Goal: Task Accomplishment & Management: Complete application form

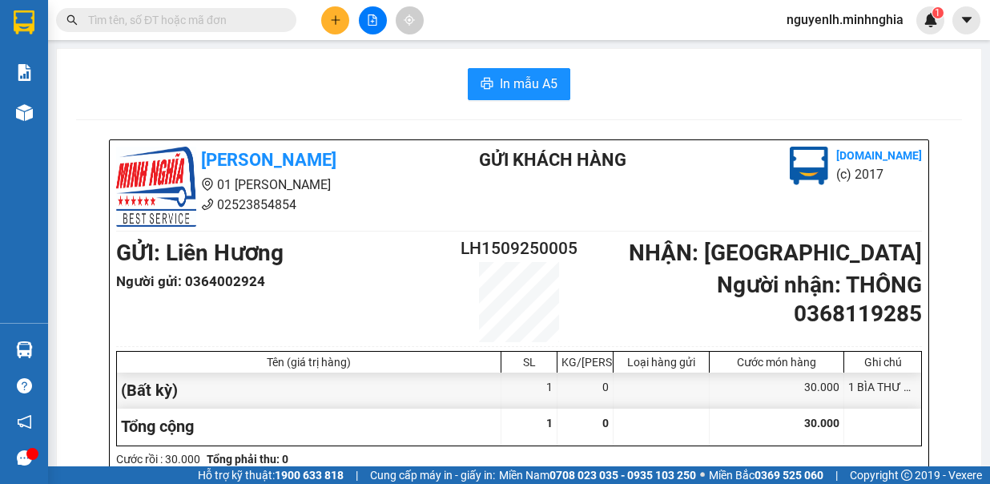
click at [173, 26] on input "text" at bounding box center [182, 20] width 189 height 18
click at [224, 20] on input "text" at bounding box center [182, 20] width 189 height 18
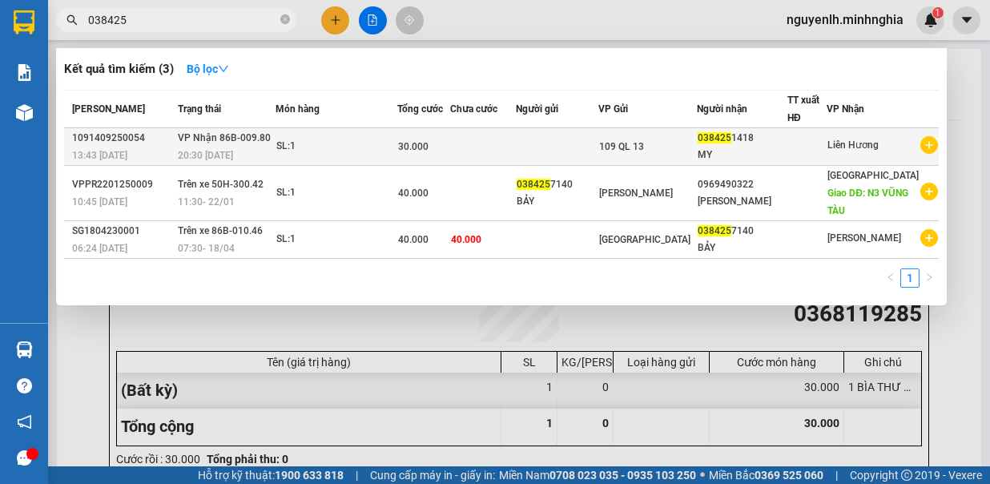
type input "038425"
click at [744, 147] on div "MY" at bounding box center [742, 155] width 89 height 17
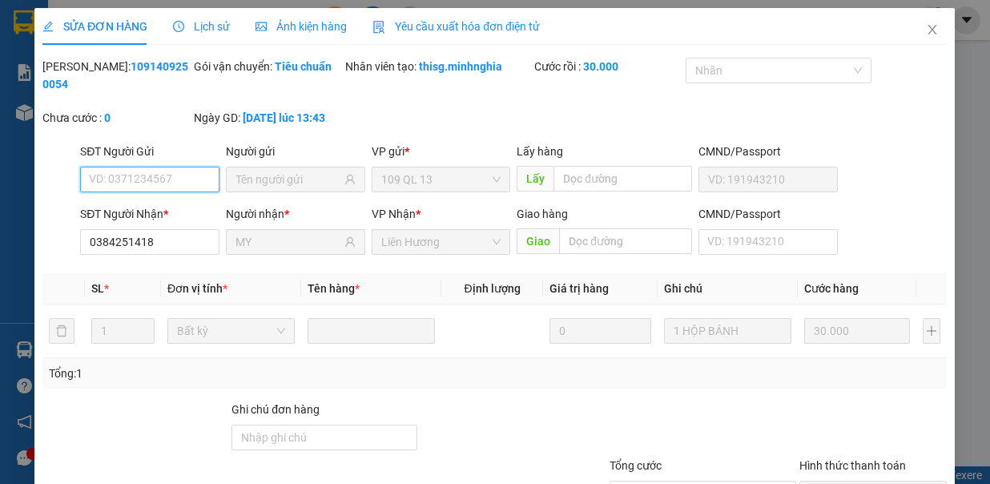
type input "0384251418"
type input "MY"
type input "30.000"
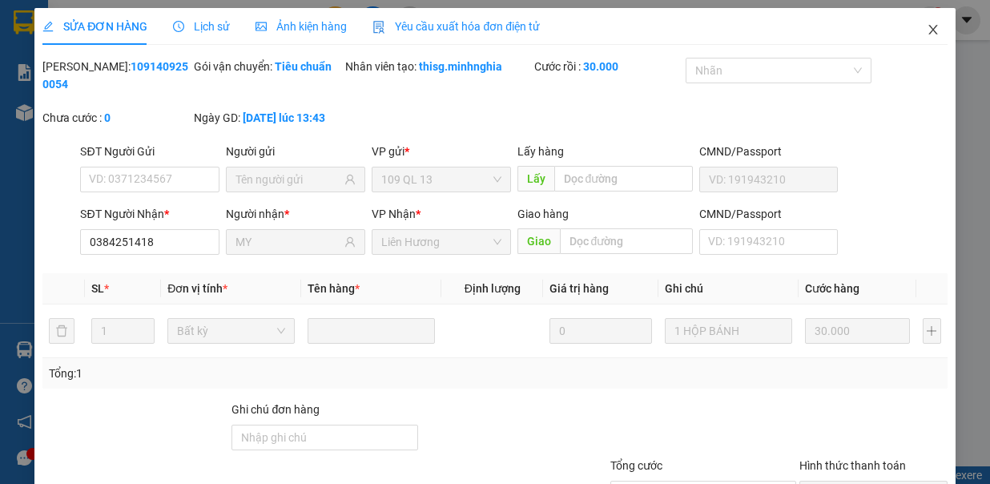
click at [929, 30] on icon "close" at bounding box center [933, 30] width 9 height 10
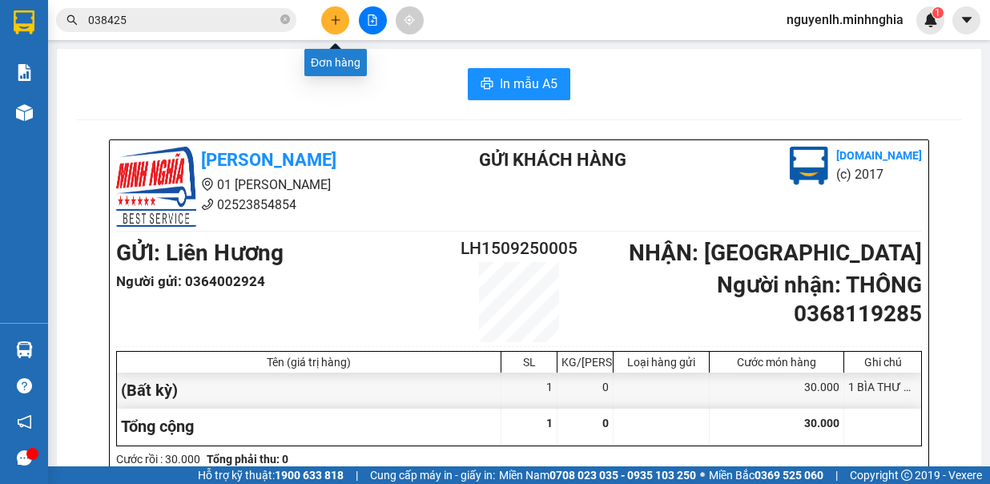
click at [332, 29] on button at bounding box center [335, 20] width 28 height 28
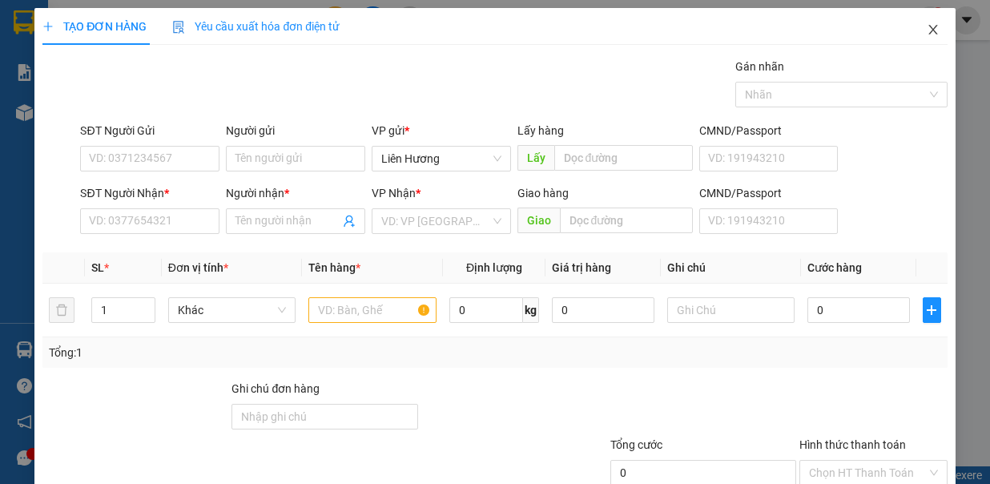
click at [929, 34] on icon "close" at bounding box center [933, 30] width 9 height 10
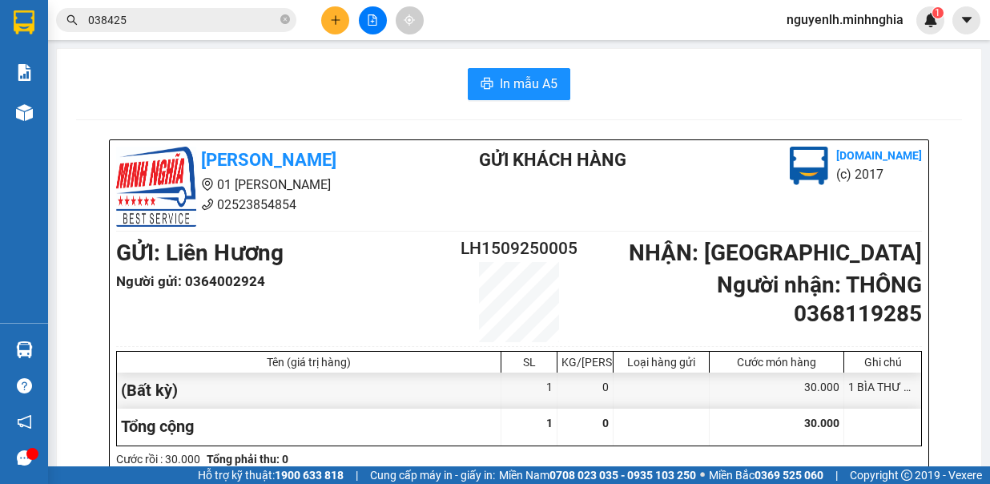
click at [213, 18] on input "038425" at bounding box center [182, 20] width 189 height 18
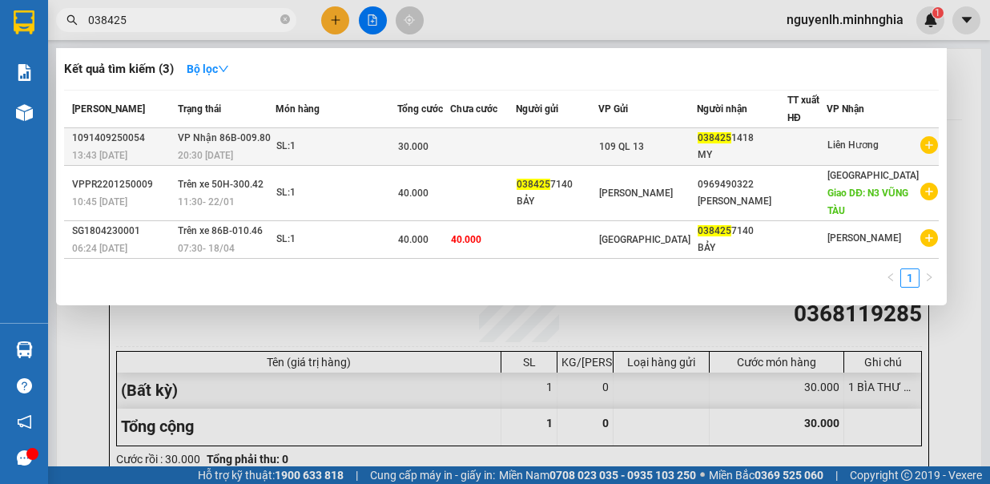
click at [763, 157] on div "MY" at bounding box center [742, 155] width 89 height 17
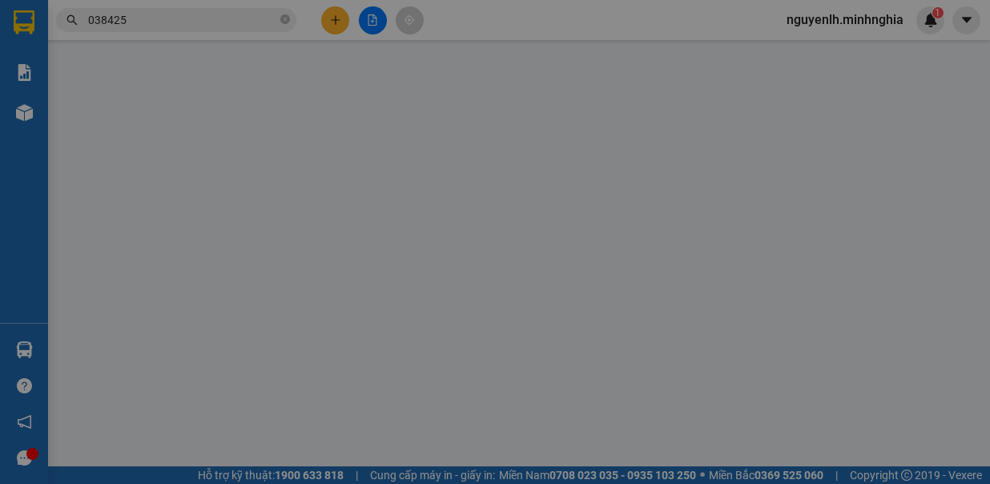
type input "0384251418"
type input "MY"
type input "30.000"
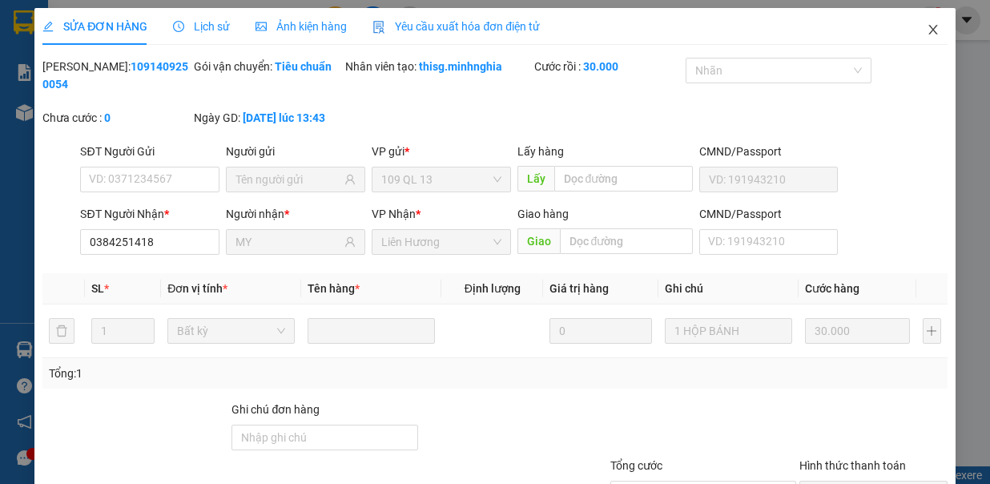
click at [927, 28] on icon "close" at bounding box center [933, 29] width 13 height 13
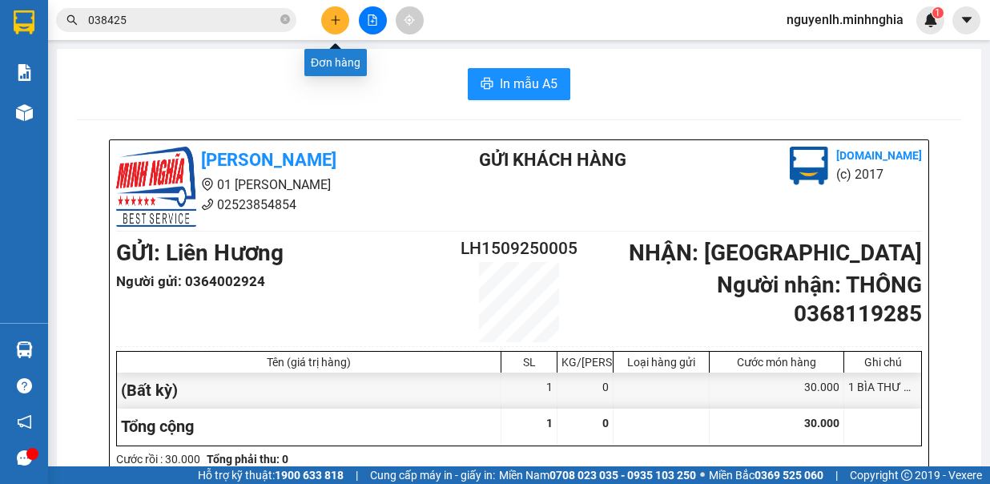
click at [341, 18] on icon "plus" at bounding box center [335, 19] width 11 height 11
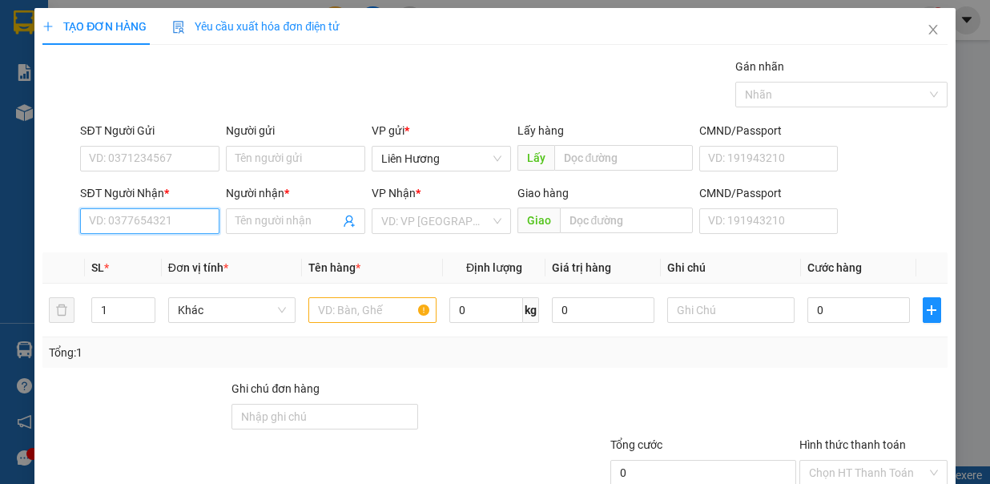
click at [171, 222] on input "SĐT Người Nhận *" at bounding box center [149, 221] width 139 height 26
click at [156, 215] on input "SĐT Người Nhận *" at bounding box center [149, 221] width 139 height 26
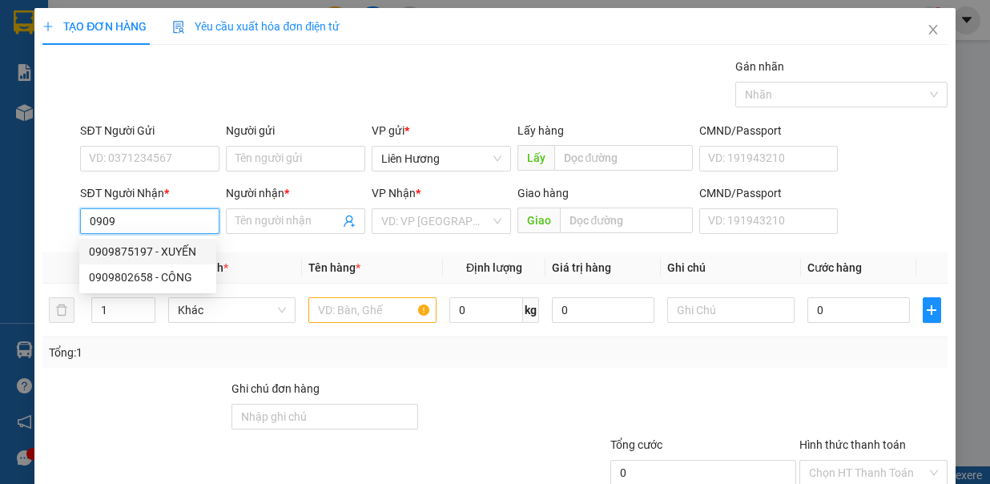
click at [124, 220] on input "0909" at bounding box center [149, 221] width 139 height 26
click at [140, 256] on div "0909677743 - [PERSON_NAME]" at bounding box center [168, 252] width 158 height 18
type input "0909677743"
type input "THUẦN"
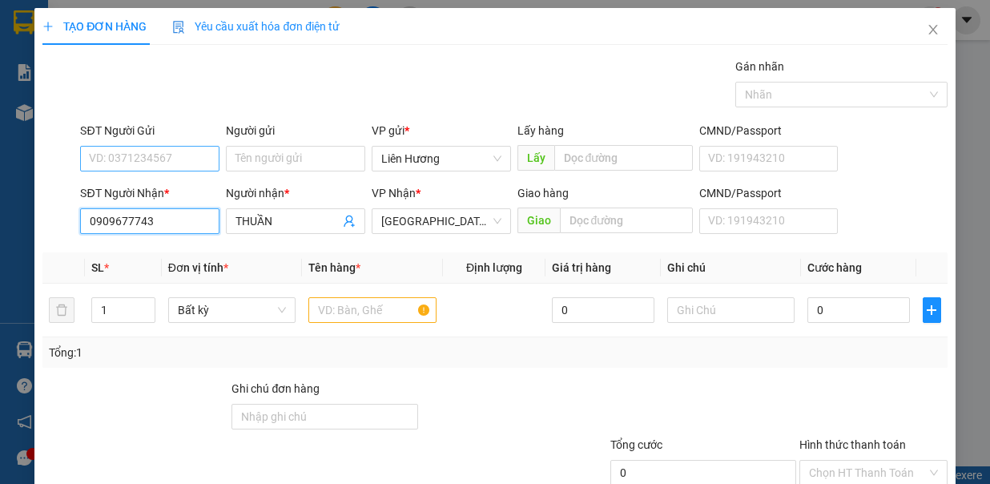
type input "0909677743"
click at [135, 152] on input "SĐT Người Gửi" at bounding box center [149, 159] width 139 height 26
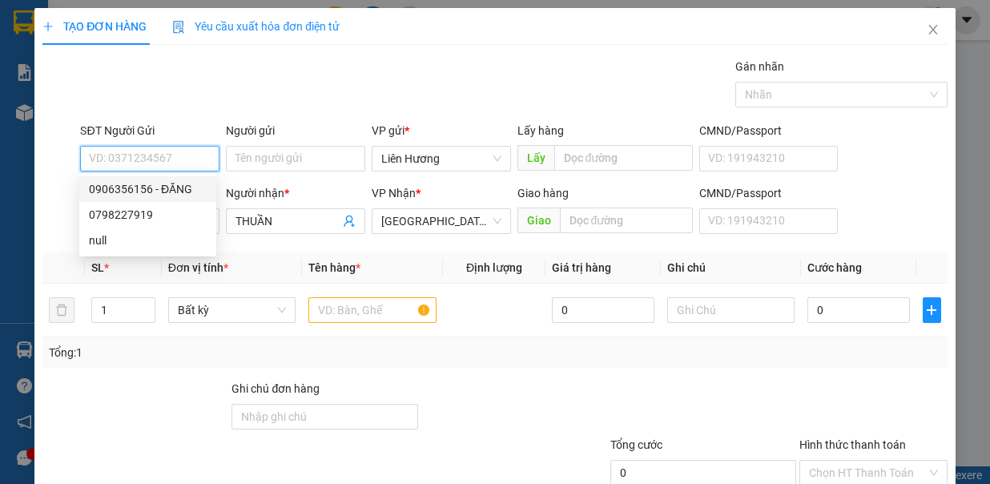
click at [135, 195] on div "0906356156 - ĐĂNG" at bounding box center [148, 189] width 118 height 18
type input "0906356156"
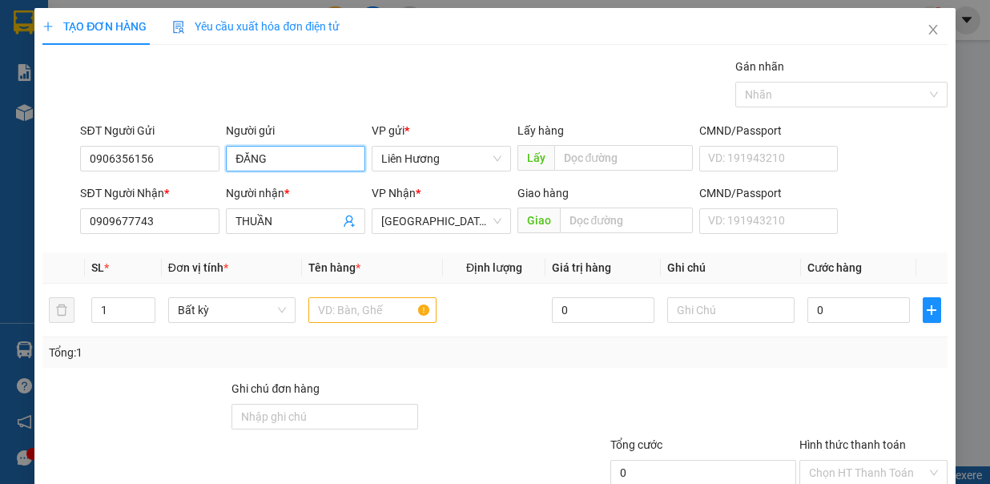
click at [269, 157] on input "ĐĂNG" at bounding box center [295, 159] width 139 height 26
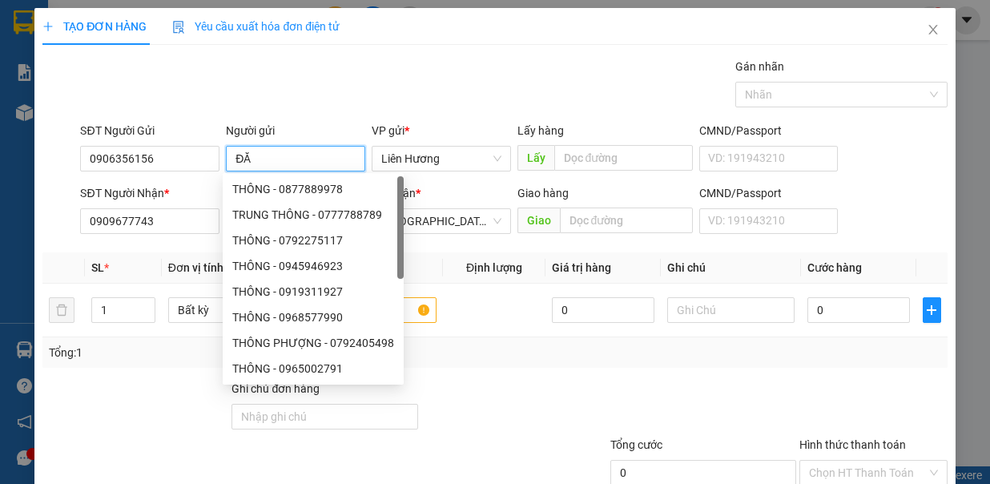
type input "Đ"
click at [488, 375] on div "Transit Pickup Surcharge Ids Transit Deliver Surcharge Ids Transit Deliver Surc…" at bounding box center [494, 312] width 905 height 509
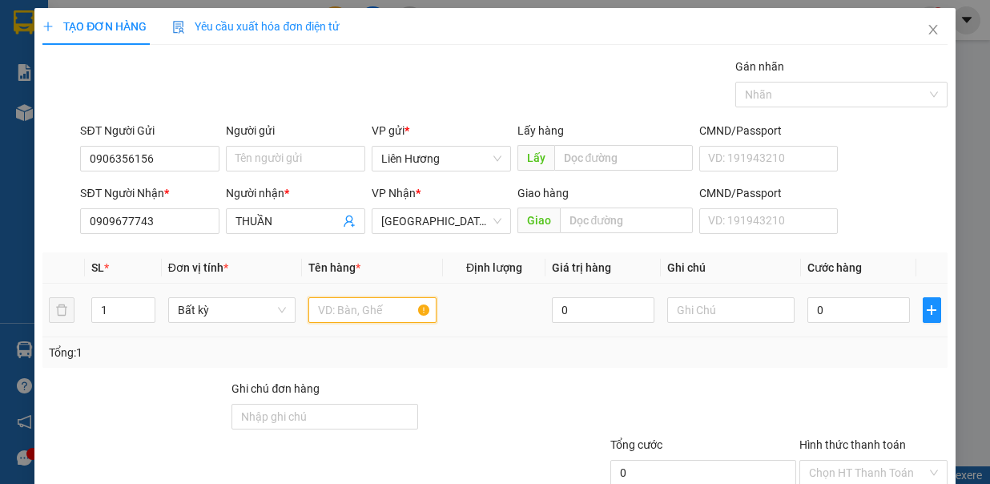
click at [357, 302] on input "text" at bounding box center [373, 310] width 128 height 26
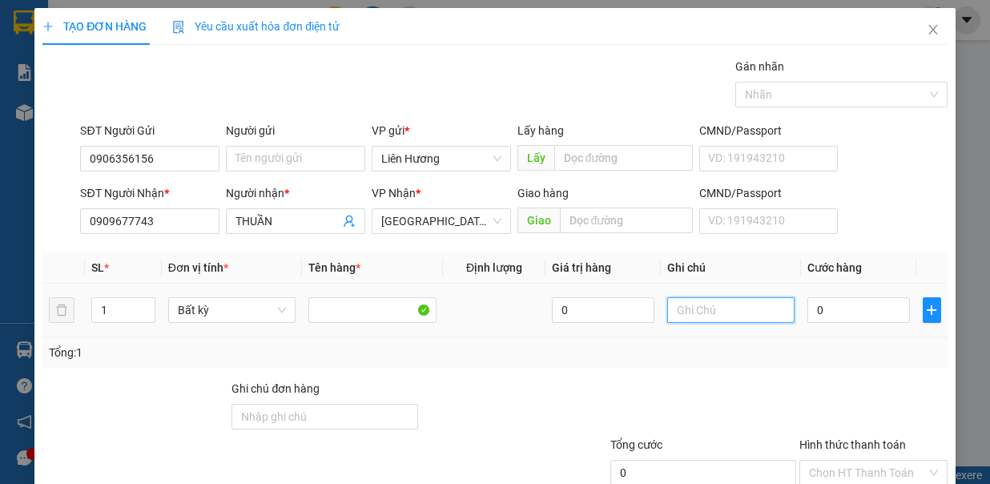
click at [692, 308] on input "text" at bounding box center [732, 310] width 128 height 26
type input "1 TH XỐP HS"
click at [841, 314] on input "0" at bounding box center [859, 310] width 103 height 26
type input "4"
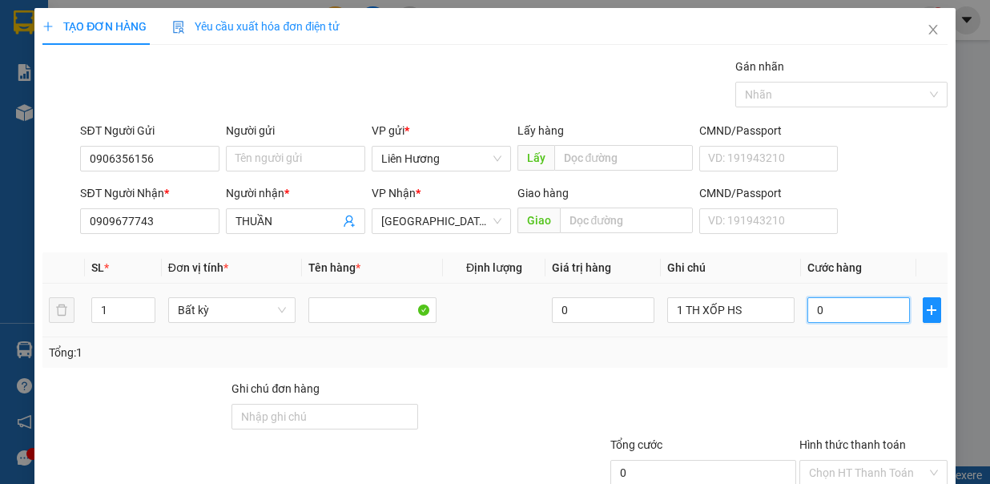
type input "4"
type input "40"
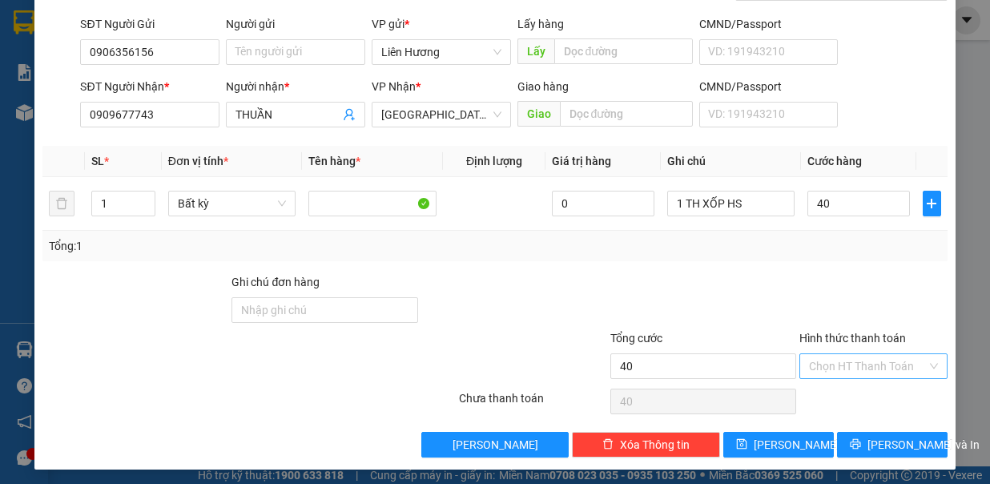
click at [821, 365] on input "Hình thức thanh toán" at bounding box center [868, 366] width 118 height 24
type input "40.000"
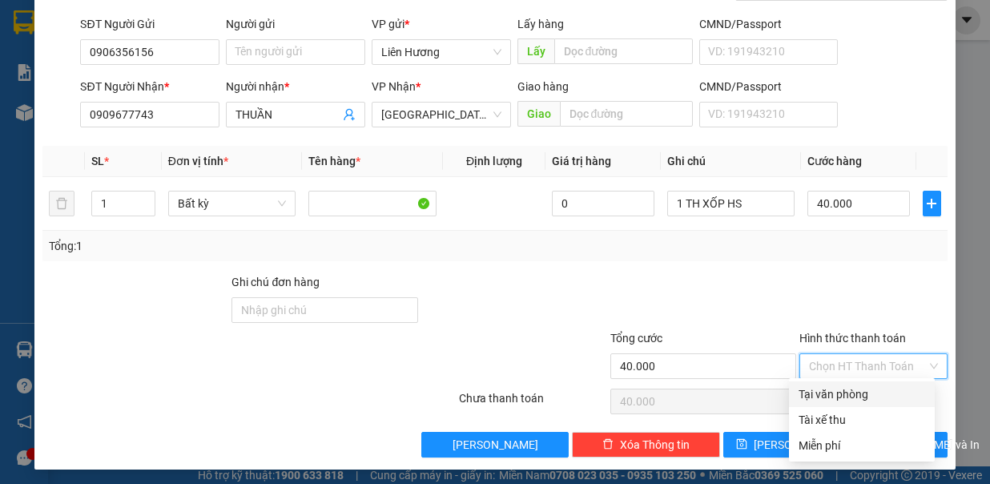
click at [829, 397] on div "Tại văn phòng" at bounding box center [862, 394] width 127 height 18
type input "0"
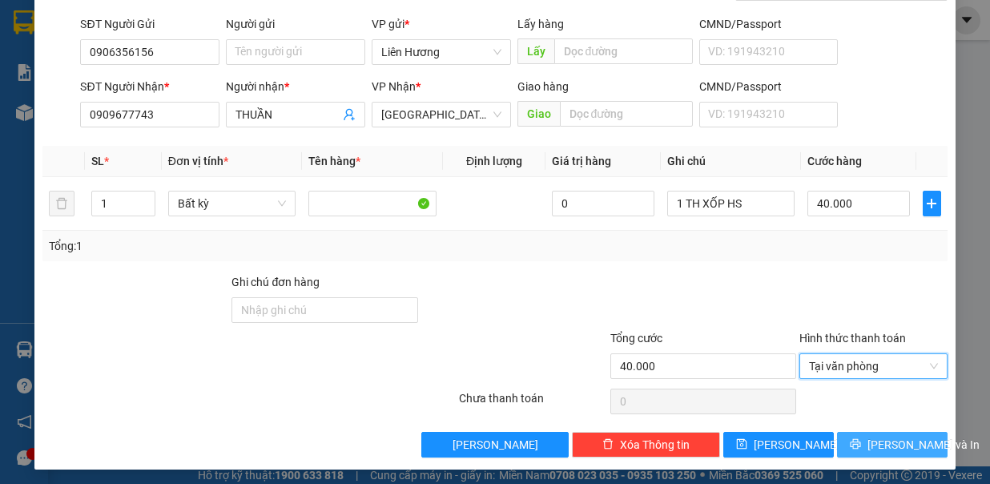
click at [898, 442] on span "[PERSON_NAME] và In" at bounding box center [924, 445] width 112 height 18
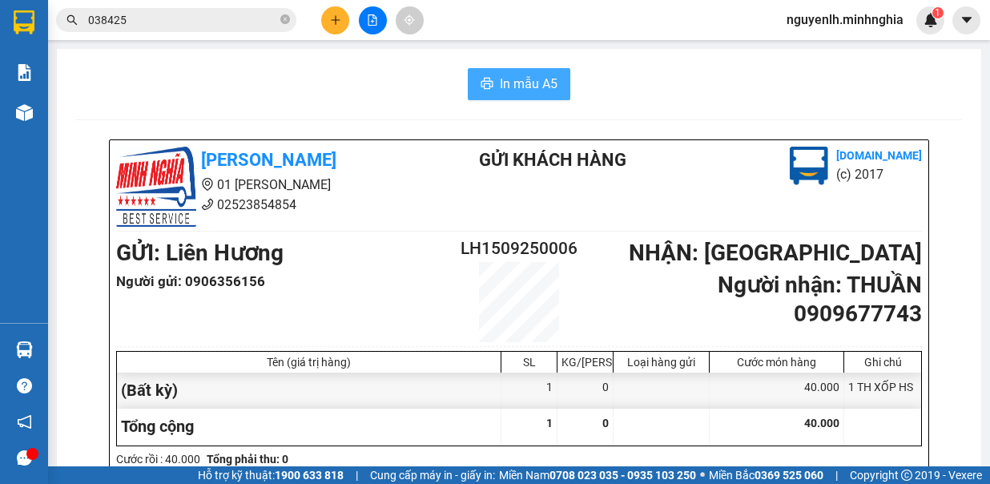
click at [520, 81] on span "In mẫu A5" at bounding box center [529, 84] width 58 height 20
click at [334, 16] on icon "plus" at bounding box center [335, 19] width 11 height 11
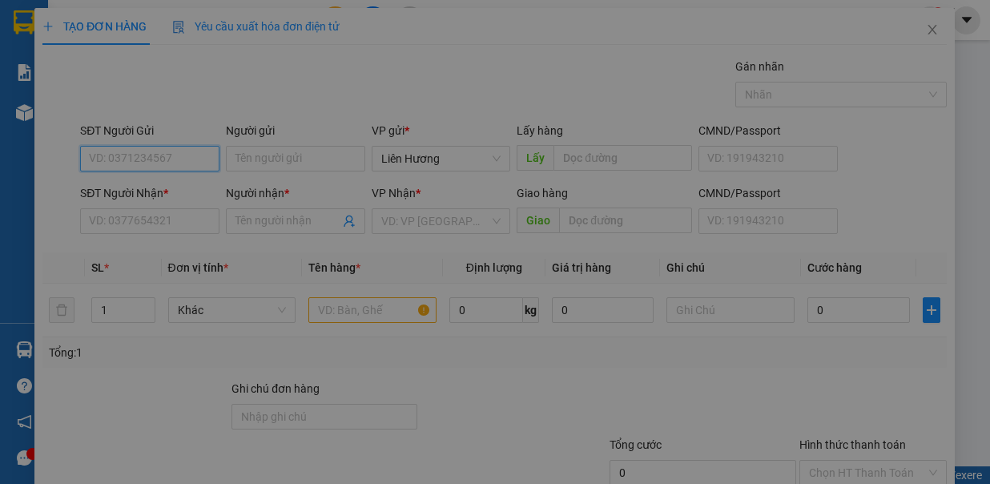
scroll to position [99, 0]
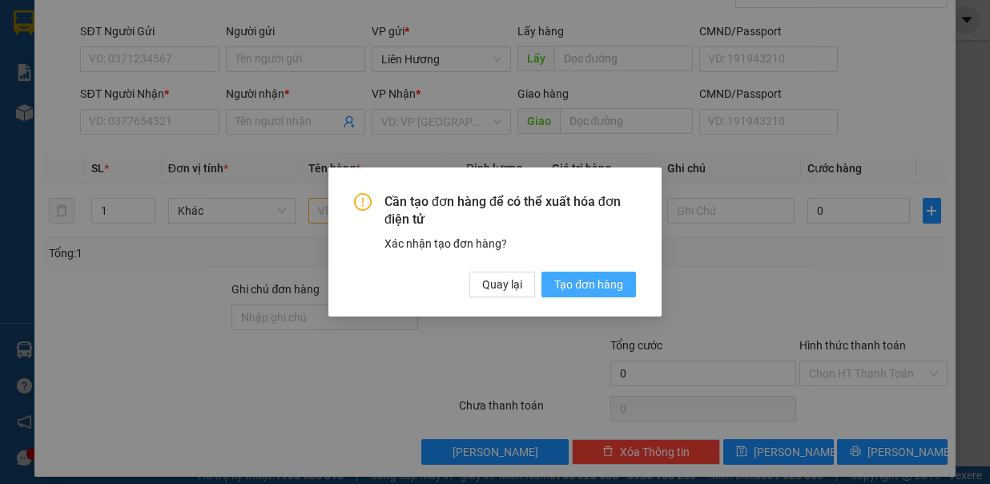
click at [556, 285] on span "Tạo đơn hàng" at bounding box center [589, 285] width 69 height 18
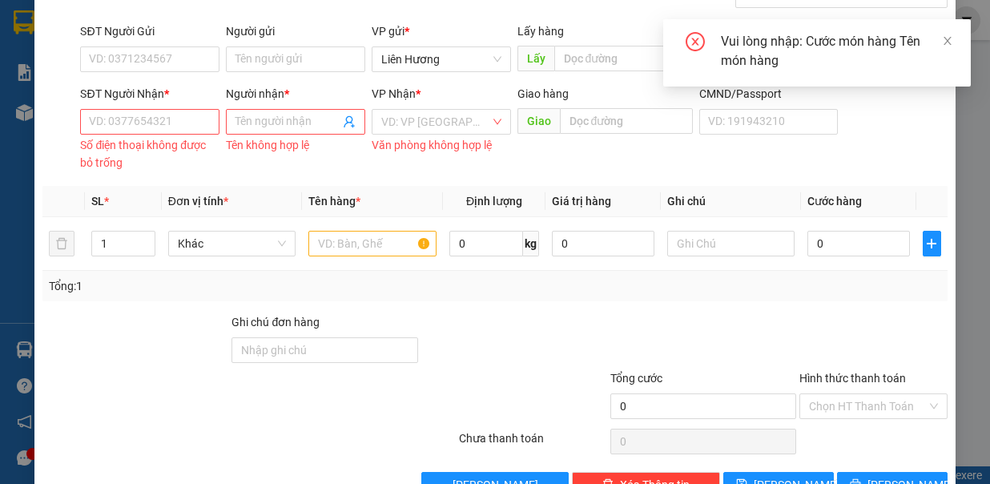
click at [143, 115] on div "Cần tạo đơn hàng để có thể xuất hóa đơn điện tử Xác nhận tạo đơn hàng? Quay lại…" at bounding box center [495, 242] width 990 height 484
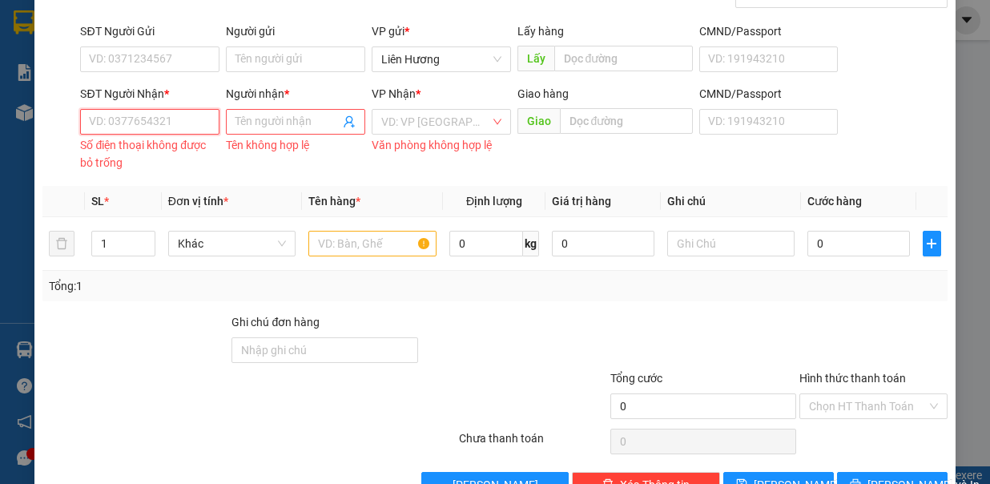
click at [151, 123] on input "SĐT Người Nhận *" at bounding box center [149, 122] width 139 height 26
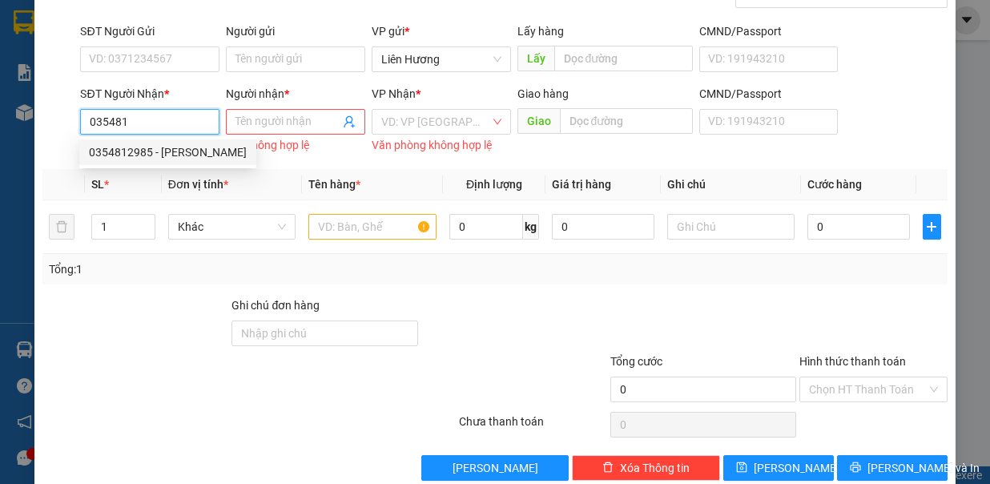
click at [160, 148] on div "0354812985 - [PERSON_NAME]" at bounding box center [168, 152] width 158 height 18
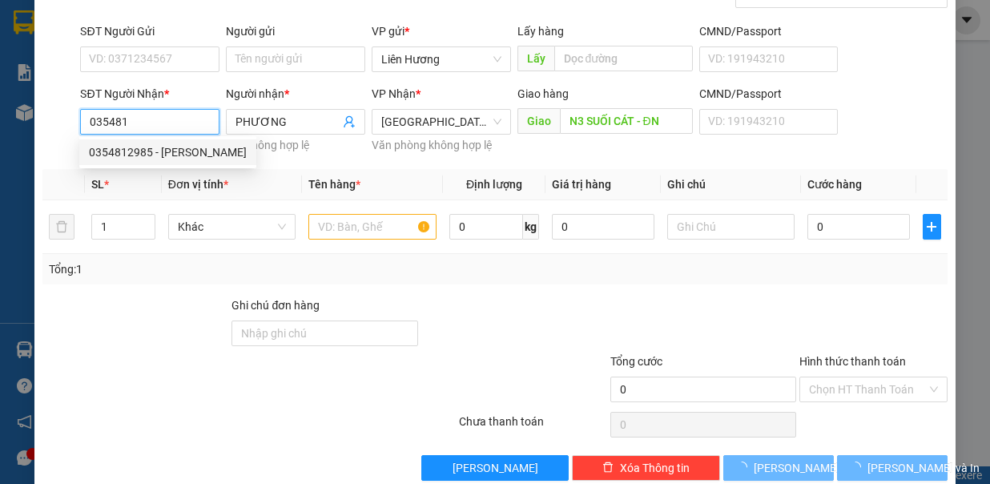
type input "0354812985"
type input "PHƯƠNG"
type input "N3 SUỐI CÁT - ĐN"
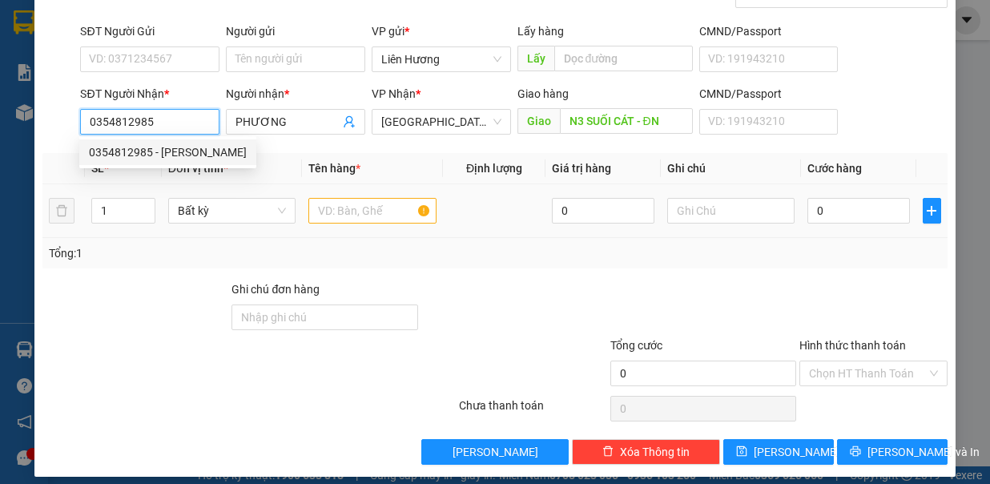
type input "0354812985"
click at [339, 225] on td at bounding box center [372, 211] width 141 height 54
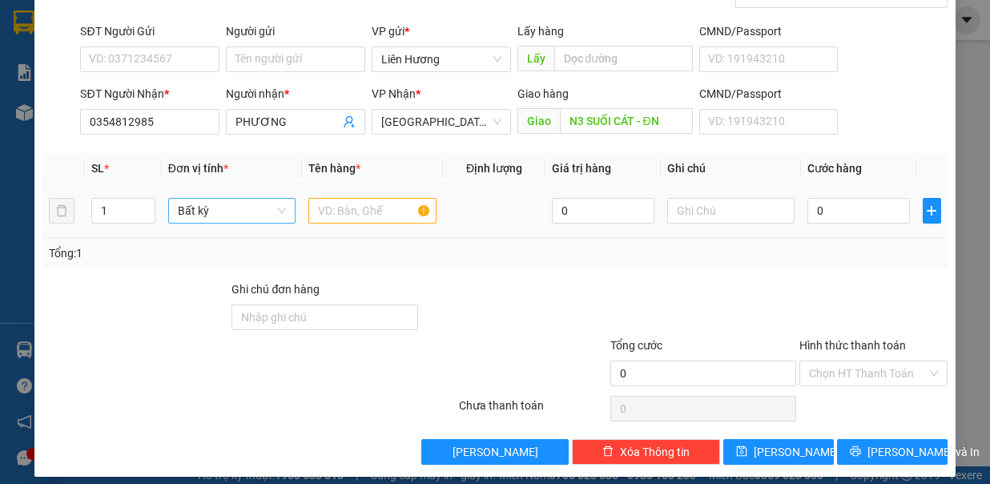
scroll to position [107, 0]
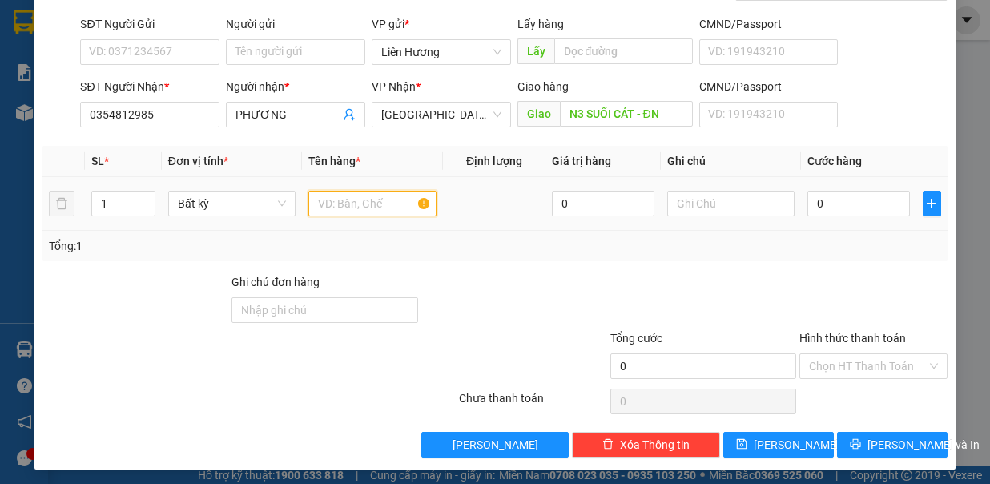
click at [337, 201] on input "text" at bounding box center [373, 204] width 128 height 26
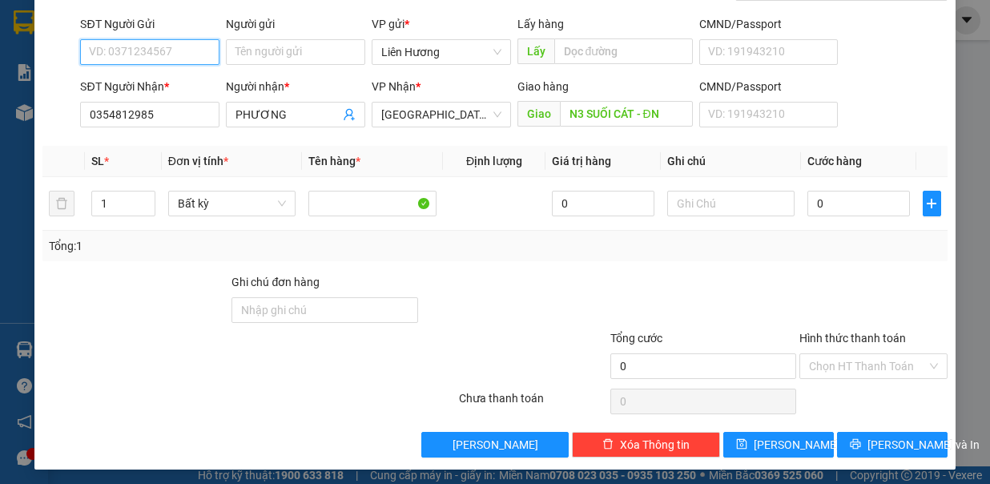
click at [169, 54] on input "SĐT Người Gửi" at bounding box center [149, 52] width 139 height 26
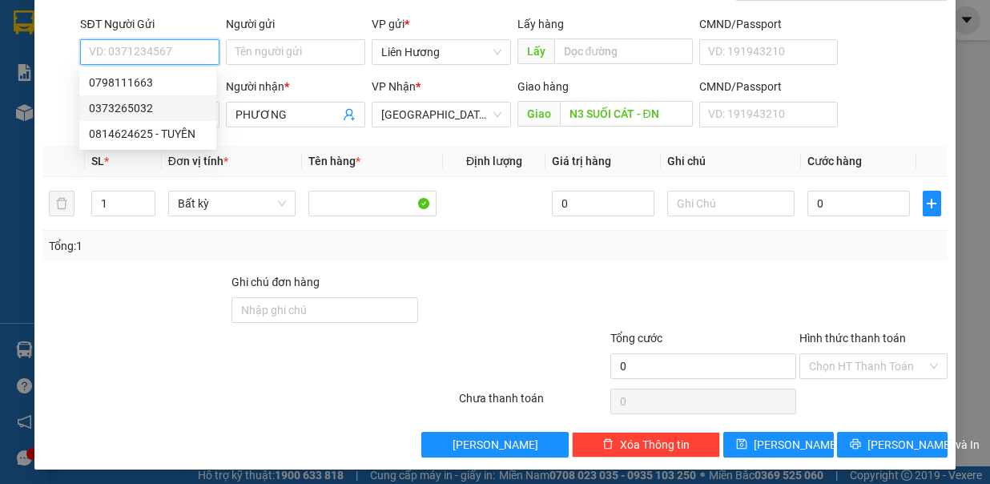
click at [143, 109] on div "0373265032" at bounding box center [148, 108] width 118 height 18
type input "0373265032"
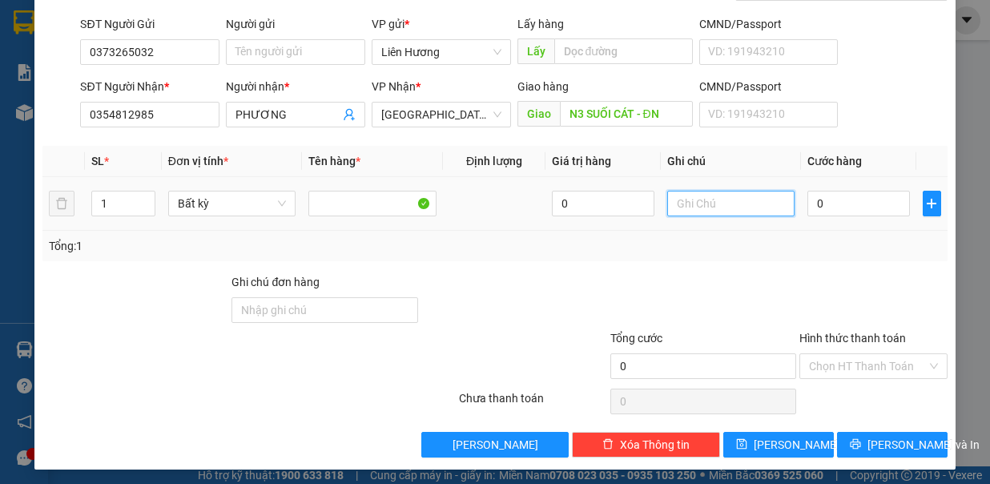
drag, startPoint x: 681, startPoint y: 210, endPoint x: 692, endPoint y: 208, distance: 11.5
click at [682, 209] on input "text" at bounding box center [732, 204] width 128 height 26
type input "1 TH XỐP -H.S"
type input "7"
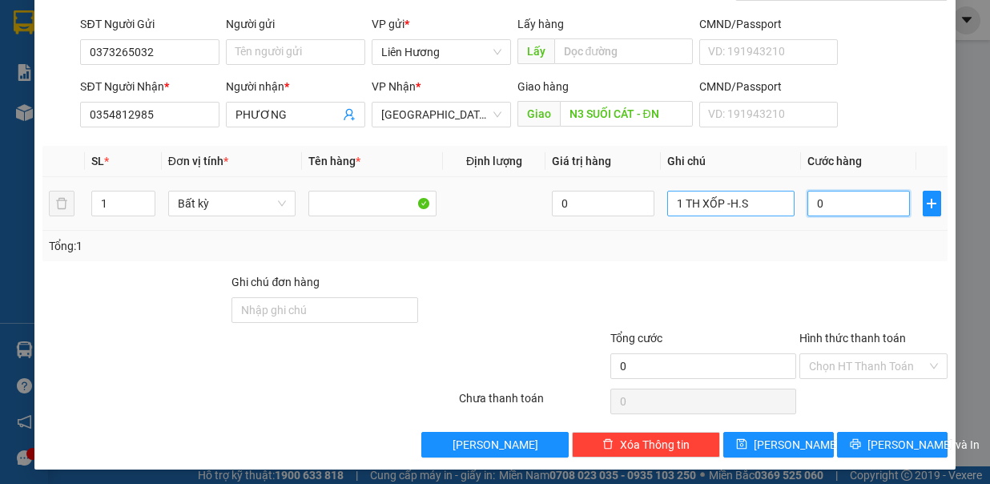
type input "7"
type input "70"
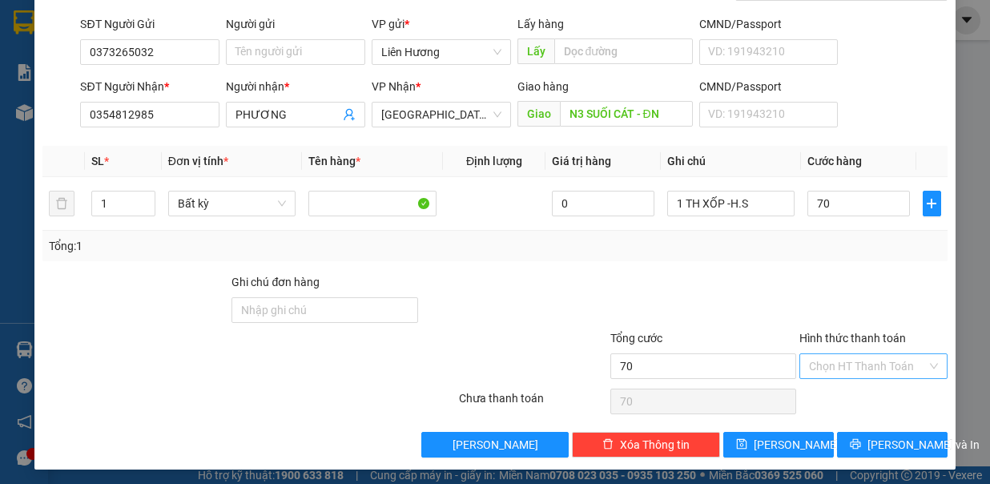
type input "70.000"
click at [849, 354] on input "Hình thức thanh toán" at bounding box center [868, 366] width 118 height 24
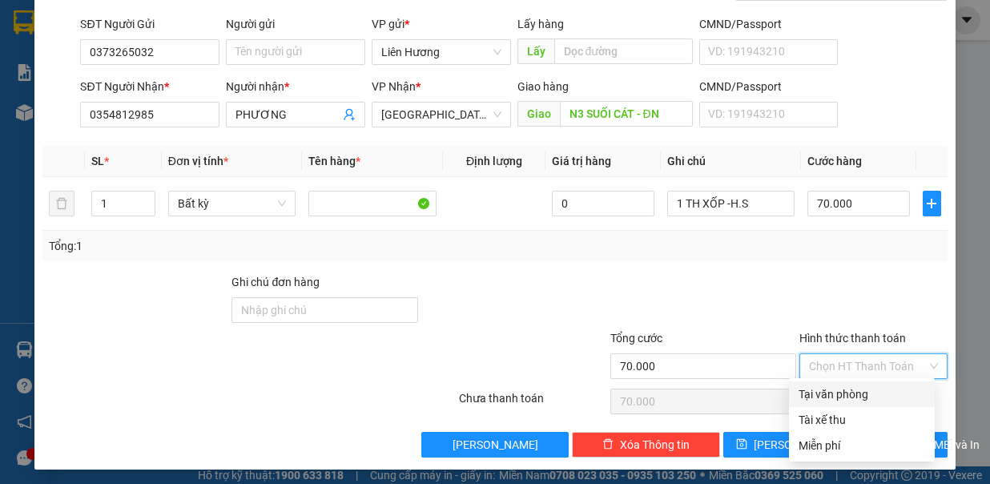
click at [851, 394] on div "Tại văn phòng" at bounding box center [862, 394] width 127 height 18
type input "0"
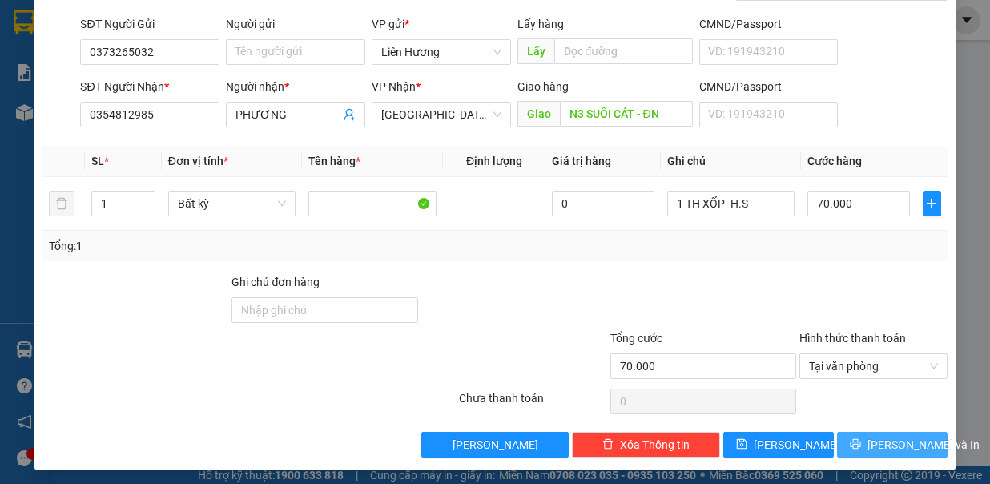
click at [875, 442] on span "[PERSON_NAME] và In" at bounding box center [924, 445] width 112 height 18
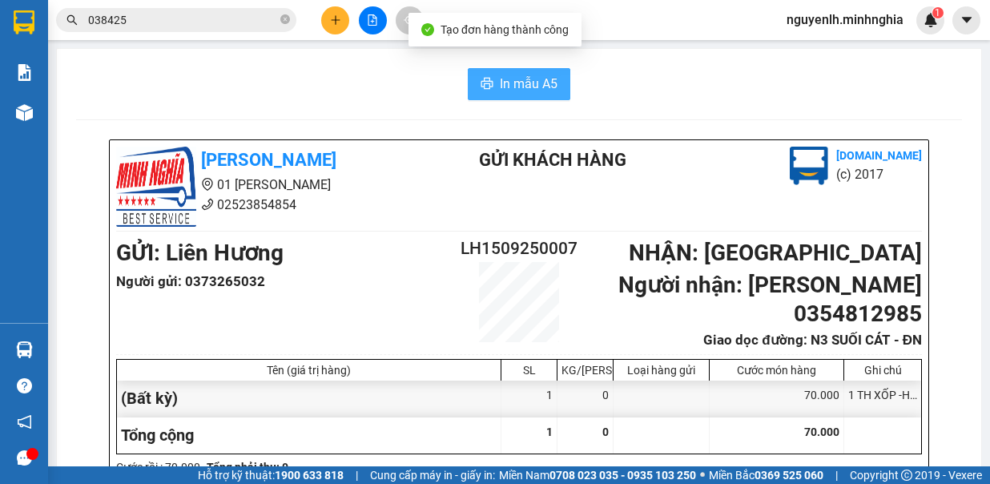
click at [502, 79] on span "In mẫu A5" at bounding box center [529, 84] width 58 height 20
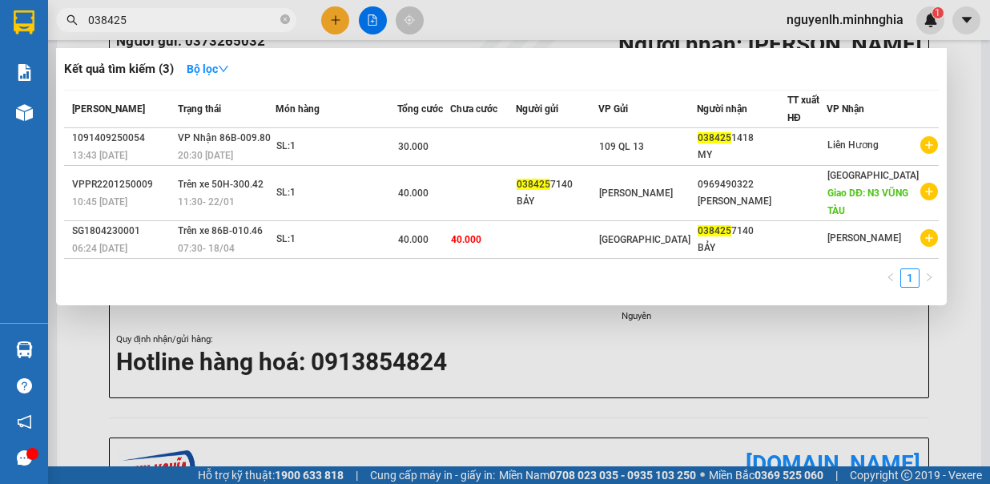
click at [179, 25] on input "038425" at bounding box center [182, 20] width 189 height 18
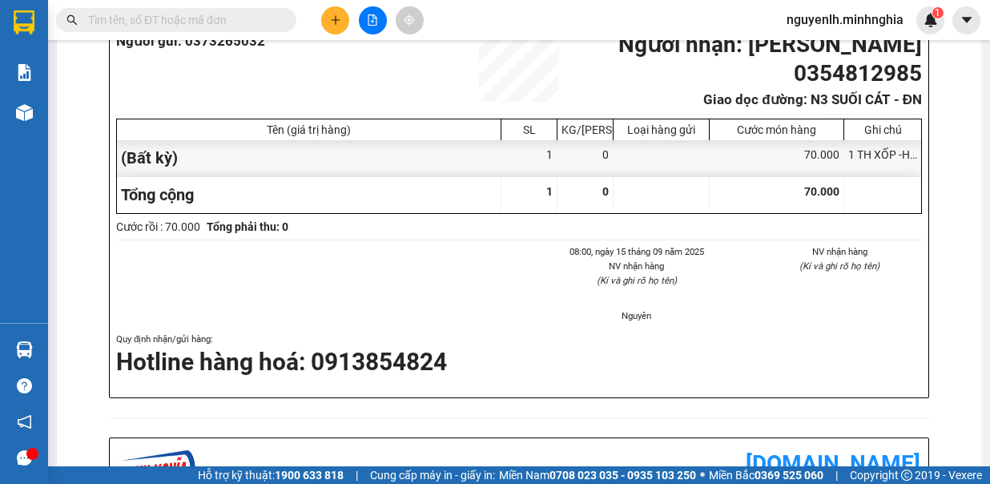
click at [326, 17] on button at bounding box center [335, 20] width 28 height 28
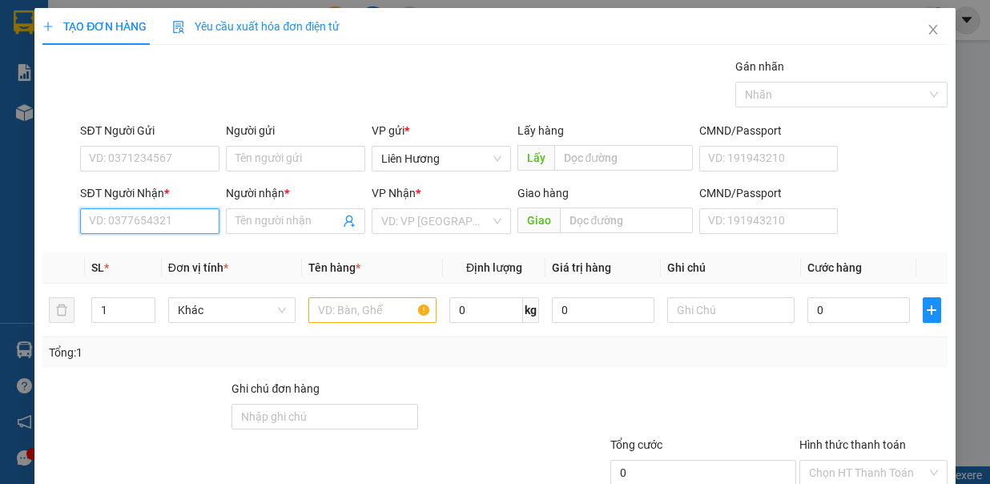
click at [154, 212] on input "SĐT Người Nhận *" at bounding box center [149, 221] width 139 height 26
click at [176, 256] on div "0977506015 - THẢO TRÀ CỔ" at bounding box center [160, 252] width 143 height 18
type input "0977506015"
type input "THẢO TRÀ CỔ"
type input "TRÀ CỔ / TRỊ AN"
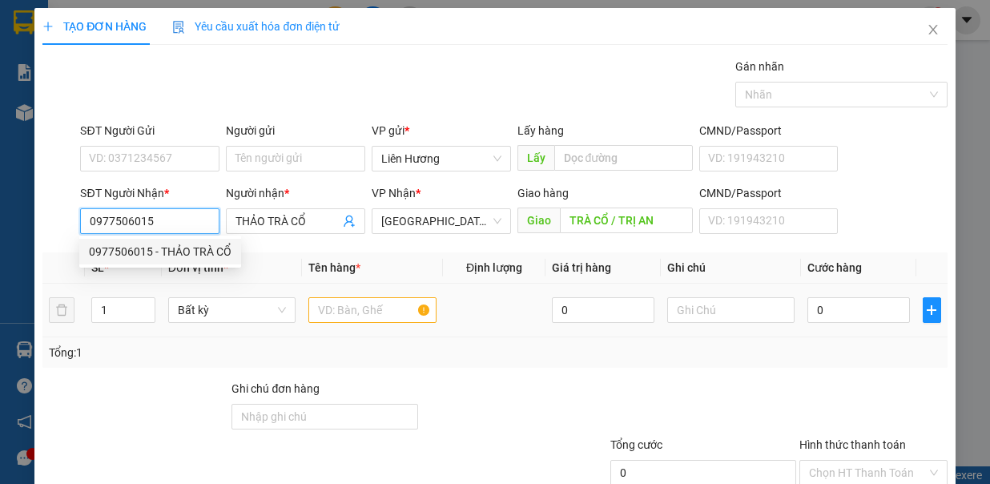
type input "0977506015"
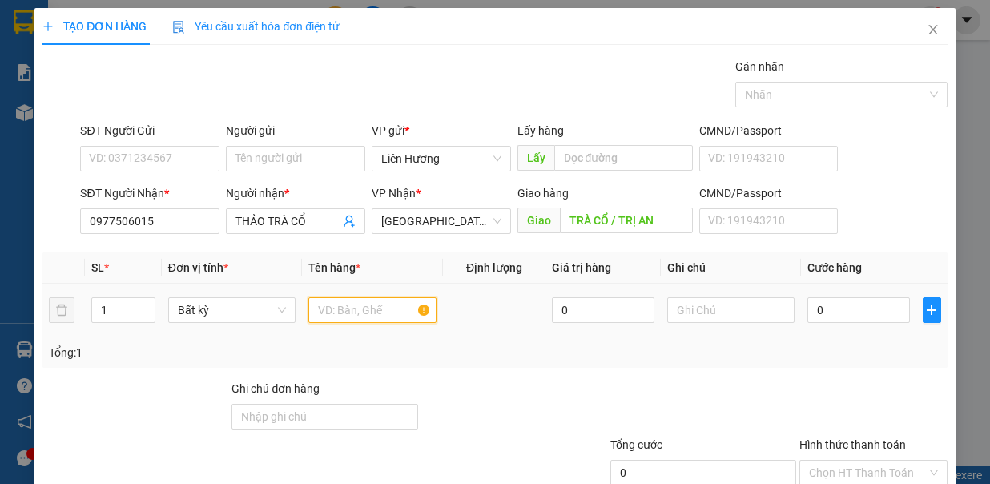
click at [353, 307] on input "text" at bounding box center [373, 310] width 128 height 26
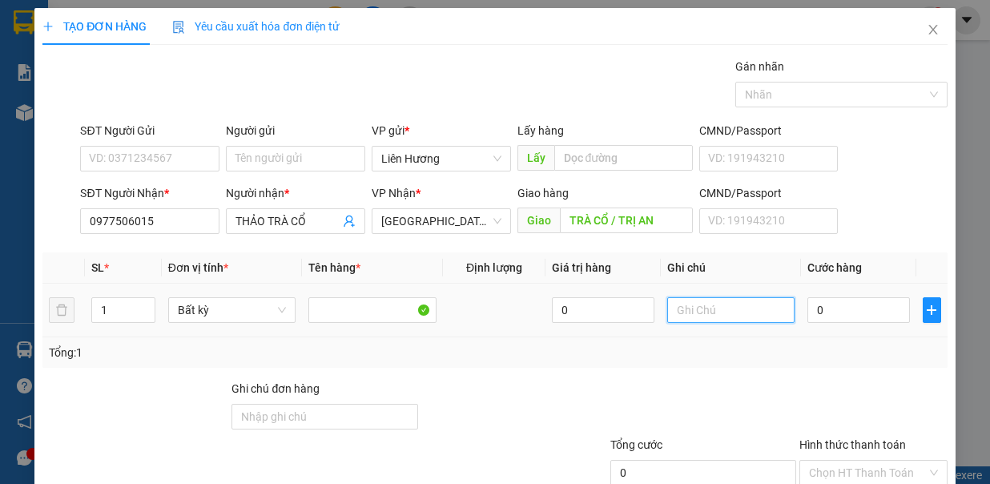
click at [740, 307] on input "text" at bounding box center [732, 310] width 128 height 26
type input "1TX - HS"
click at [842, 301] on input "0" at bounding box center [859, 310] width 103 height 26
type input "1"
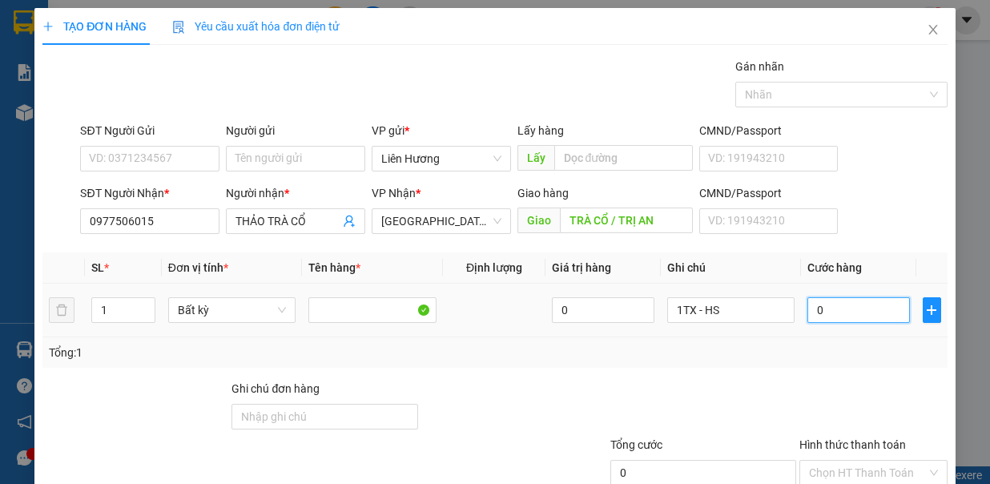
type input "1"
type input "10"
type input "100"
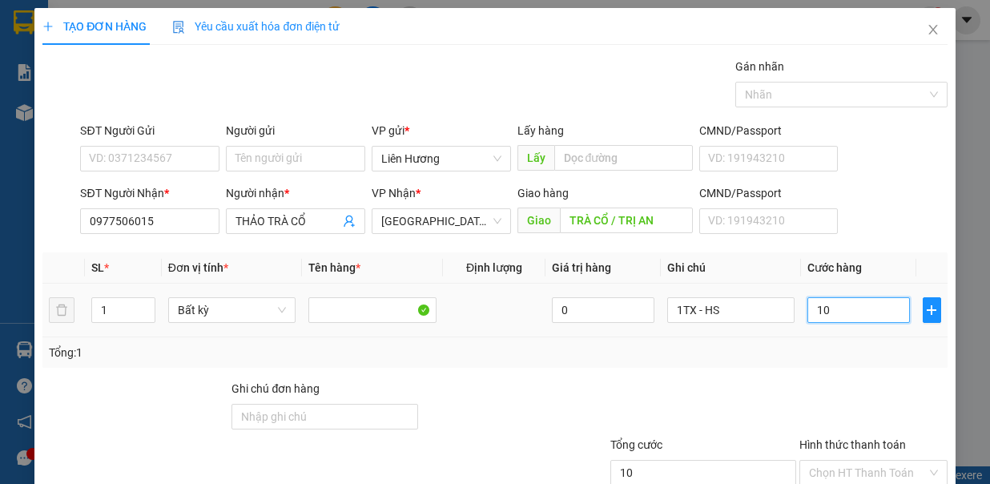
type input "100"
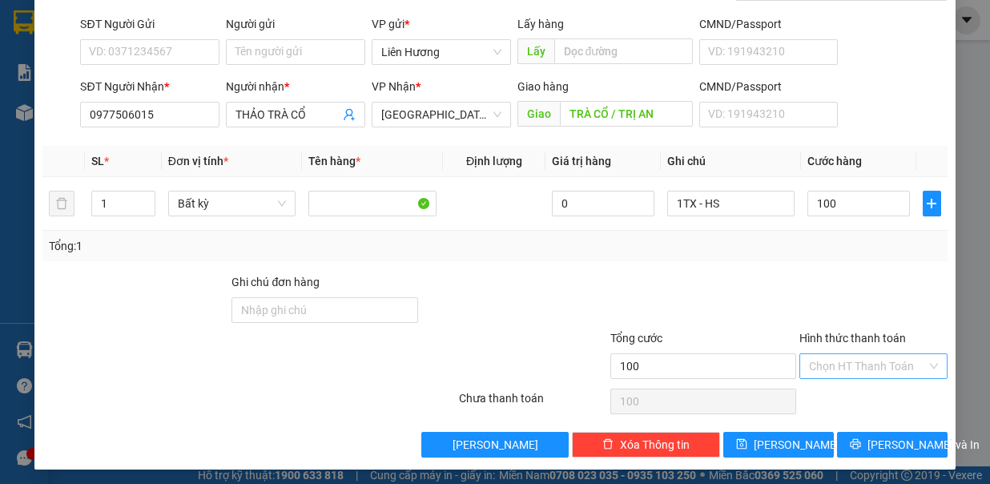
type input "100.000"
click at [843, 361] on input "Hình thức thanh toán" at bounding box center [868, 366] width 118 height 24
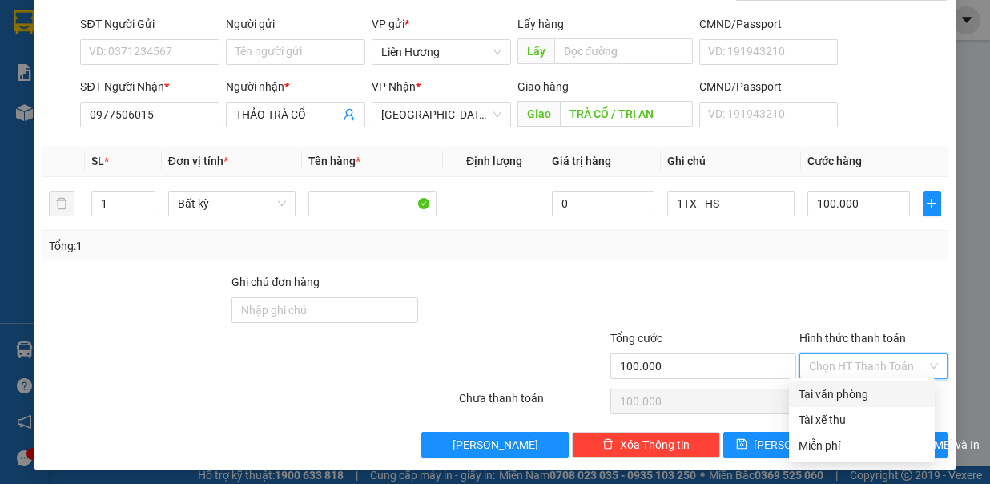
click at [849, 390] on div "Tại văn phòng" at bounding box center [862, 394] width 127 height 18
type input "0"
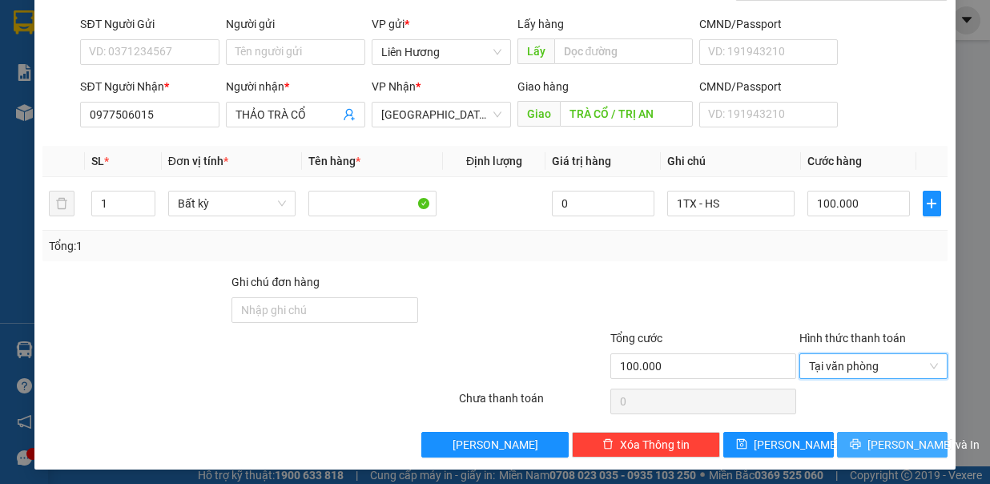
click at [865, 439] on button "[PERSON_NAME] và In" at bounding box center [892, 445] width 111 height 26
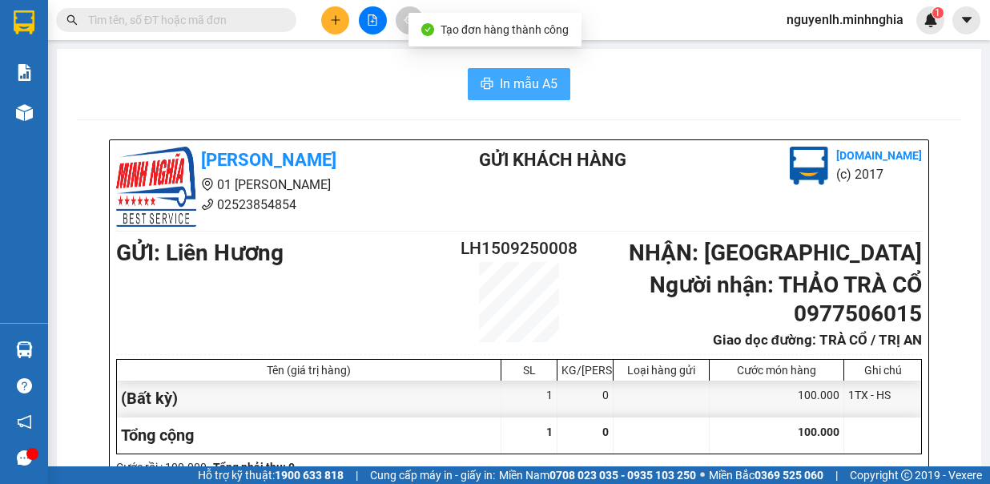
click at [500, 82] on span "In mẫu A5" at bounding box center [529, 84] width 58 height 20
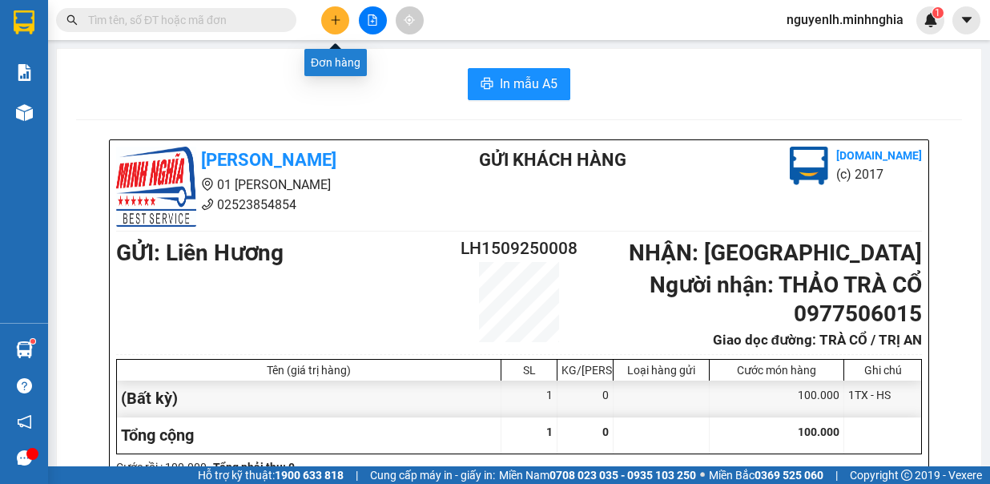
click at [333, 12] on button at bounding box center [335, 20] width 28 height 28
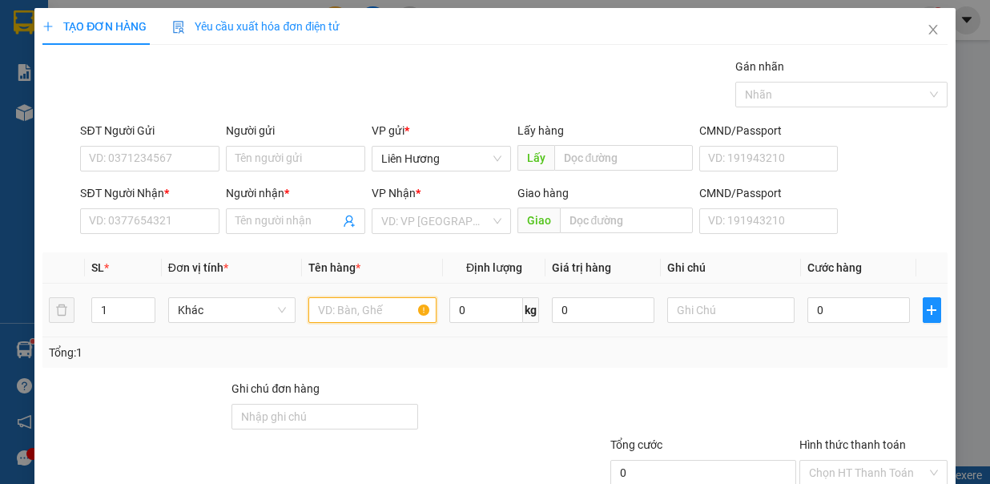
click at [353, 308] on input "text" at bounding box center [373, 310] width 128 height 26
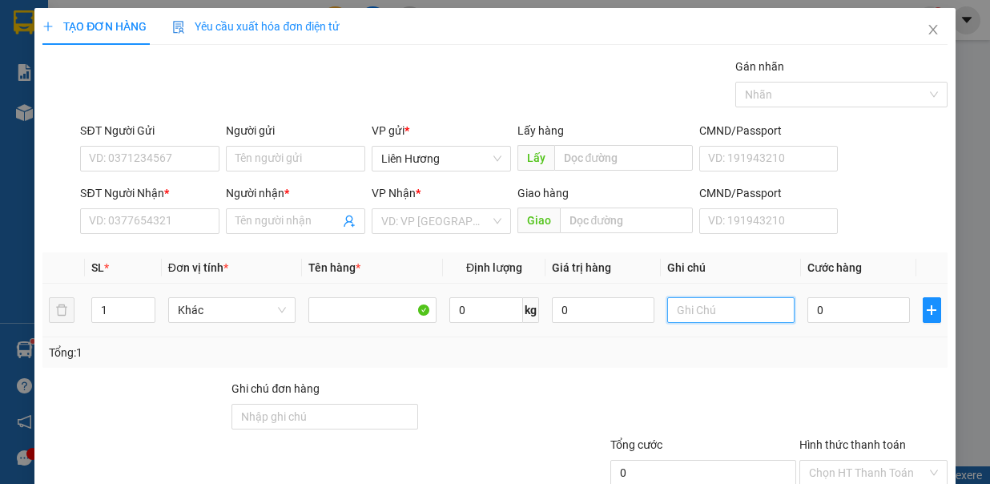
click at [699, 308] on input "text" at bounding box center [732, 310] width 128 height 26
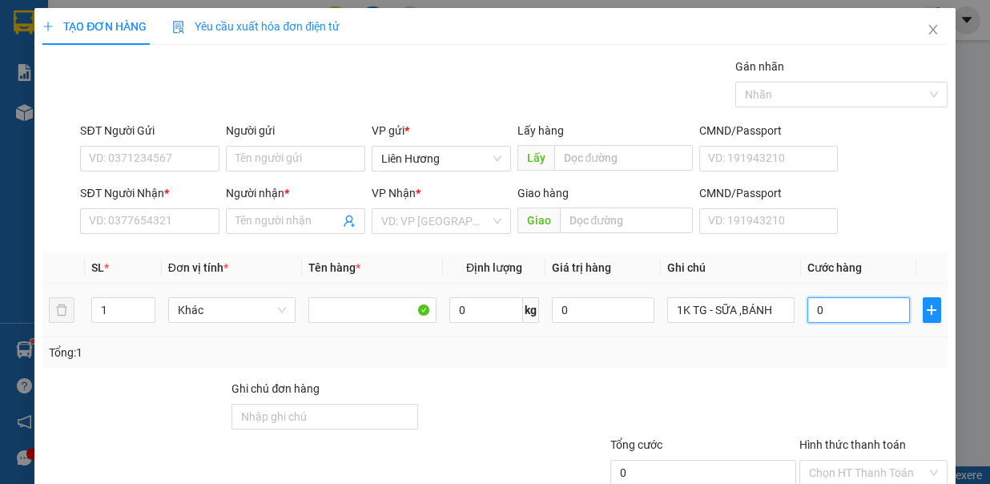
click at [829, 310] on input "0" at bounding box center [859, 310] width 103 height 26
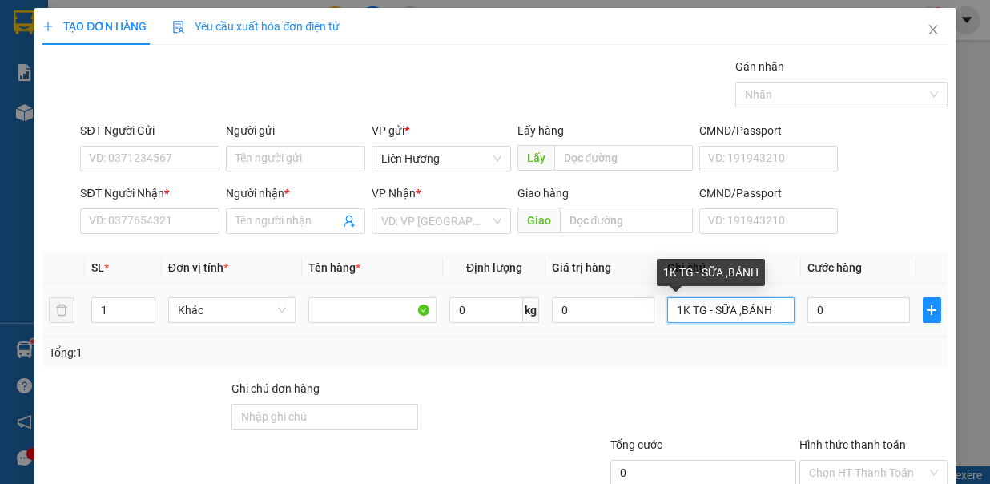
click at [683, 309] on input "1K TG - SỮA ,BÁNH" at bounding box center [732, 310] width 128 height 26
type input "1K TG - SỮA ,BÁNH"
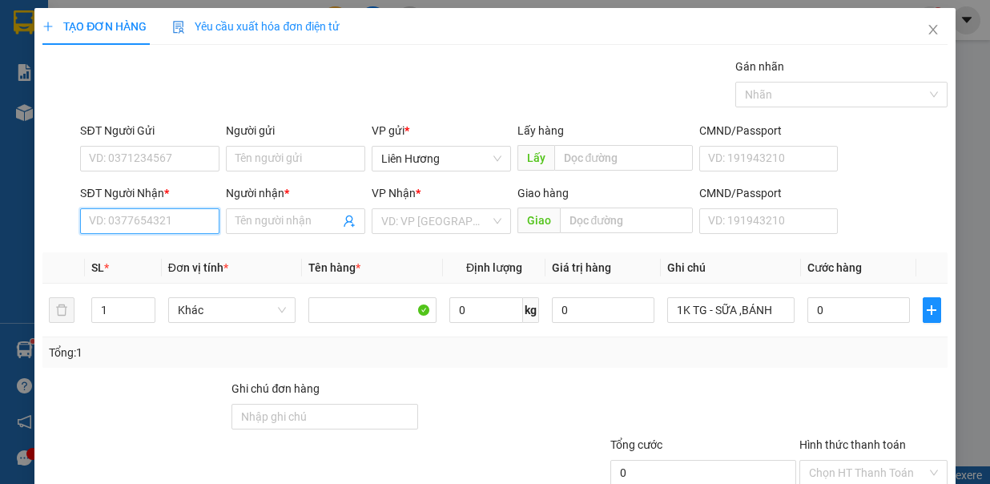
click at [173, 221] on input "SĐT Người Nhận *" at bounding box center [149, 221] width 139 height 26
type input "0869009502"
click at [260, 221] on input "Người nhận *" at bounding box center [288, 221] width 104 height 18
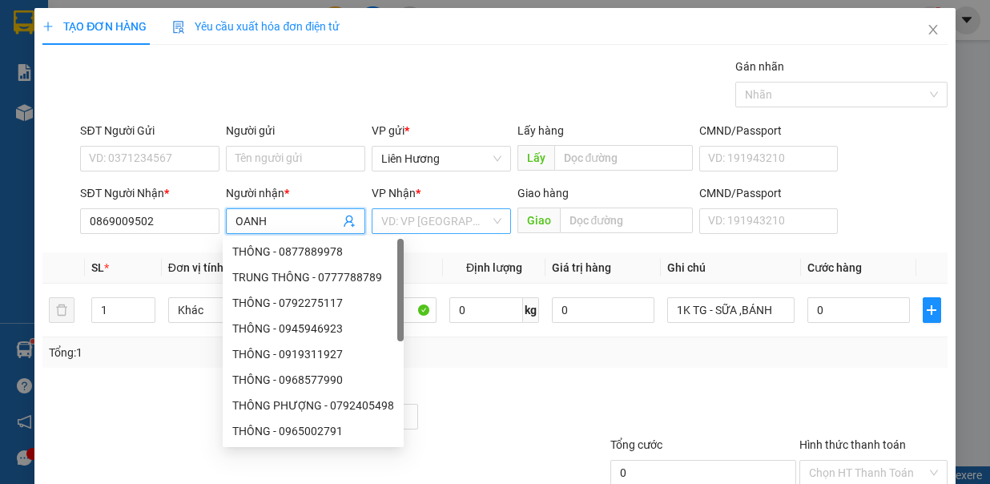
type input "OANH"
click at [436, 215] on input "search" at bounding box center [435, 221] width 109 height 24
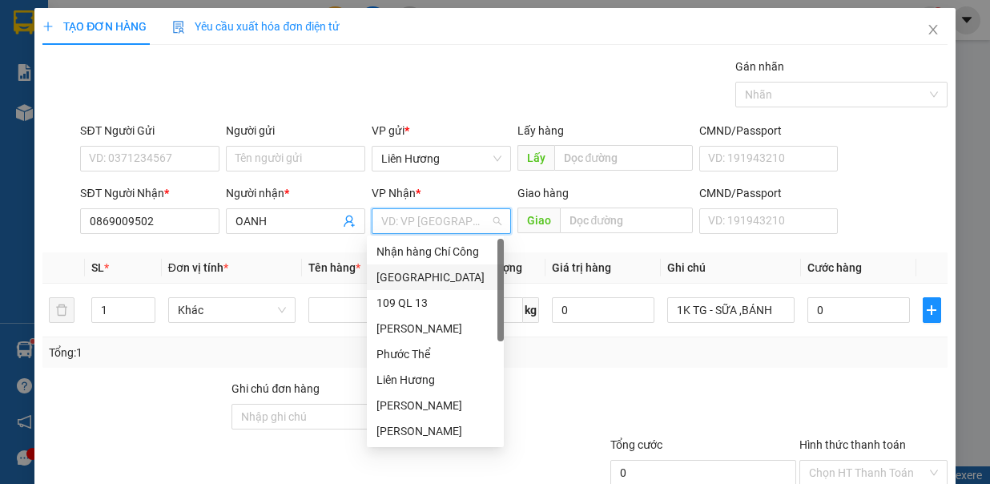
click at [440, 284] on div "[GEOGRAPHIC_DATA]" at bounding box center [436, 277] width 118 height 18
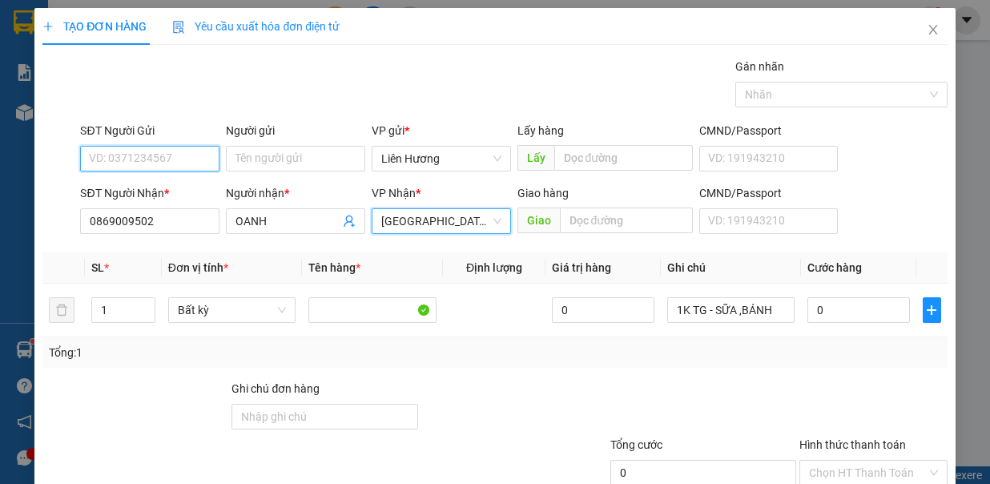
click at [173, 167] on input "SĐT Người Gửi" at bounding box center [149, 159] width 139 height 26
type input "0392799076"
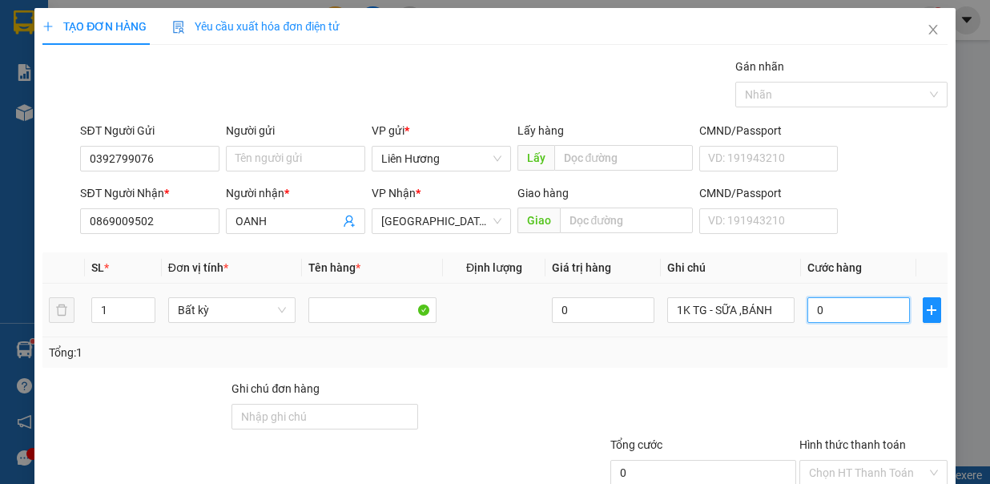
click at [821, 311] on input "0" at bounding box center [859, 310] width 103 height 26
type input "5"
type input "50"
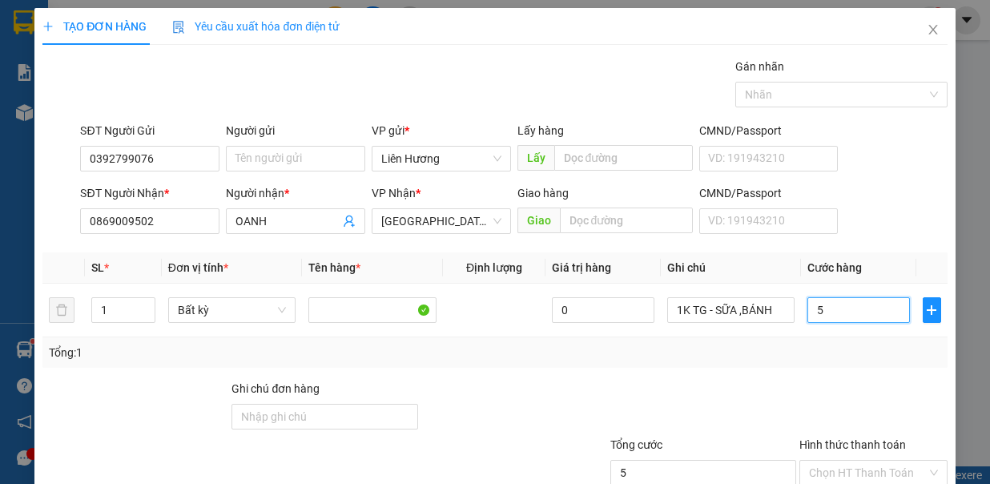
type input "50"
type input "50.000"
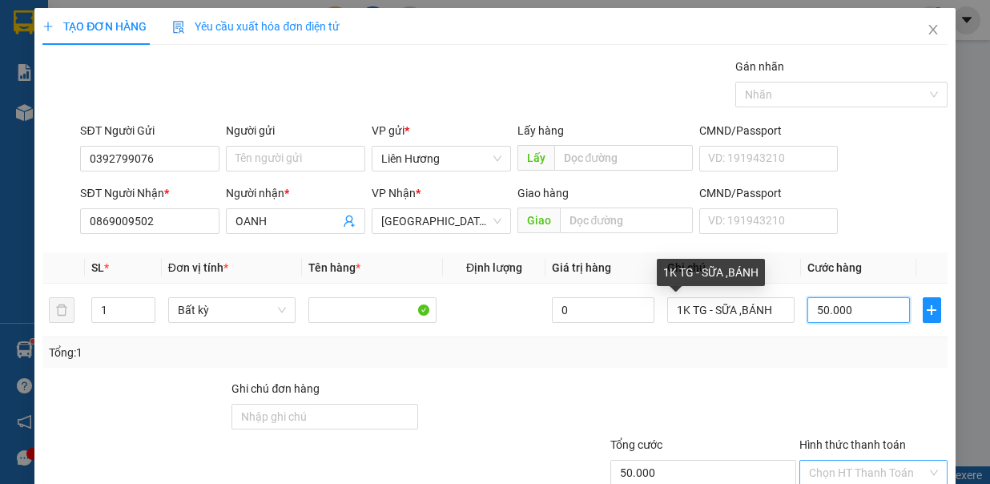
scroll to position [107, 0]
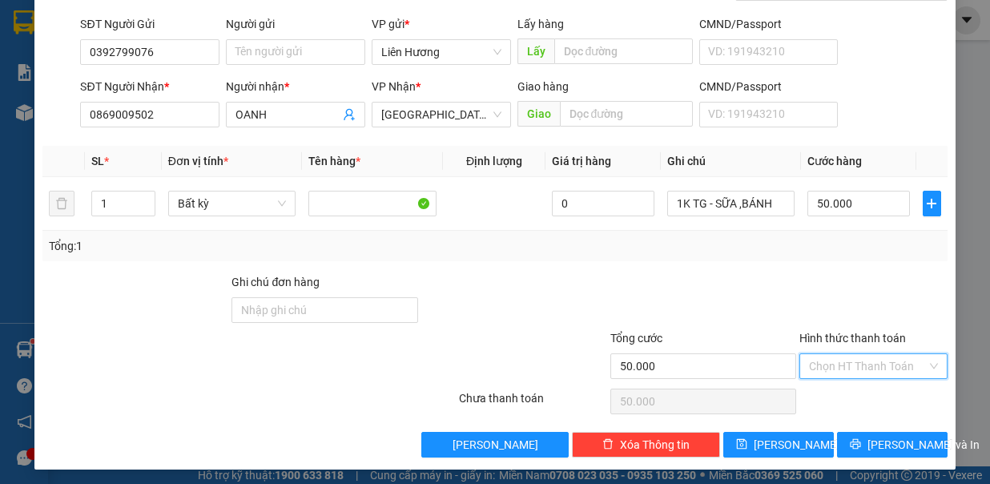
click at [877, 362] on input "Hình thức thanh toán" at bounding box center [868, 366] width 118 height 24
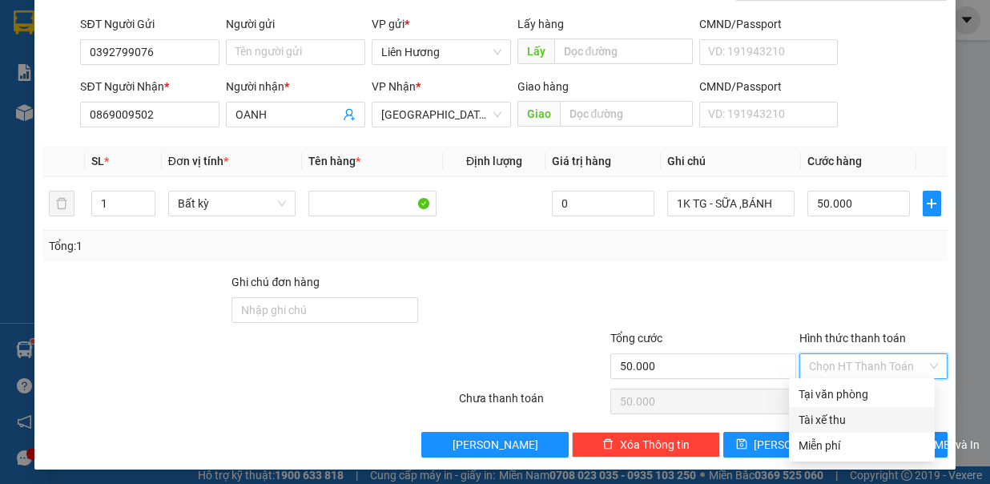
click at [877, 412] on div "Tài xế thu" at bounding box center [862, 420] width 127 height 18
type input "0"
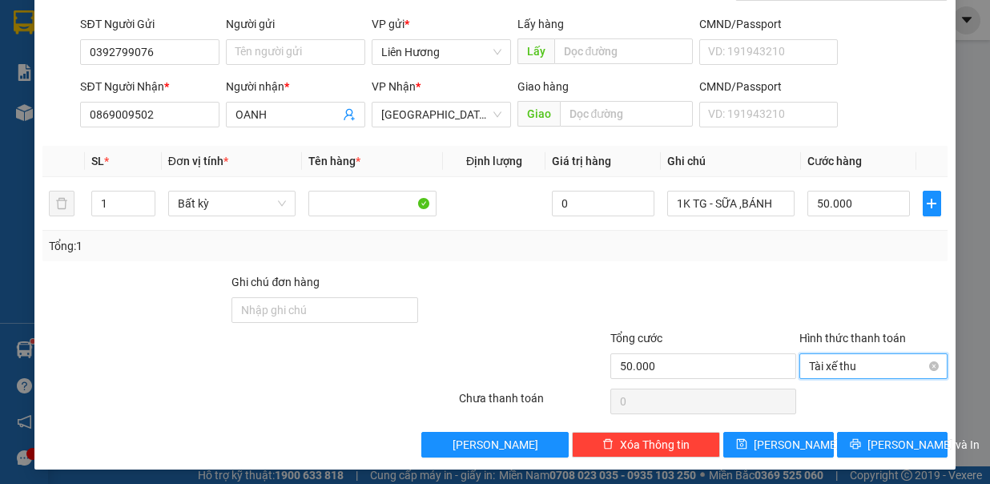
click at [882, 359] on span "Tài xế thu" at bounding box center [873, 366] width 129 height 24
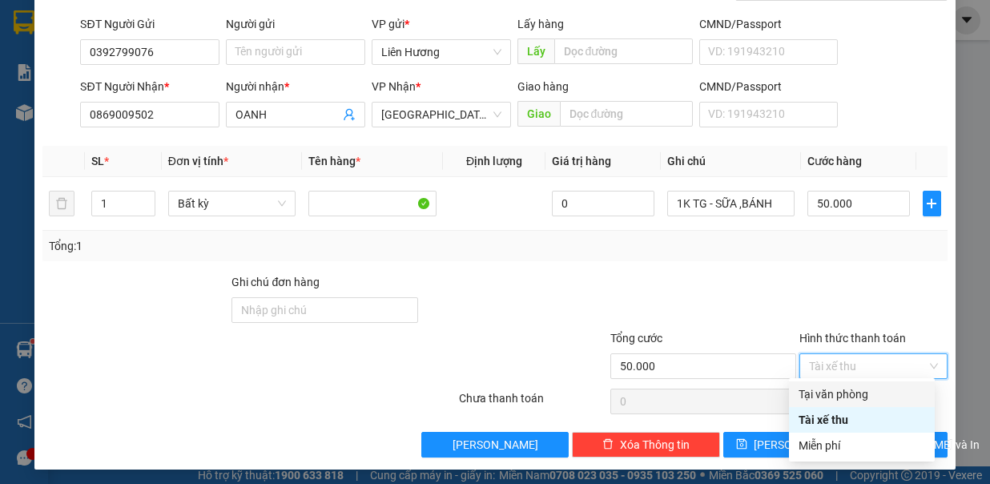
drag, startPoint x: 876, startPoint y: 393, endPoint x: 884, endPoint y: 406, distance: 15.8
click at [876, 394] on div "Tại văn phòng" at bounding box center [862, 394] width 127 height 18
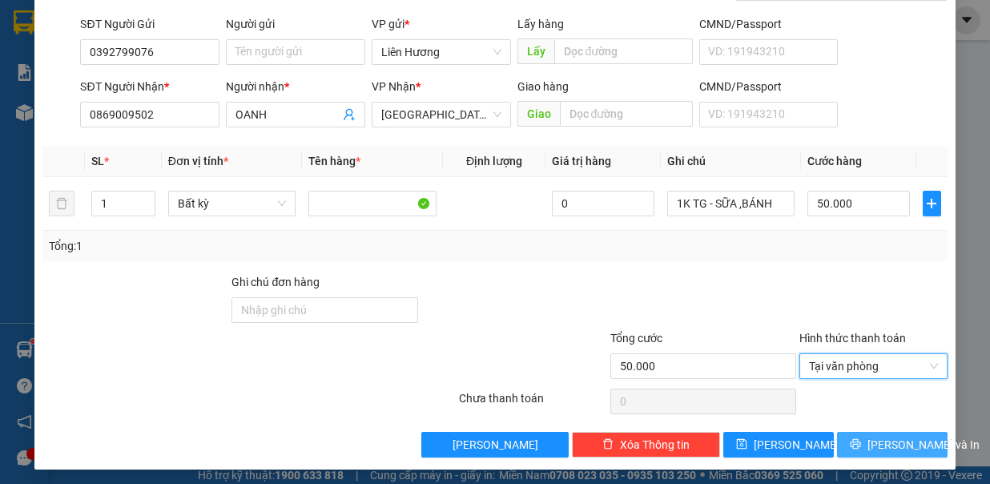
click at [890, 436] on span "[PERSON_NAME] và In" at bounding box center [924, 445] width 112 height 18
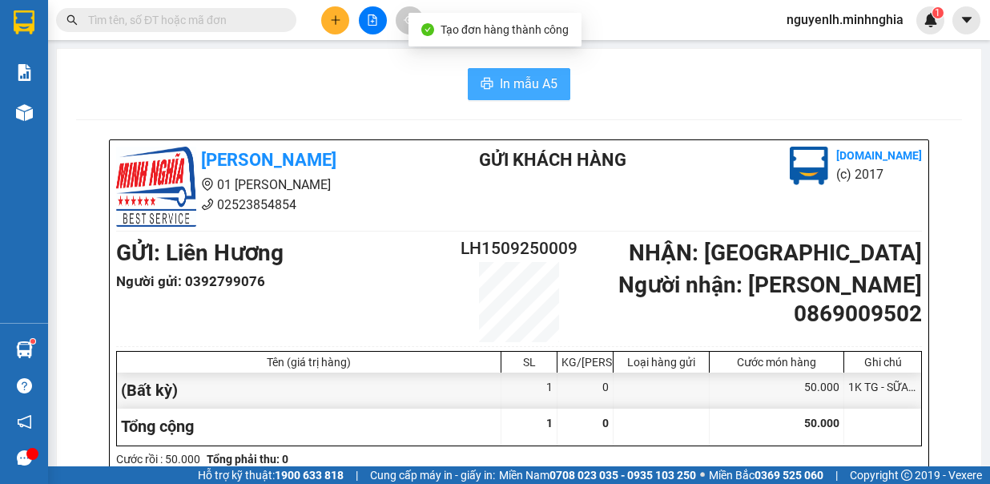
click at [516, 84] on span "In mẫu A5" at bounding box center [529, 84] width 58 height 20
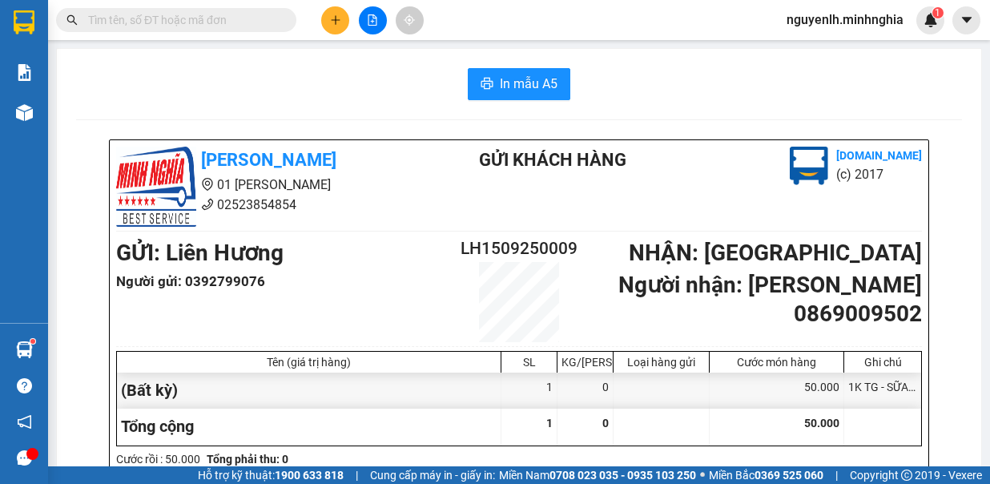
click at [272, 13] on input "text" at bounding box center [182, 20] width 189 height 18
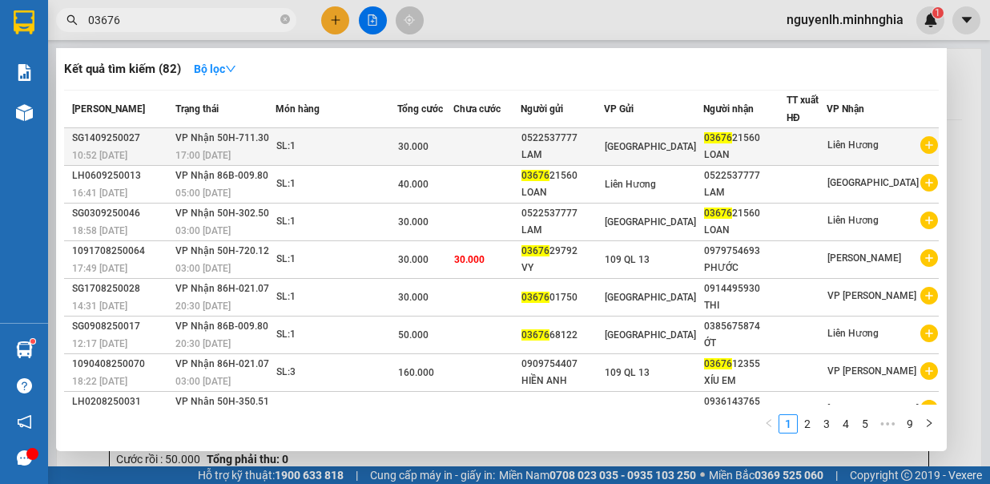
type input "03676"
click at [684, 138] on div "[GEOGRAPHIC_DATA]" at bounding box center [654, 147] width 98 height 18
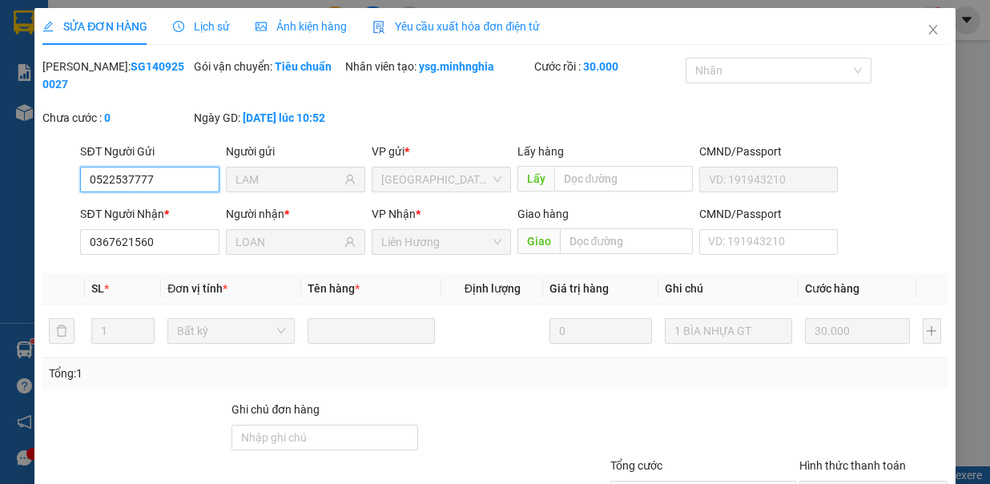
type input "0522537777"
type input "LAM"
type input "0367621560"
type input "LOAN"
type input "30.000"
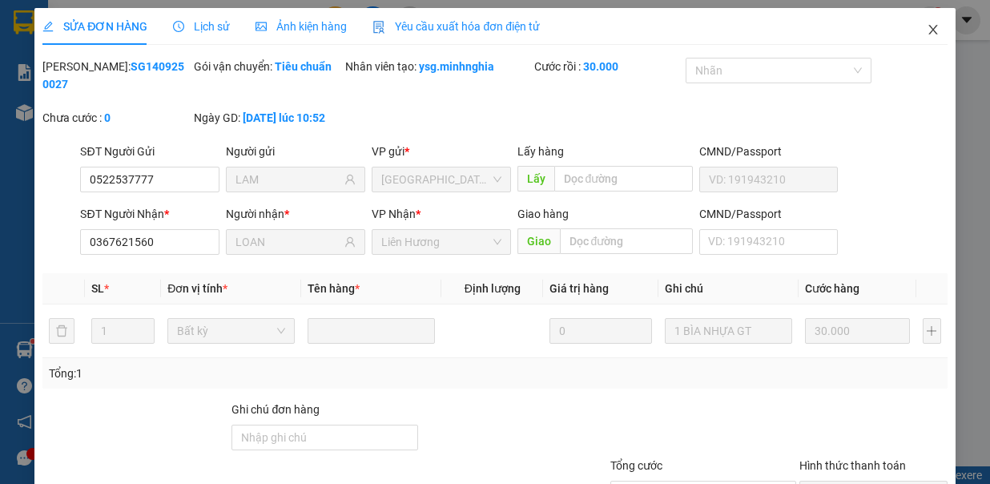
click at [927, 32] on icon "close" at bounding box center [933, 29] width 13 height 13
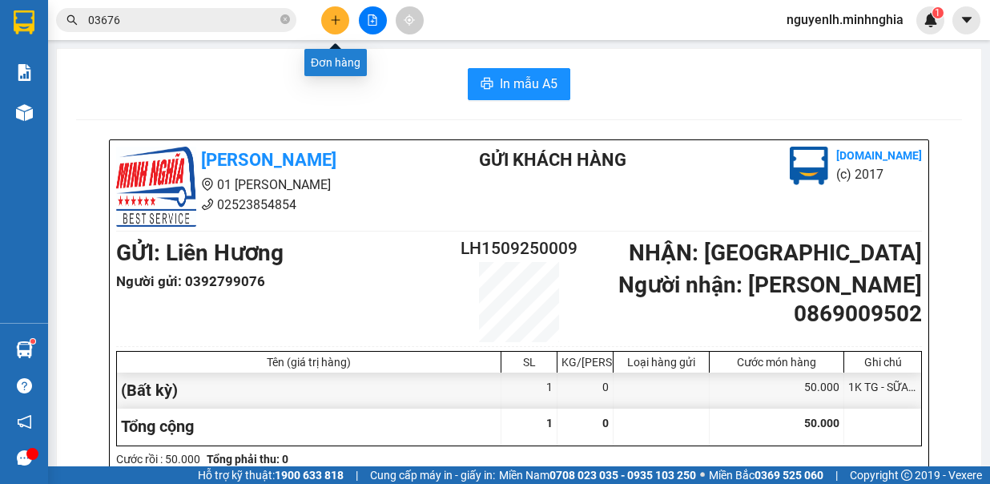
click at [340, 10] on button at bounding box center [335, 20] width 28 height 28
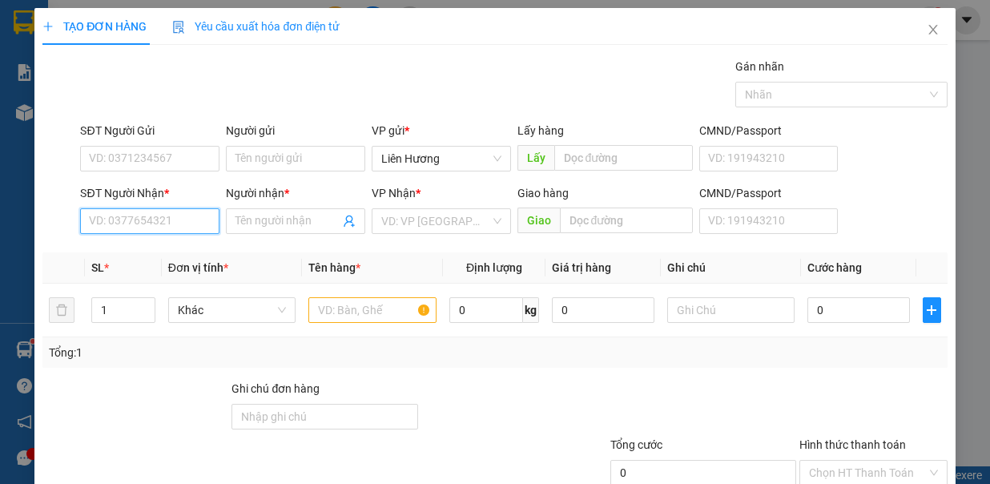
click at [143, 223] on input "SĐT Người Nhận *" at bounding box center [149, 221] width 139 height 26
drag, startPoint x: 170, startPoint y: 248, endPoint x: 313, endPoint y: 283, distance: 146.9
click at [170, 250] on div "0937235563 - TRANG" at bounding box center [148, 252] width 118 height 18
type input "0937235563"
type input "TRANG"
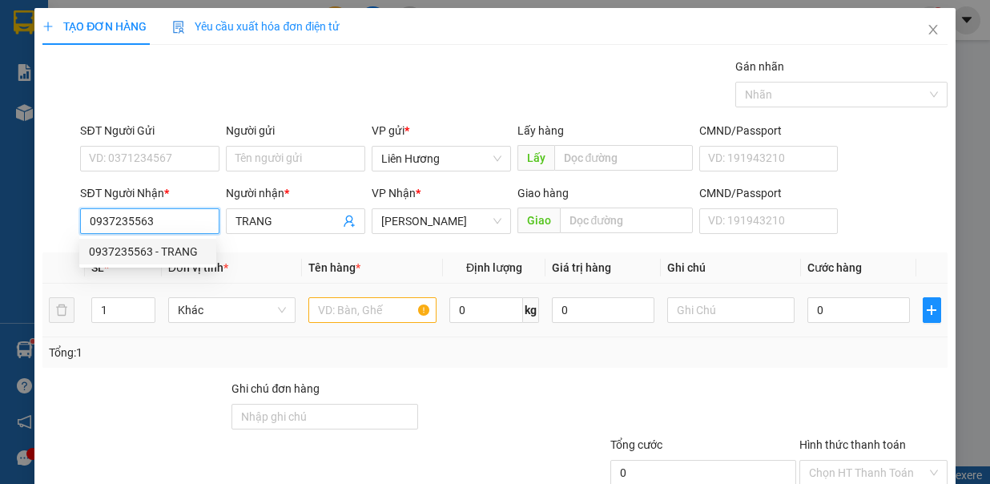
type input "0937235563"
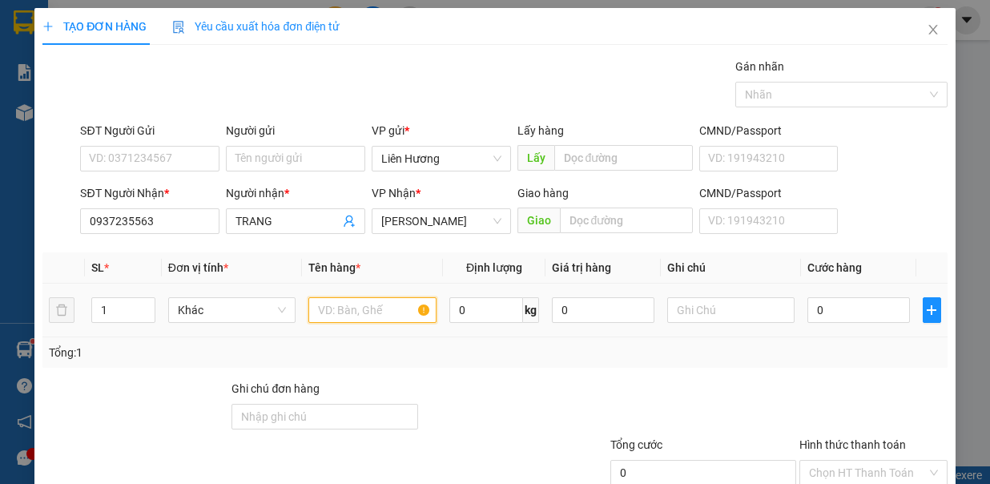
click at [345, 309] on input "text" at bounding box center [373, 310] width 128 height 26
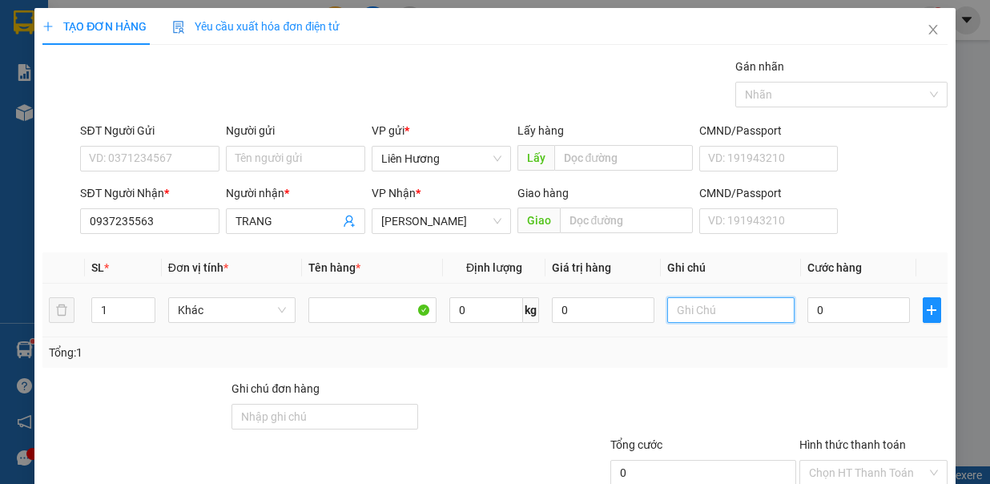
click at [706, 308] on input "text" at bounding box center [732, 310] width 128 height 26
type input "1TX - HS"
click at [837, 313] on input "0" at bounding box center [859, 310] width 103 height 26
type input "3"
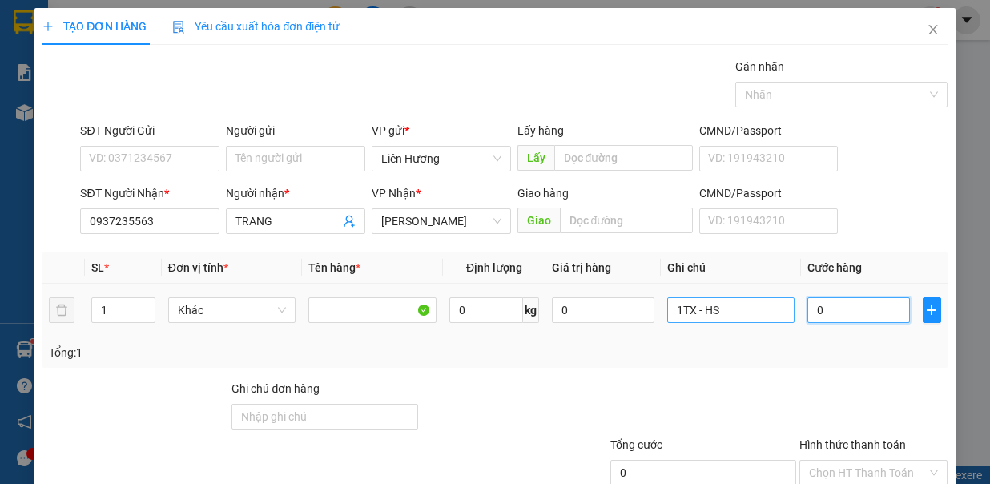
type input "3"
type input "30"
type input "30.000"
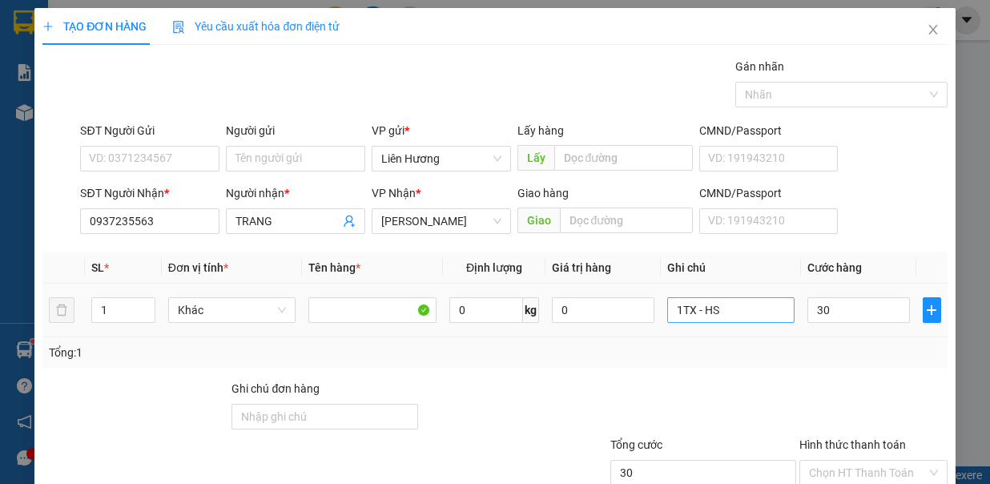
type input "30.000"
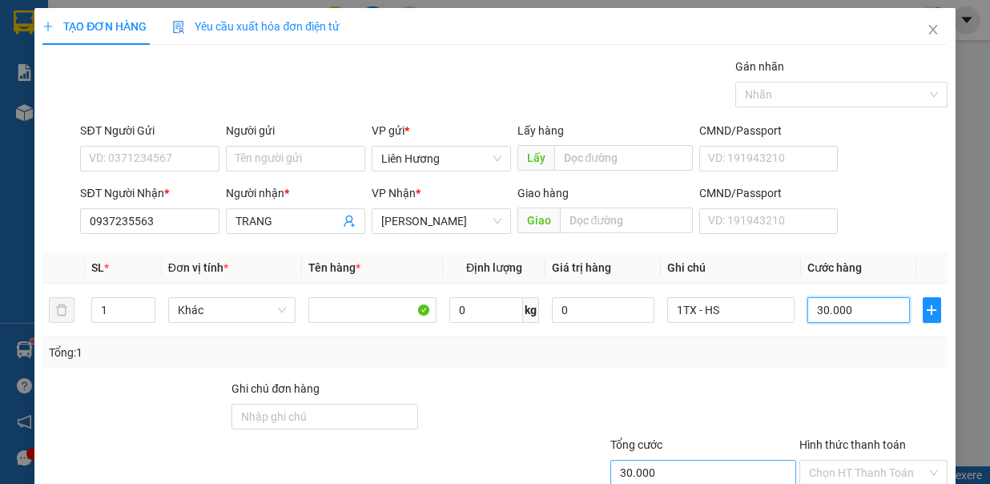
scroll to position [107, 0]
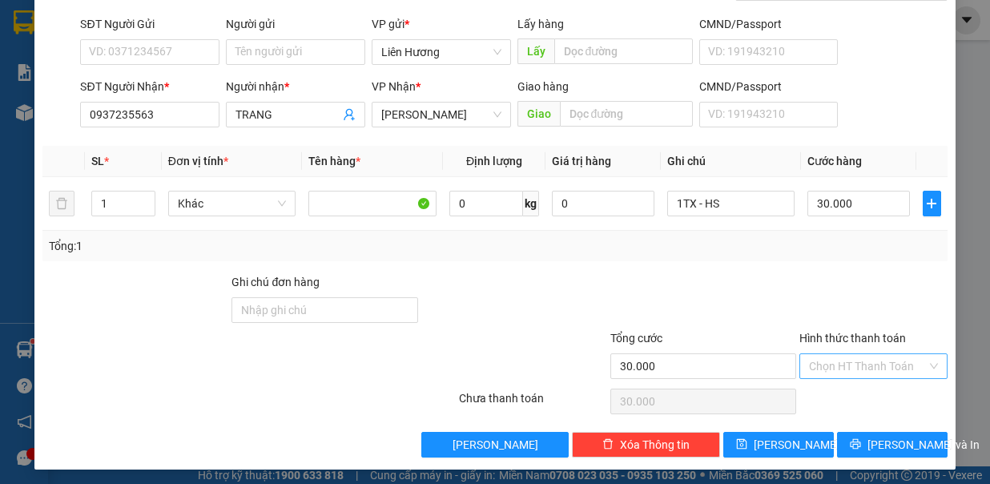
drag, startPoint x: 831, startPoint y: 369, endPoint x: 839, endPoint y: 369, distance: 8.1
click at [833, 369] on input "Hình thức thanh toán" at bounding box center [868, 366] width 118 height 24
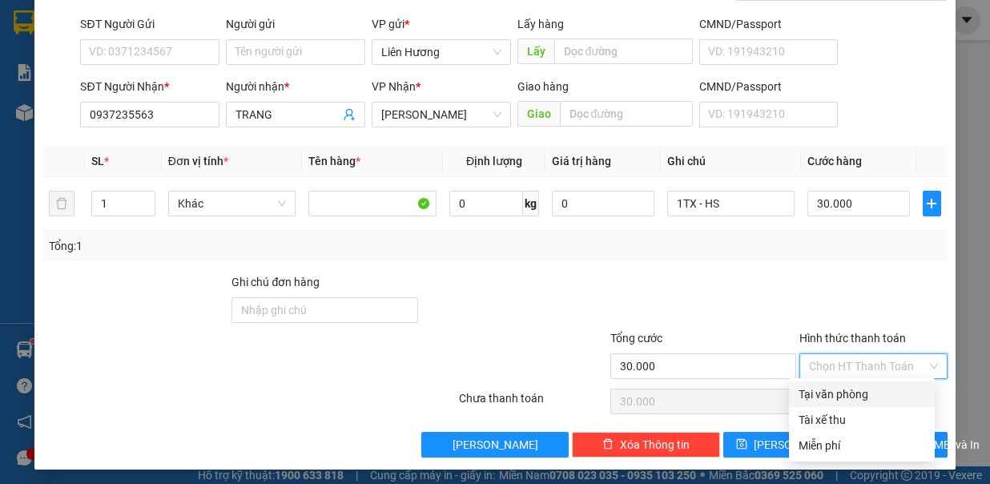
drag, startPoint x: 849, startPoint y: 389, endPoint x: 849, endPoint y: 410, distance: 20.8
click at [852, 395] on div "Tại văn phòng" at bounding box center [862, 394] width 127 height 18
type input "0"
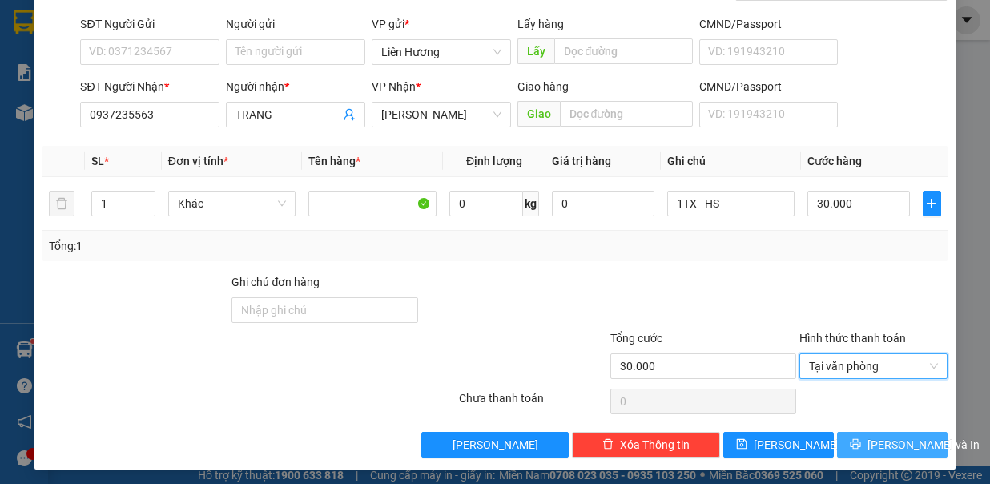
drag, startPoint x: 864, startPoint y: 438, endPoint x: 833, endPoint y: 445, distance: 31.3
click at [864, 440] on button "[PERSON_NAME] và In" at bounding box center [892, 445] width 111 height 26
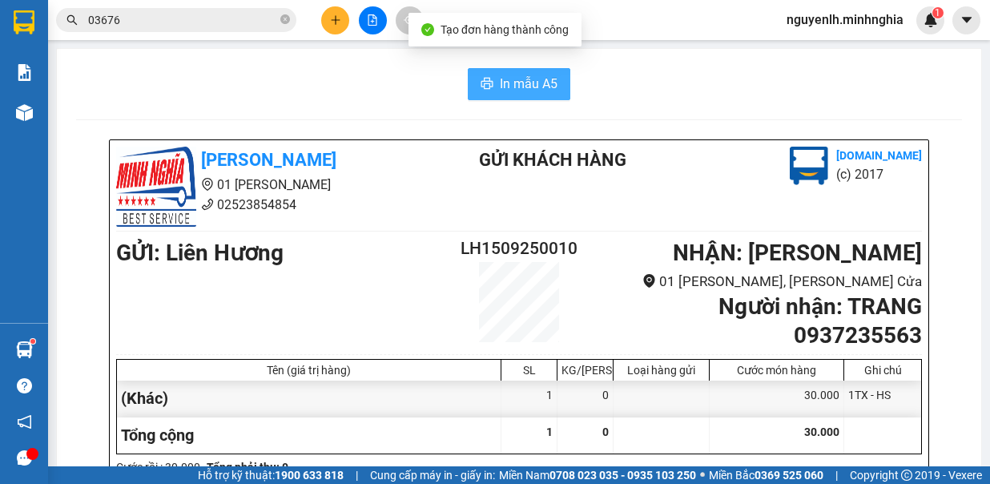
click at [510, 80] on span "In mẫu A5" at bounding box center [529, 84] width 58 height 20
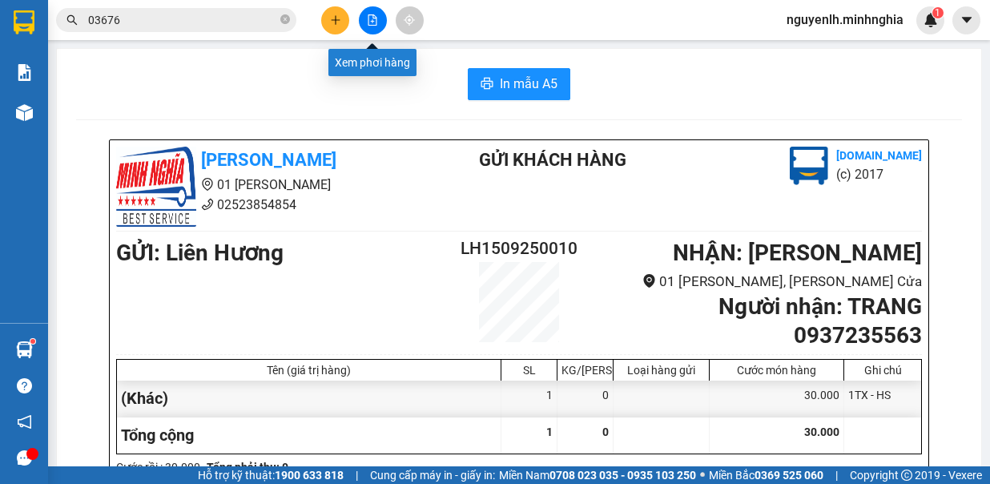
click at [381, 15] on button at bounding box center [373, 20] width 28 height 28
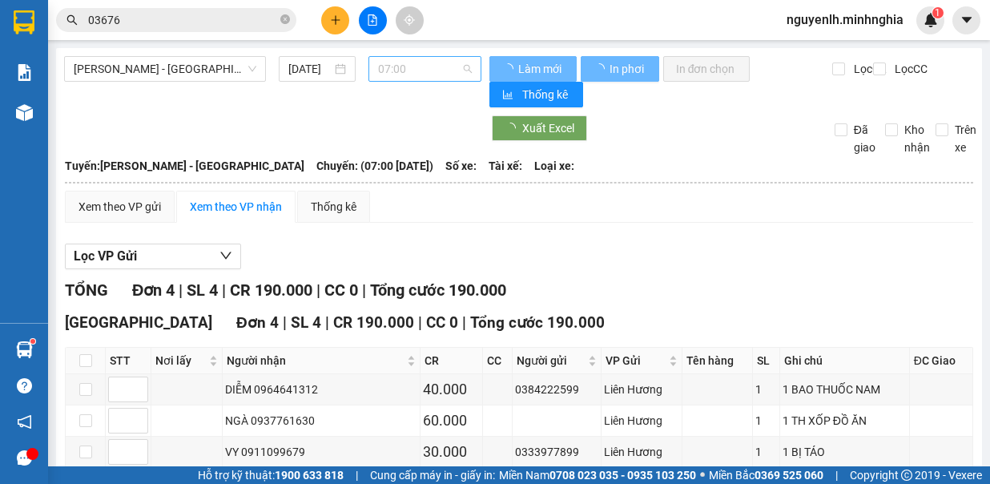
click at [393, 64] on span "07:00" at bounding box center [425, 69] width 94 height 24
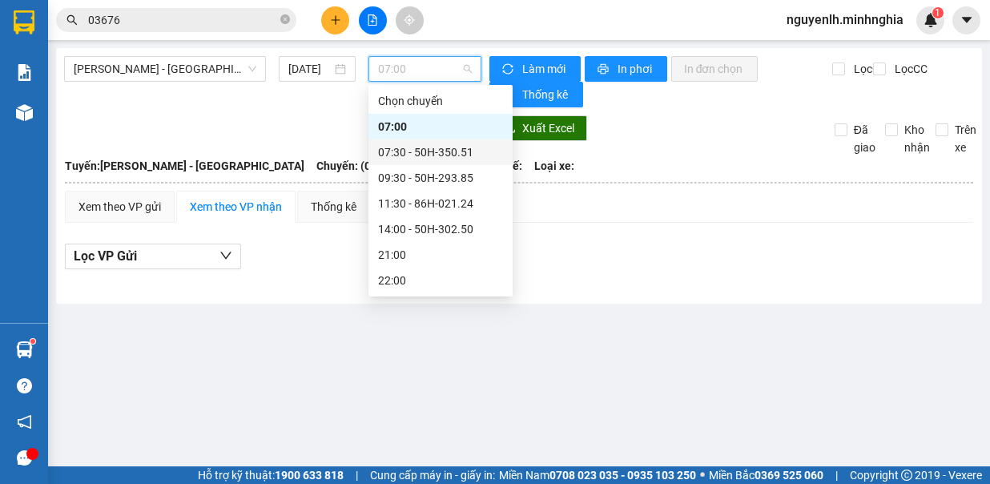
click at [430, 147] on div "07:30 - 50H-350.51" at bounding box center [440, 152] width 125 height 18
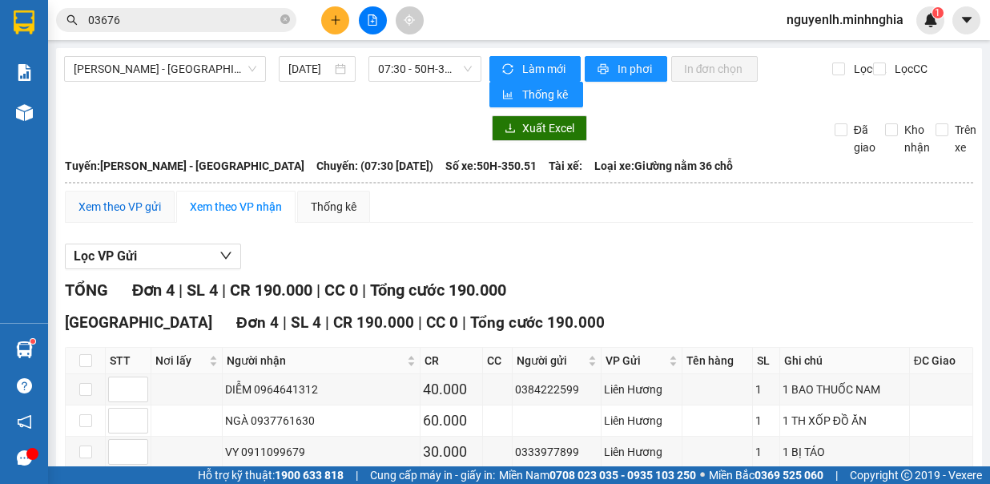
click at [154, 206] on div "Xem theo VP gửi" at bounding box center [120, 207] width 83 height 18
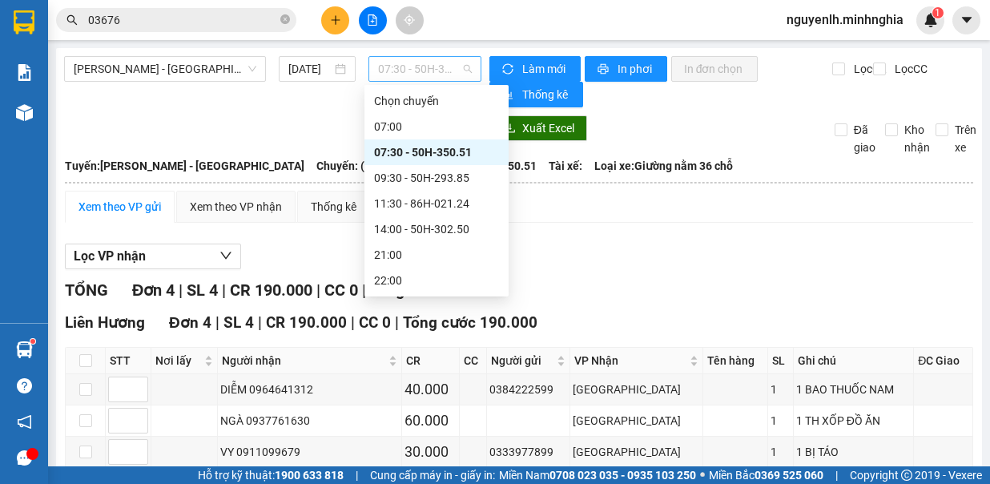
click at [430, 63] on span "07:30 - 50H-350.51" at bounding box center [425, 69] width 94 height 24
click at [454, 171] on div "09:30 - 50H-293.85" at bounding box center [436, 178] width 125 height 18
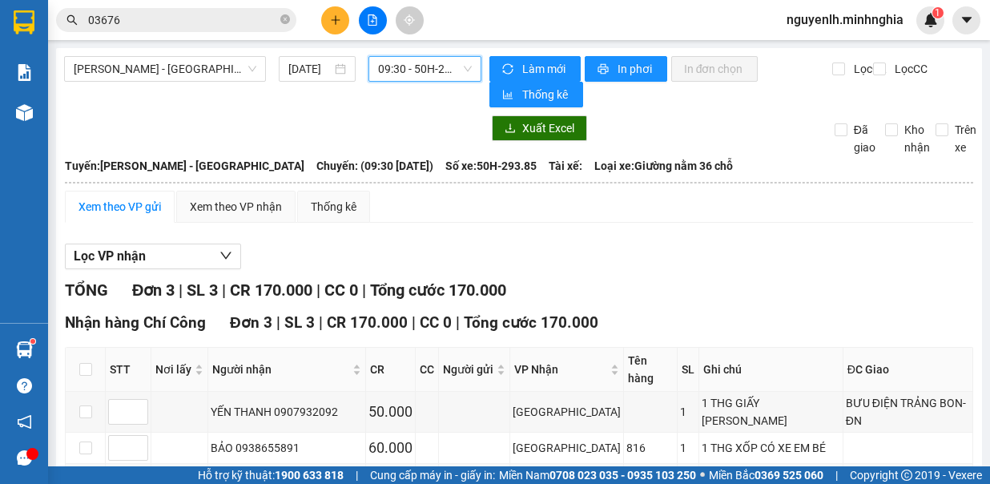
scroll to position [77, 0]
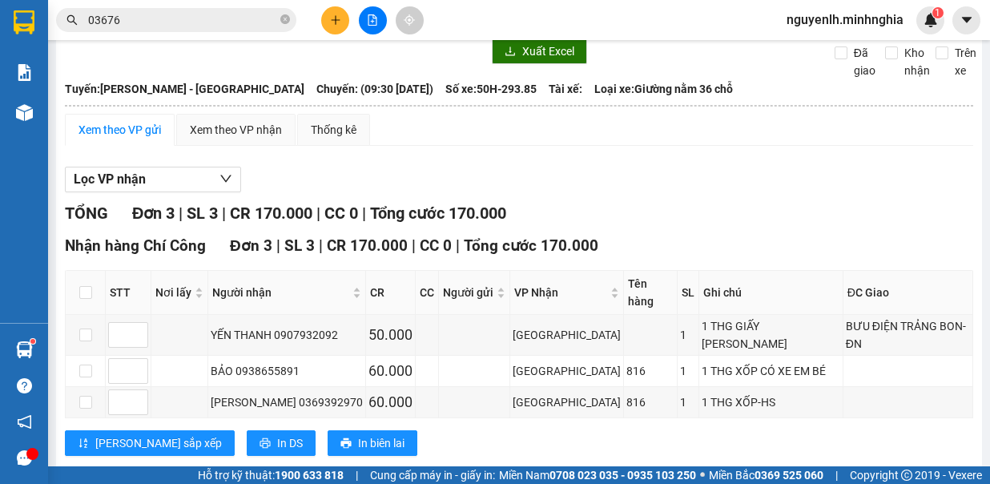
click at [48, 107] on main "[PERSON_NAME] Rí - [GEOGRAPHIC_DATA] [DATE] 09:30 09:30 - 50H-293.85 [PERSON_NA…" at bounding box center [495, 233] width 990 height 466
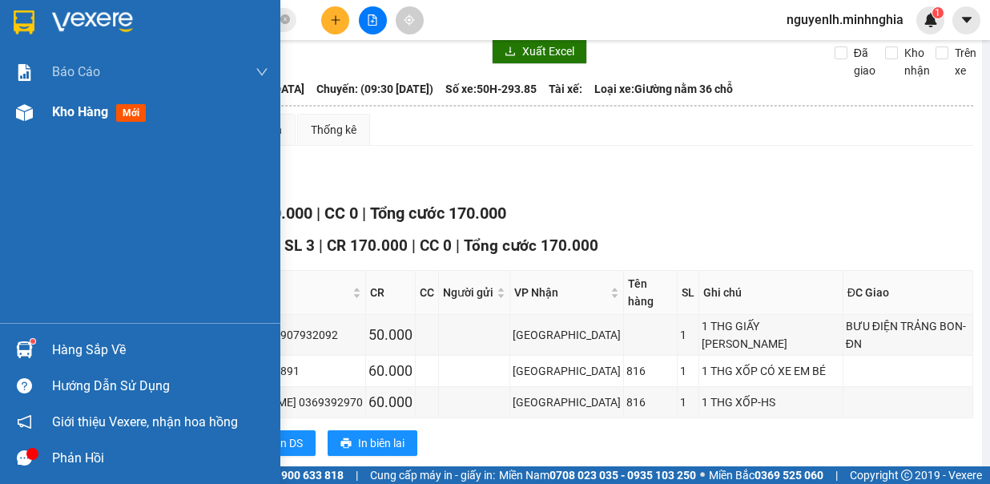
click at [57, 104] on span "Kho hàng" at bounding box center [80, 111] width 56 height 15
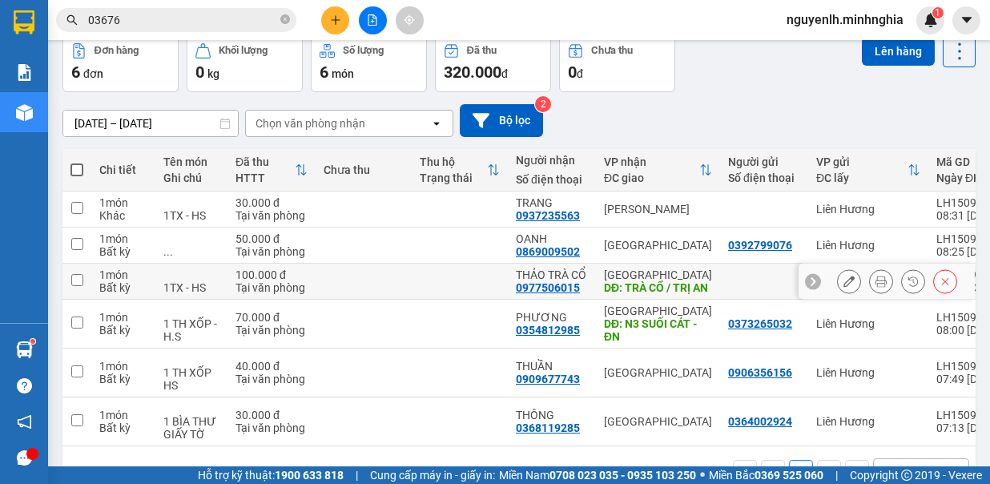
scroll to position [141, 0]
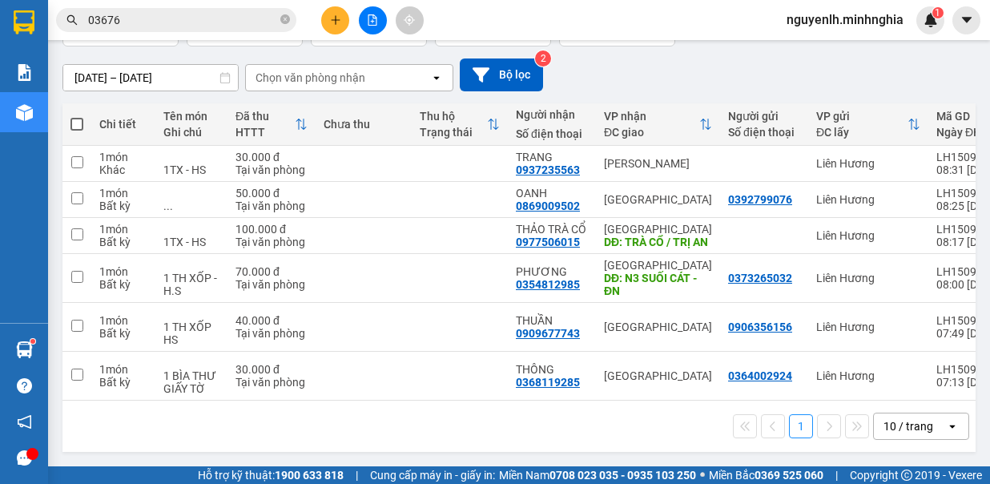
click at [336, 18] on icon "plus" at bounding box center [335, 19] width 1 height 9
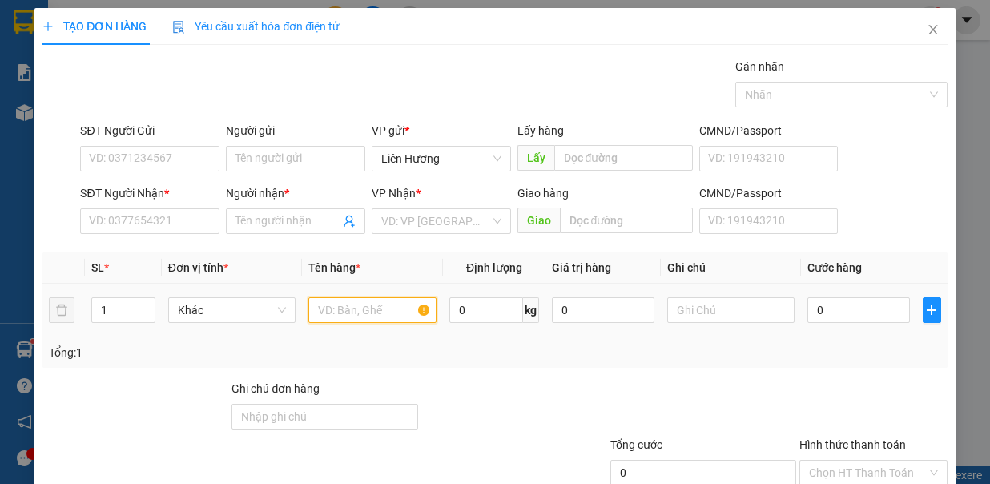
click at [393, 315] on input "text" at bounding box center [373, 310] width 128 height 26
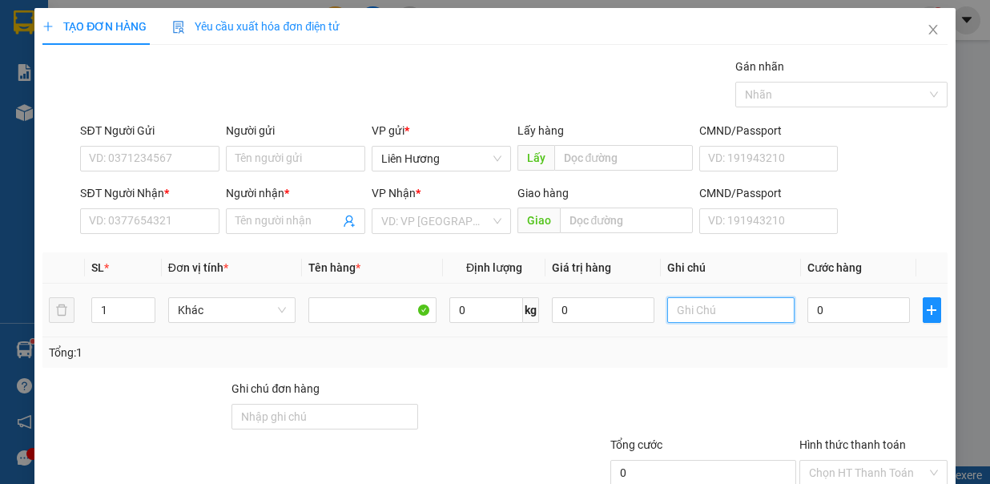
click at [699, 297] on input "text" at bounding box center [732, 310] width 128 height 26
type input "1TX - HS"
click at [817, 309] on input "0" at bounding box center [859, 310] width 103 height 26
type input "9"
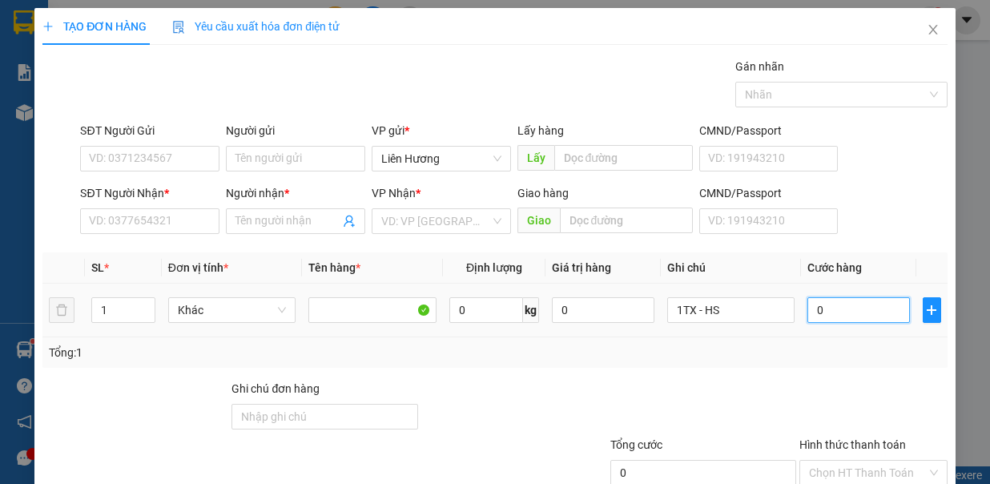
type input "9"
type input "90"
type input "90.000"
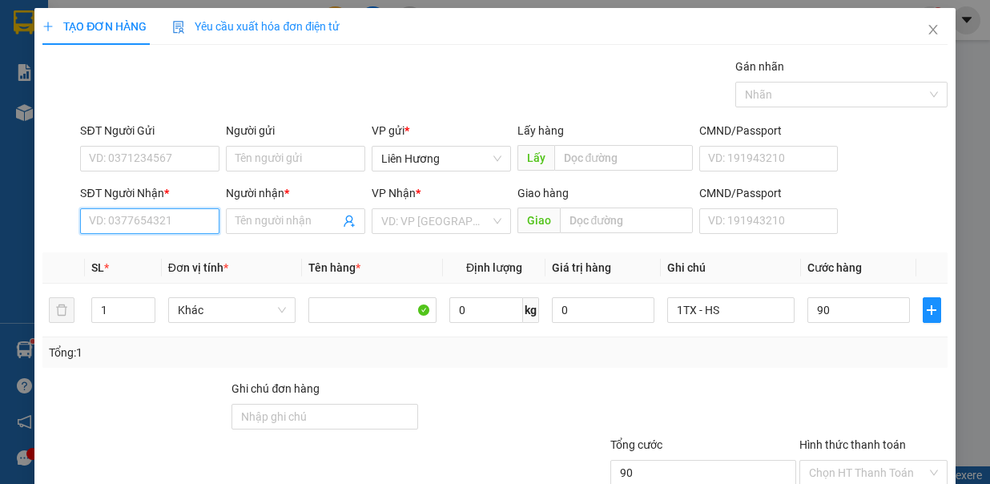
type input "90.000"
click at [198, 228] on input "SĐT Người Nhận *" at bounding box center [149, 221] width 139 height 26
drag, startPoint x: 126, startPoint y: 257, endPoint x: 157, endPoint y: 146, distance: 115.7
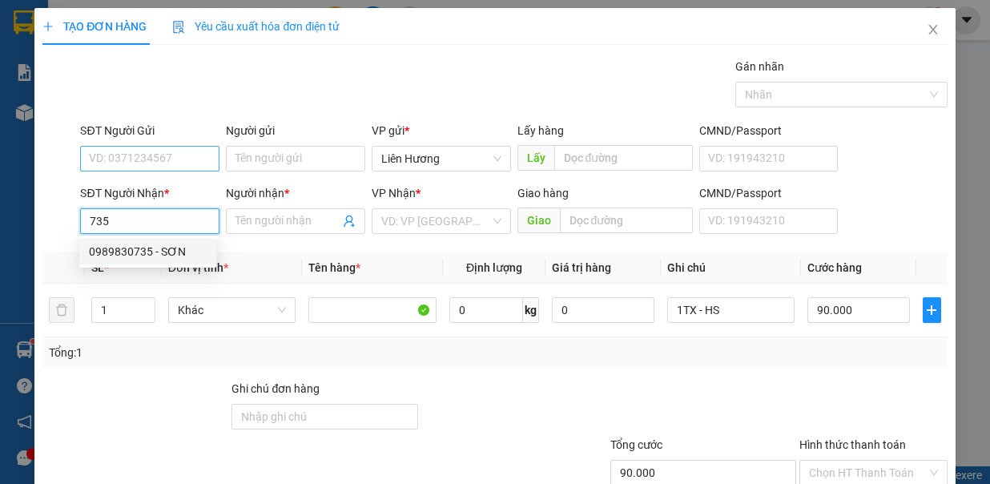
click at [127, 256] on div "0989830735 - SƠN" at bounding box center [148, 252] width 118 height 18
type input "0989830735"
type input "SƠN"
type input "N3 TÂN VẠN"
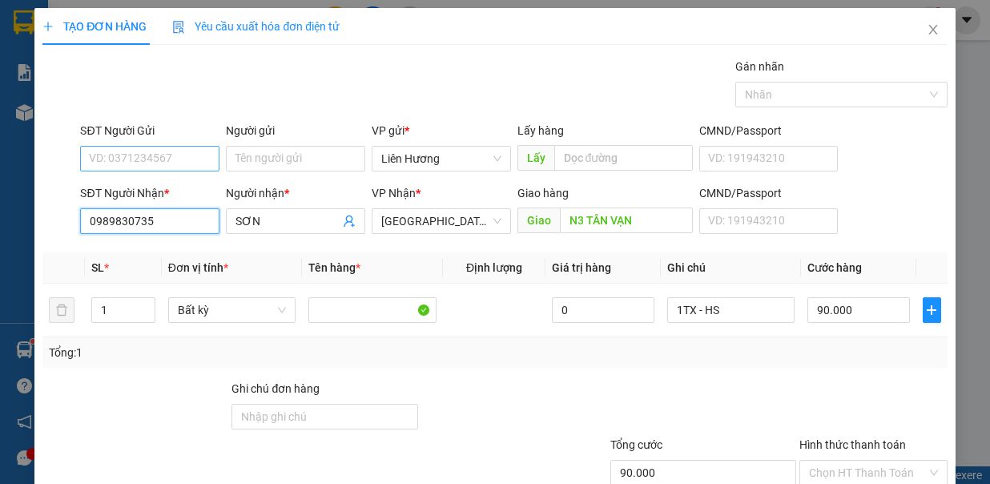
type input "0989830735"
drag, startPoint x: 165, startPoint y: 147, endPoint x: 164, endPoint y: 157, distance: 10.4
click at [164, 151] on input "SĐT Người Gửi" at bounding box center [149, 159] width 139 height 26
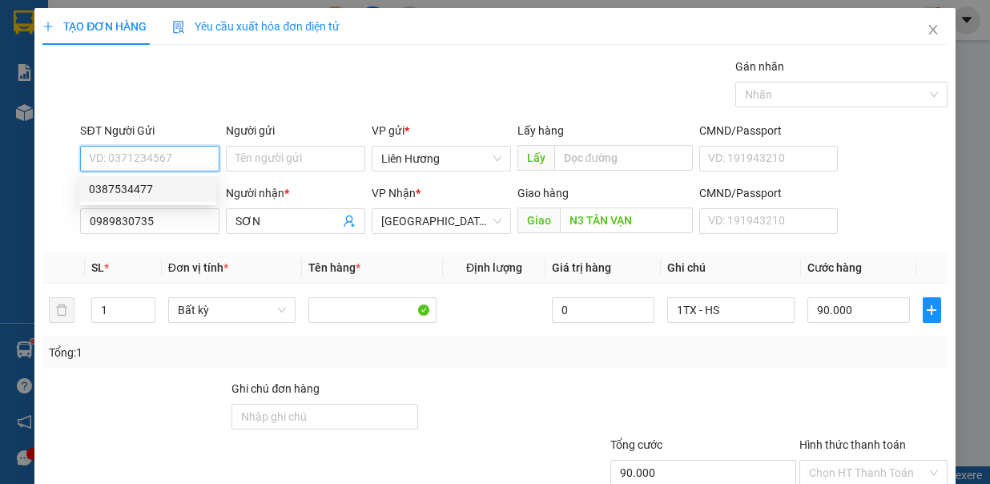
click at [176, 188] on div "0387534477" at bounding box center [148, 189] width 118 height 18
type input "0387534477"
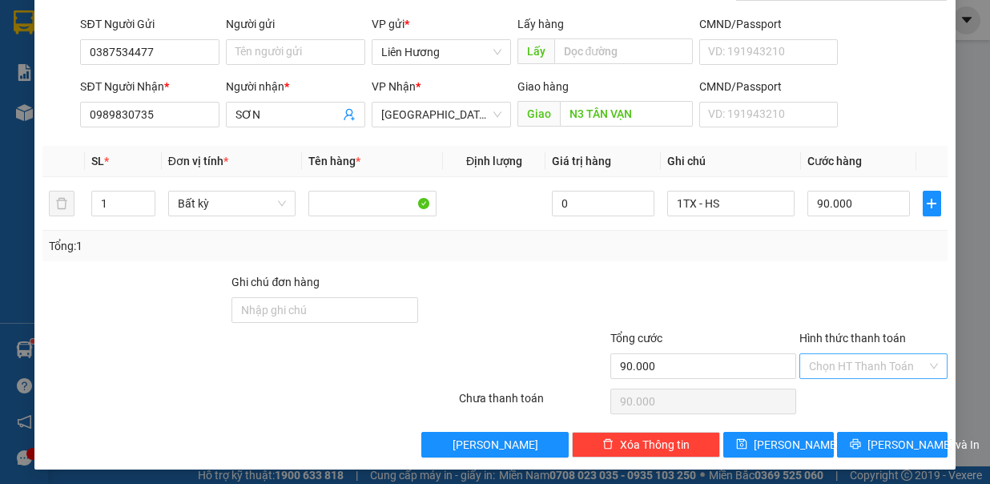
click at [901, 369] on input "Hình thức thanh toán" at bounding box center [868, 366] width 118 height 24
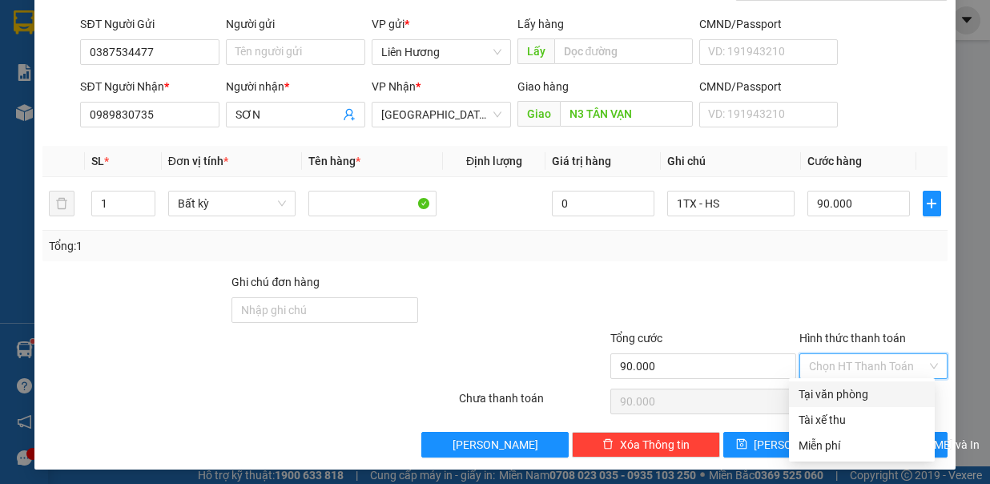
drag, startPoint x: 893, startPoint y: 391, endPoint x: 892, endPoint y: 407, distance: 16.0
click at [891, 394] on div "Tại văn phòng" at bounding box center [862, 394] width 127 height 18
type input "0"
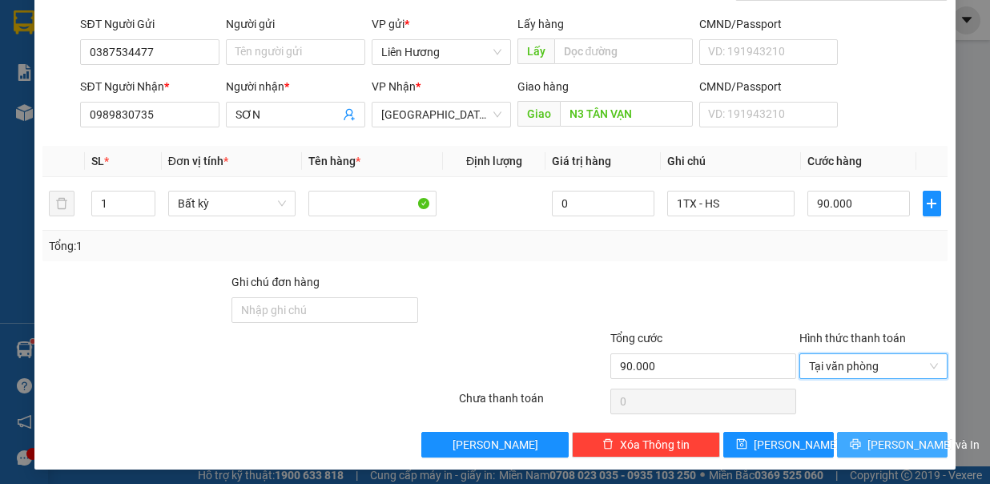
click at [875, 442] on span "[PERSON_NAME] và In" at bounding box center [924, 445] width 112 height 18
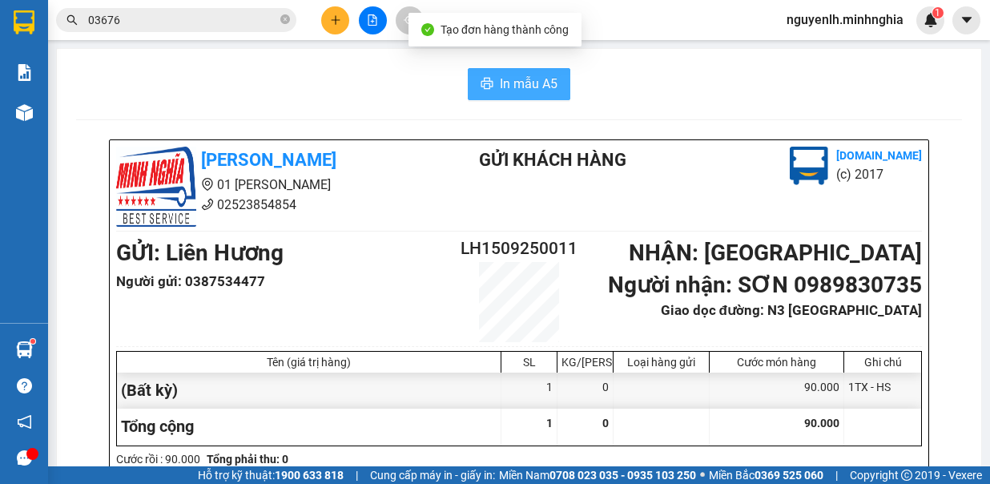
click at [516, 78] on span "In mẫu A5" at bounding box center [529, 84] width 58 height 20
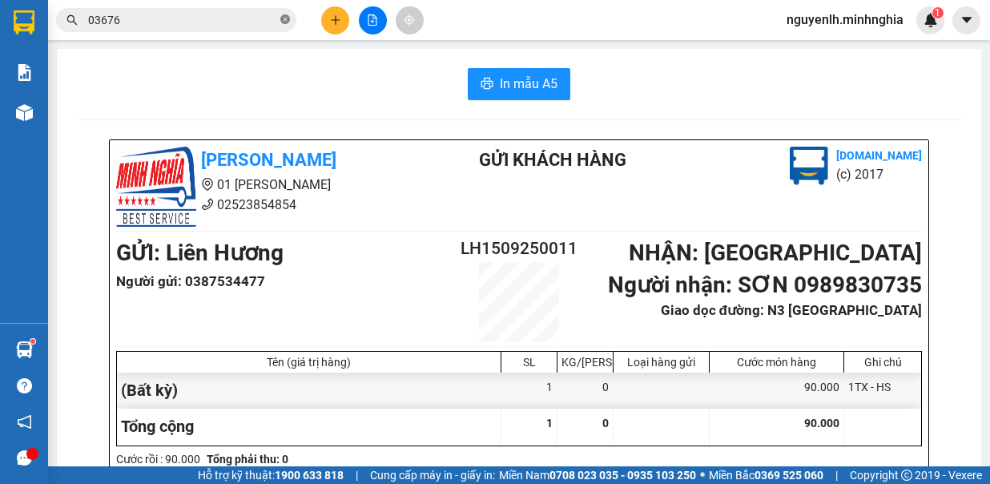
click at [283, 21] on icon "close-circle" at bounding box center [285, 19] width 10 height 10
click at [328, 25] on button at bounding box center [335, 20] width 28 height 28
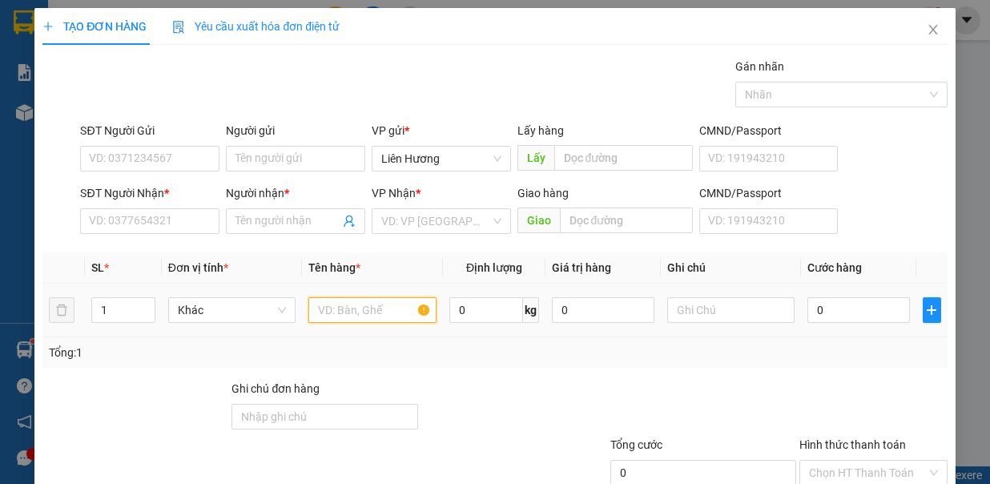
click at [376, 301] on input "text" at bounding box center [373, 310] width 128 height 26
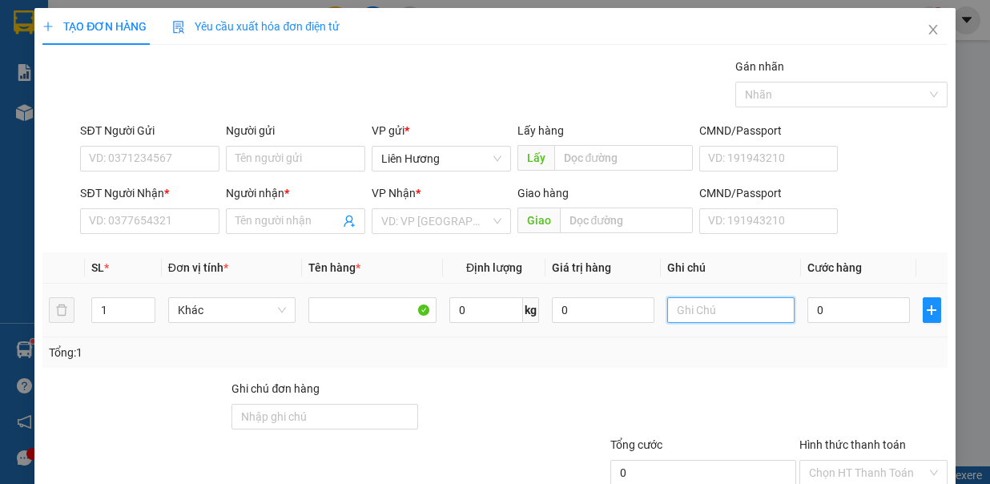
click at [682, 298] on input "text" at bounding box center [732, 310] width 128 height 26
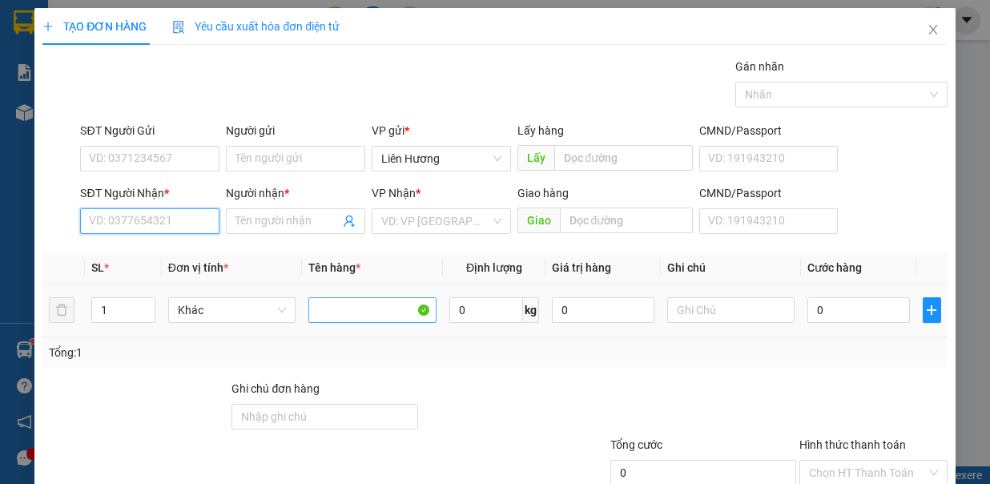
drag, startPoint x: 117, startPoint y: 218, endPoint x: 317, endPoint y: 311, distance: 220.9
click at [121, 220] on input "SĐT Người Nhận *" at bounding box center [149, 221] width 139 height 26
type input "0825707133"
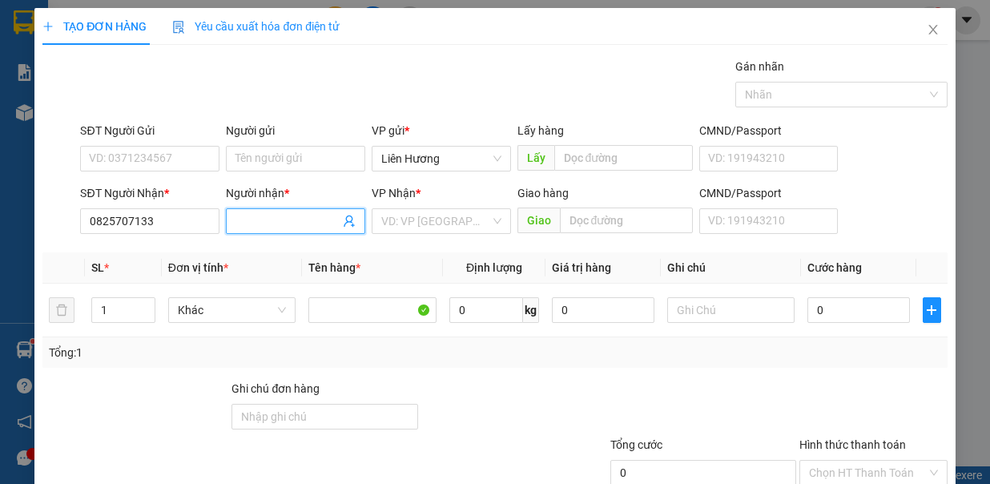
click at [297, 224] on input "Người nhận *" at bounding box center [288, 221] width 104 height 18
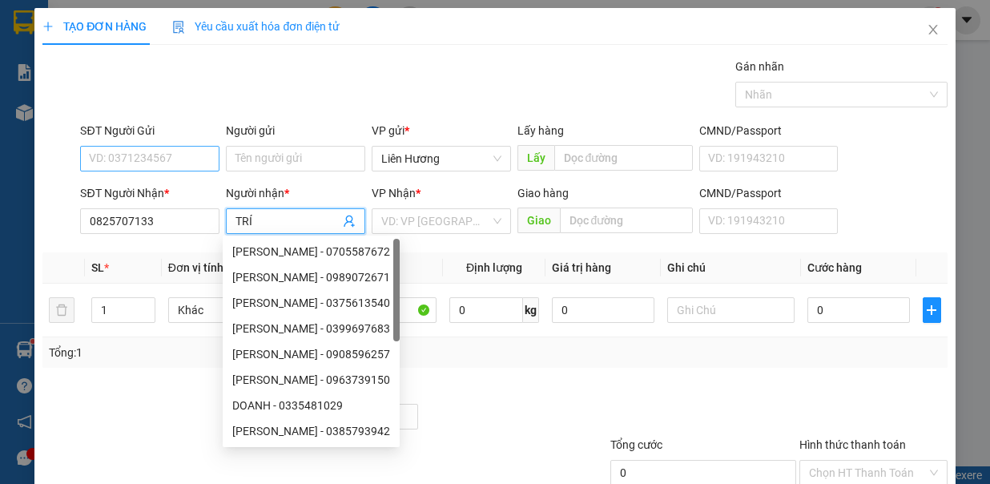
type input "TRÍ"
click at [159, 161] on input "SĐT Người Gửi" at bounding box center [149, 159] width 139 height 26
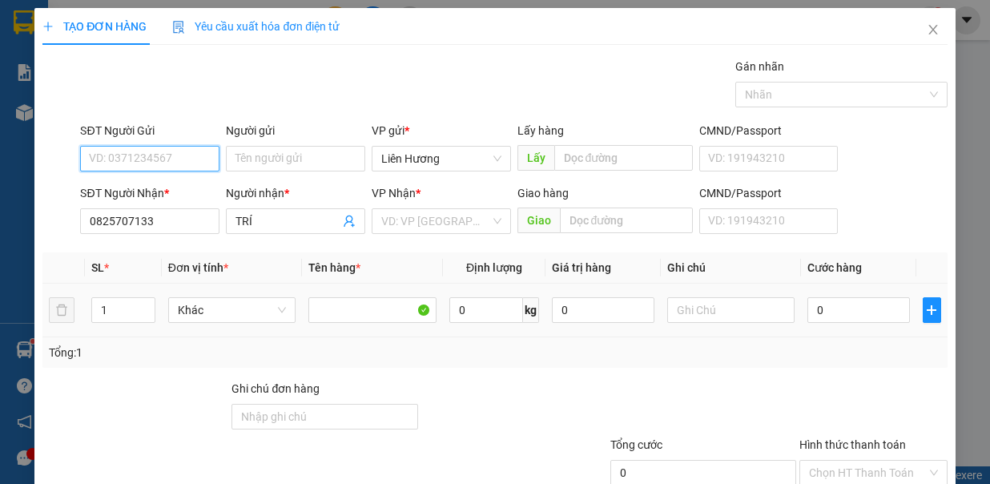
type input "0"
drag, startPoint x: 174, startPoint y: 216, endPoint x: 65, endPoint y: 241, distance: 111.8
click at [61, 250] on div "Transit Pickup Surcharge Ids Transit Deliver Surcharge Ids Transit Deliver Surc…" at bounding box center [494, 312] width 905 height 509
click at [175, 155] on input "SĐT Người Gửi" at bounding box center [149, 159] width 139 height 26
drag, startPoint x: 139, startPoint y: 224, endPoint x: 75, endPoint y: 229, distance: 64.3
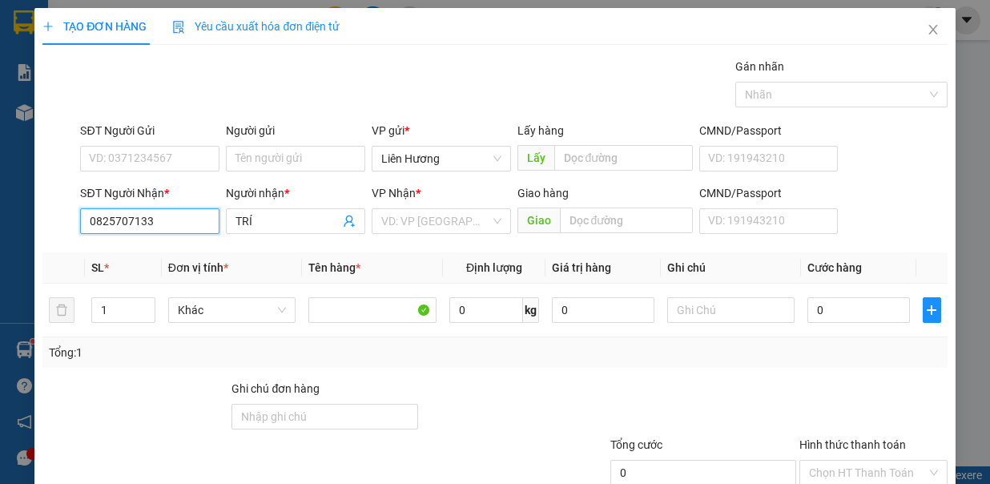
click at [75, 229] on div "SĐT Người [PERSON_NAME] * 0825707133 0825707133 Người [PERSON_NAME] * TRÍ [PERS…" at bounding box center [495, 212] width 908 height 56
type input "0825707133"
drag, startPoint x: 163, startPoint y: 225, endPoint x: 284, endPoint y: 280, distance: 133.0
click at [163, 225] on input "SĐT Người Nhận *" at bounding box center [149, 221] width 139 height 26
type input "0852567714"
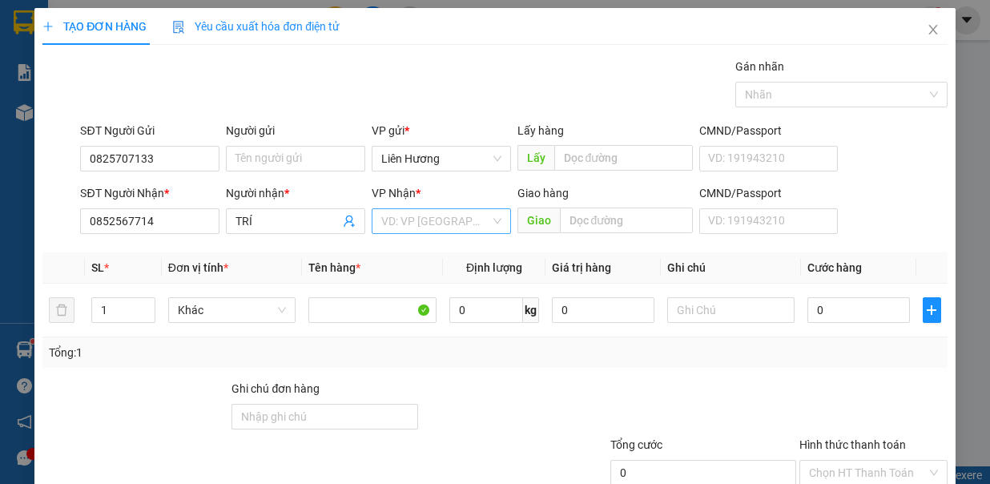
click at [422, 221] on input "search" at bounding box center [435, 221] width 109 height 24
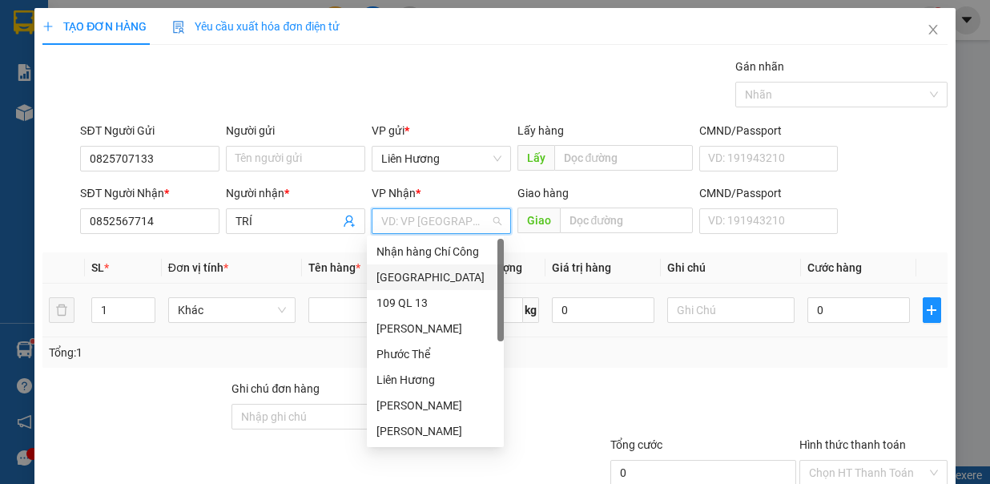
drag, startPoint x: 428, startPoint y: 283, endPoint x: 567, endPoint y: 284, distance: 138.6
click at [425, 283] on div "[GEOGRAPHIC_DATA]" at bounding box center [436, 277] width 118 height 18
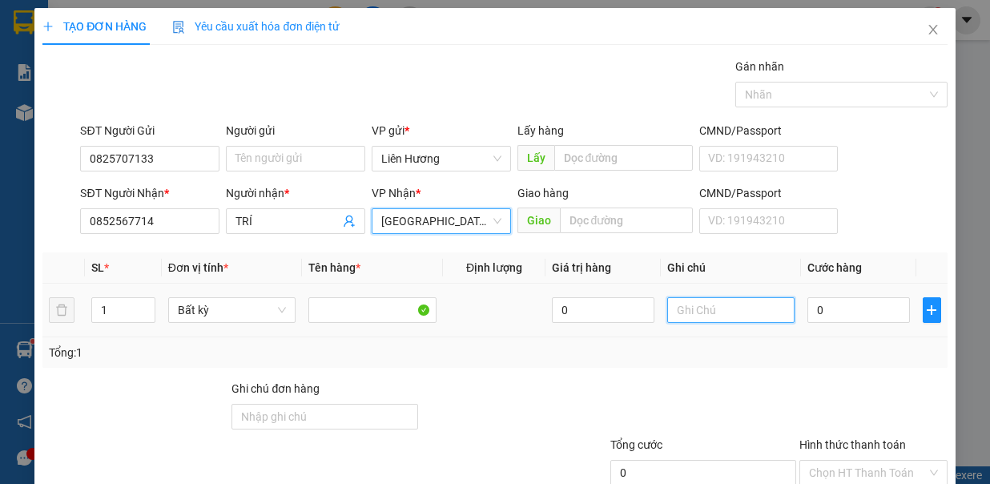
click at [684, 308] on input "text" at bounding box center [732, 310] width 128 height 26
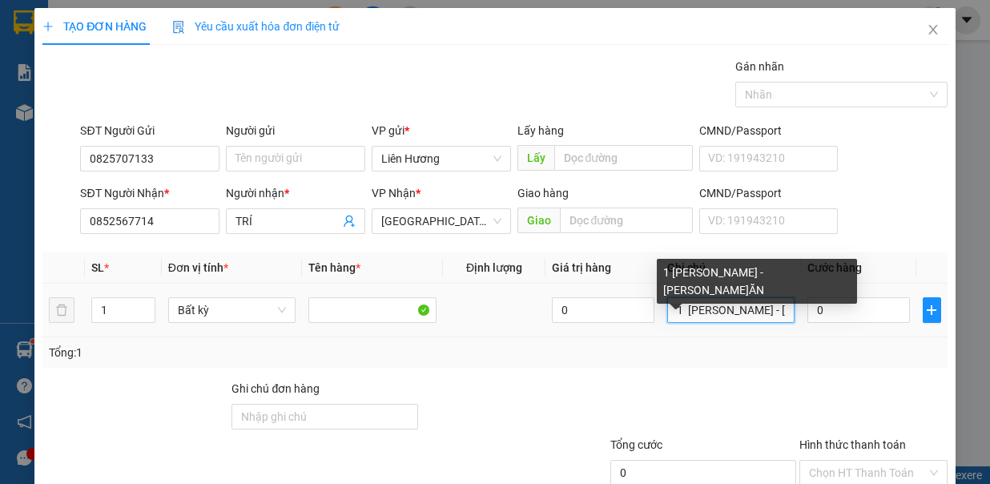
click at [673, 301] on input "1 [PERSON_NAME] - [PERSON_NAME]ĂN" at bounding box center [732, 310] width 128 height 26
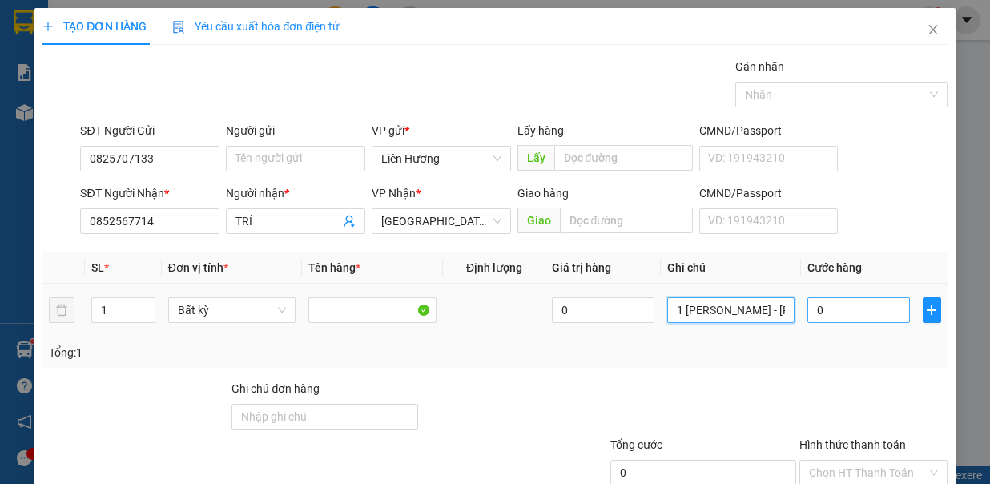
type input "1 [PERSON_NAME] - [PERSON_NAME]ĂN"
click at [837, 311] on input "0" at bounding box center [859, 310] width 103 height 26
type input "5"
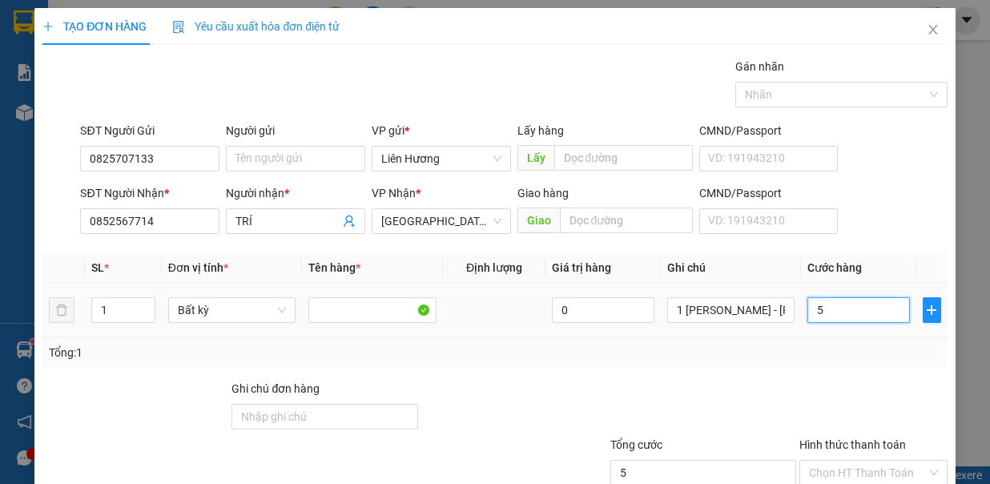
type input "50"
type input "50.000"
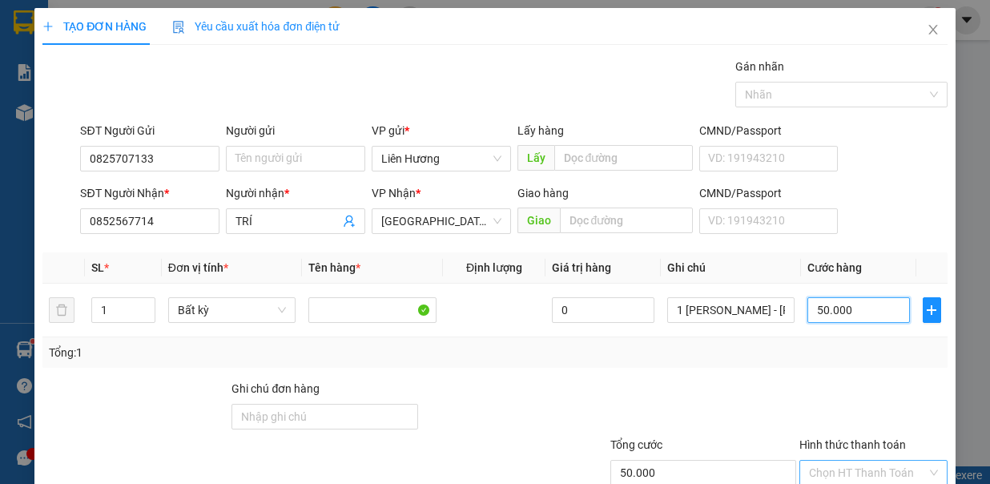
scroll to position [107, 0]
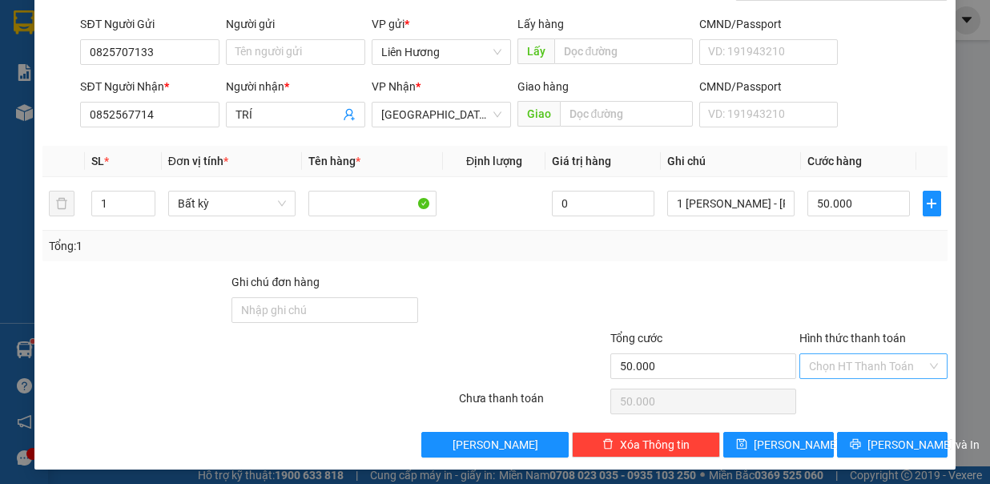
click at [867, 359] on input "Hình thức thanh toán" at bounding box center [868, 366] width 118 height 24
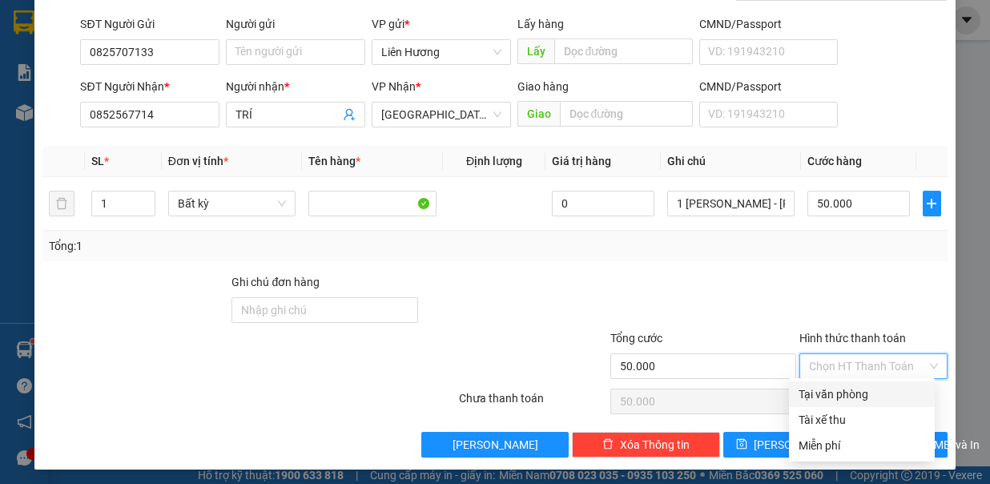
click at [875, 394] on div "Tại văn phòng" at bounding box center [862, 394] width 127 height 18
type input "0"
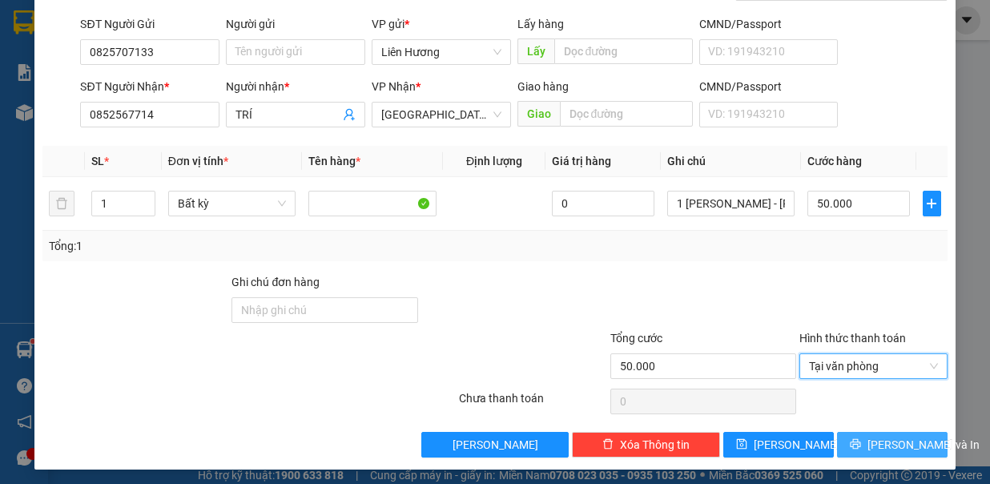
click at [899, 436] on span "[PERSON_NAME] và In" at bounding box center [924, 445] width 112 height 18
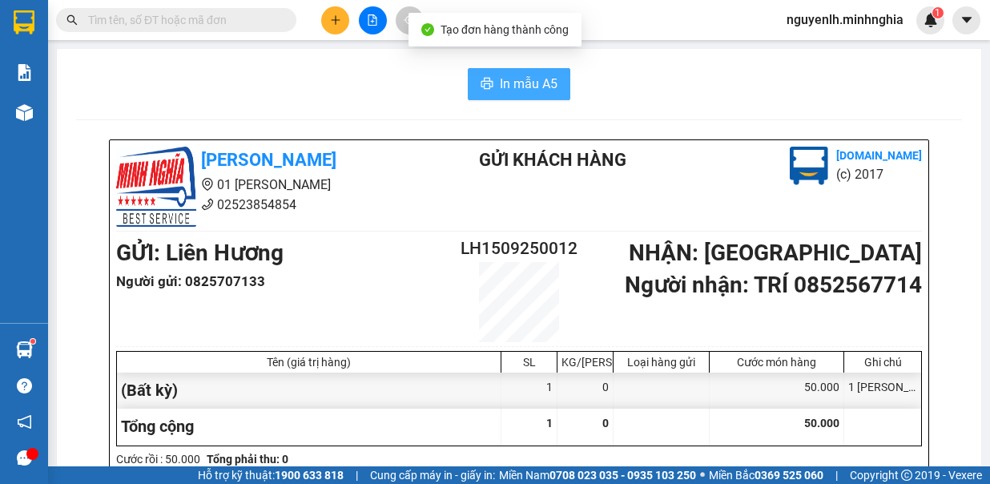
click at [505, 79] on span "In mẫu A5" at bounding box center [529, 84] width 58 height 20
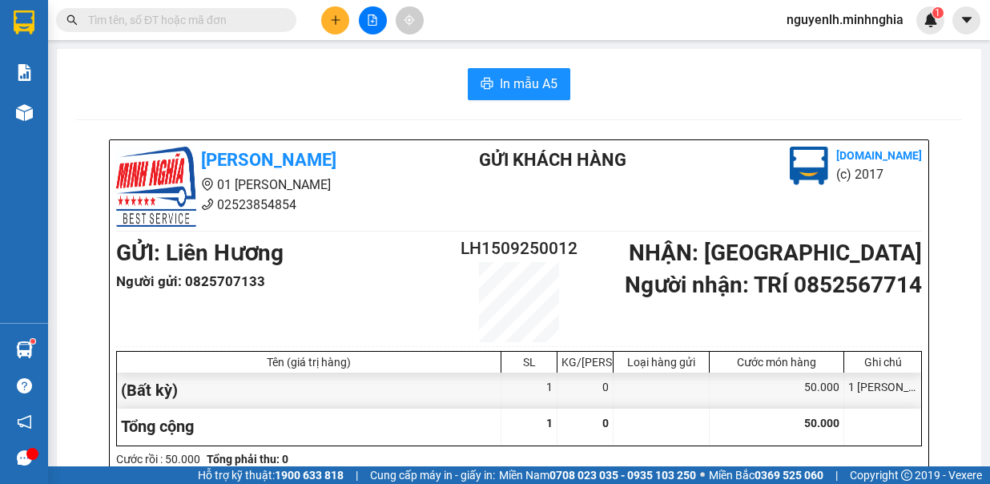
click at [322, 22] on button at bounding box center [335, 20] width 28 height 28
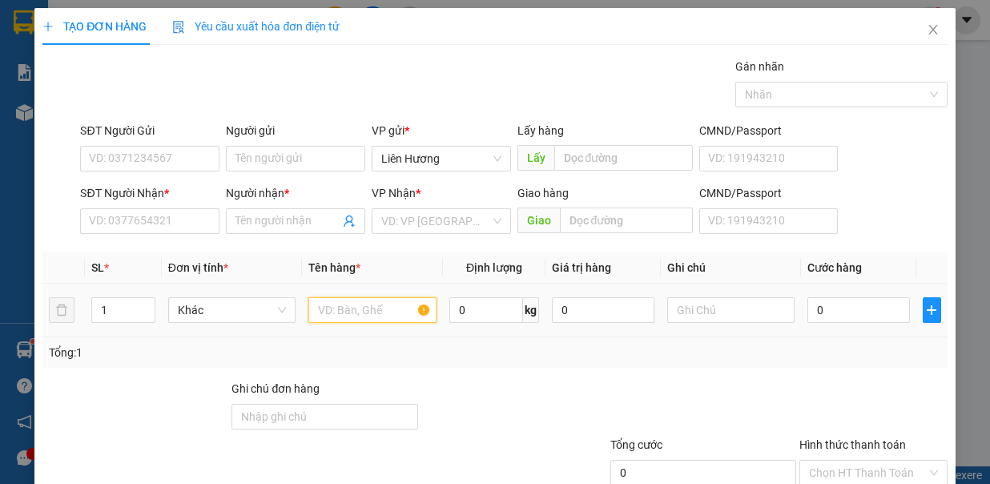
drag, startPoint x: 369, startPoint y: 307, endPoint x: 543, endPoint y: 329, distance: 175.3
click at [368, 306] on input "text" at bounding box center [373, 310] width 128 height 26
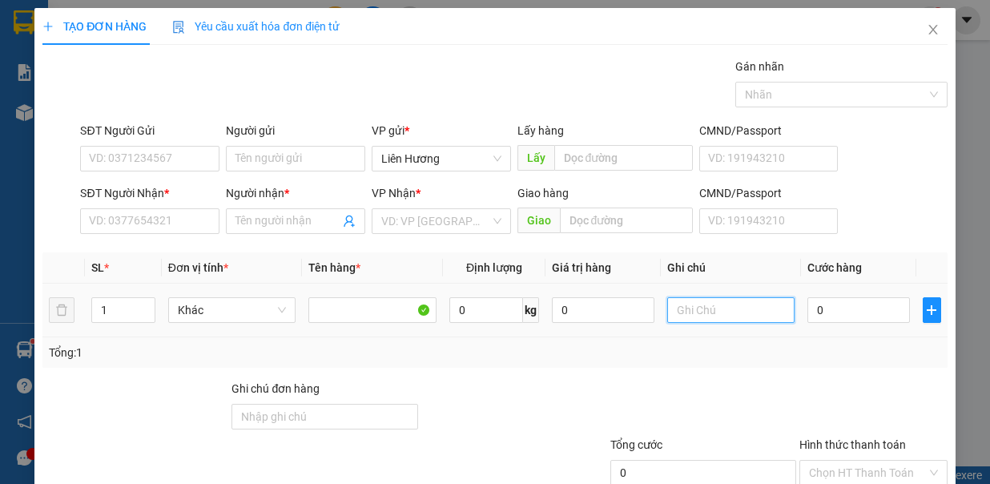
click at [692, 314] on input "text" at bounding box center [732, 310] width 128 height 26
type input "1TX - CÁ"
click at [830, 307] on input "0" at bounding box center [859, 310] width 103 height 26
type input "6"
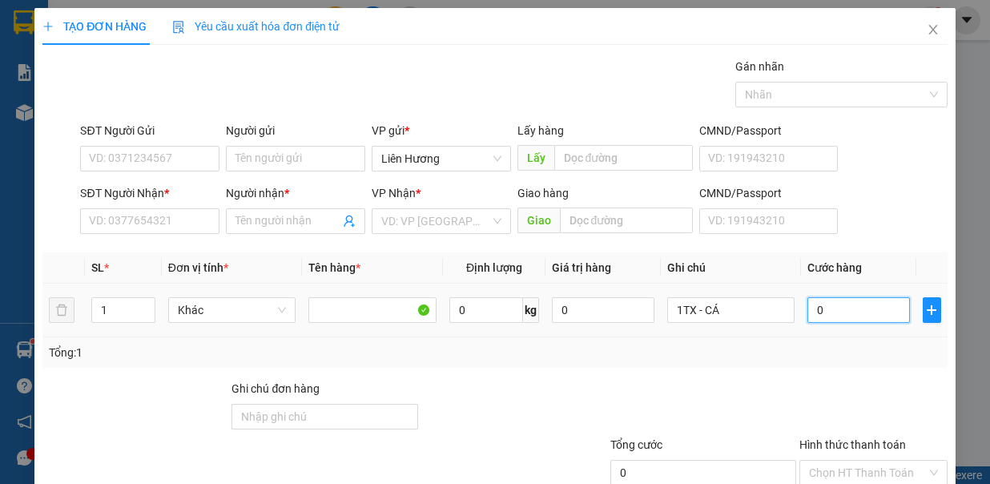
type input "6"
type input "60"
type input "60.000"
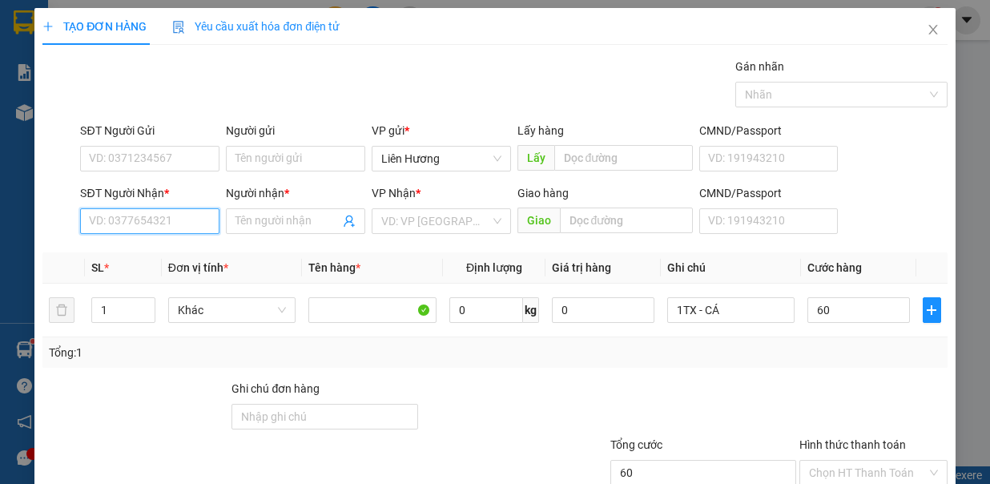
type input "60.000"
click at [176, 215] on input "SĐT Người Nhận *" at bounding box center [149, 221] width 139 height 26
click at [190, 252] on div "0987567989 - [PERSON_NAME]" at bounding box center [168, 252] width 158 height 18
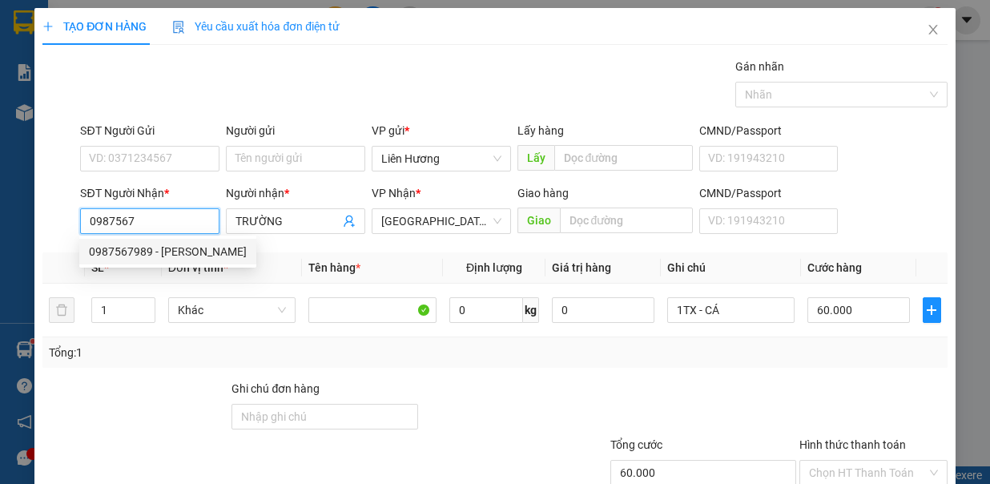
type input "0987567989"
type input "TRƯỜNG"
type input "0987567989"
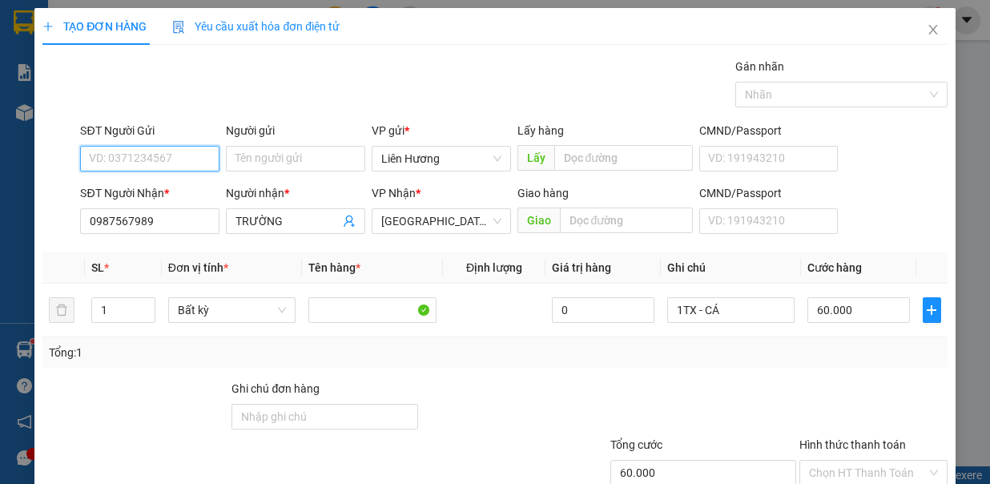
click at [202, 151] on input "SĐT Người Gửi" at bounding box center [149, 159] width 139 height 26
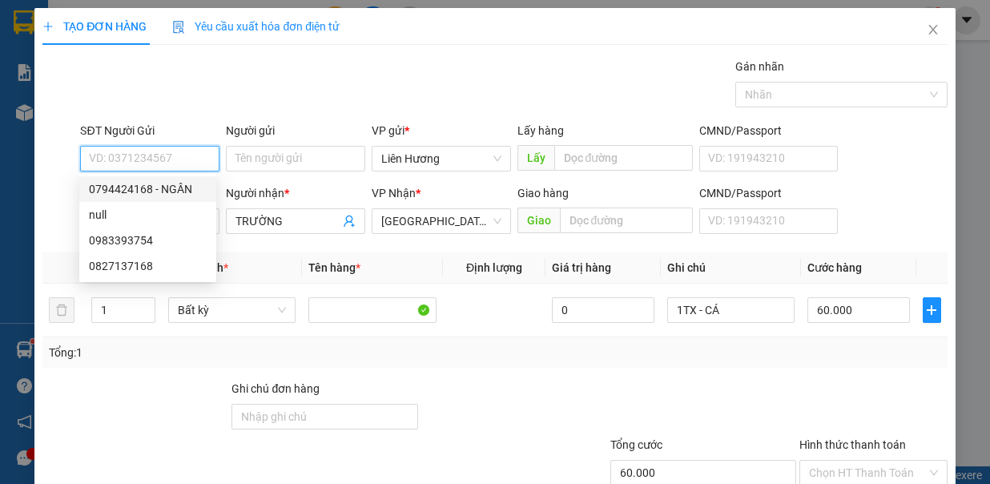
click at [197, 182] on div "0794424168 - NGÂN" at bounding box center [148, 189] width 118 height 18
type input "0794424168"
type input "NGÂN"
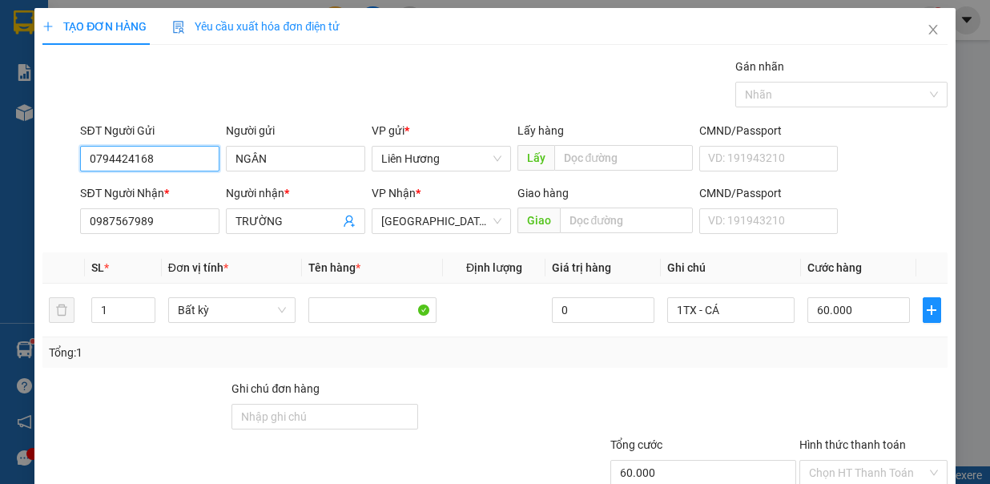
scroll to position [107, 0]
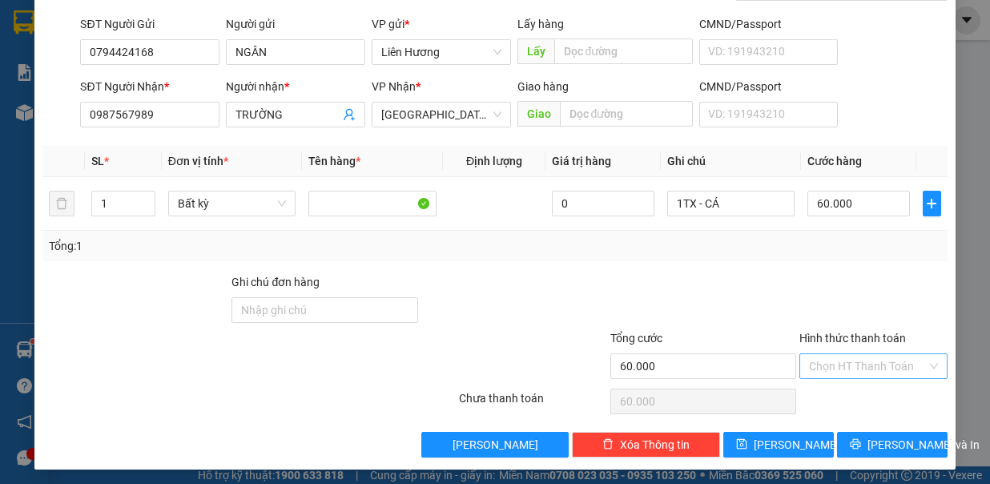
click at [853, 359] on input "Hình thức thanh toán" at bounding box center [868, 366] width 118 height 24
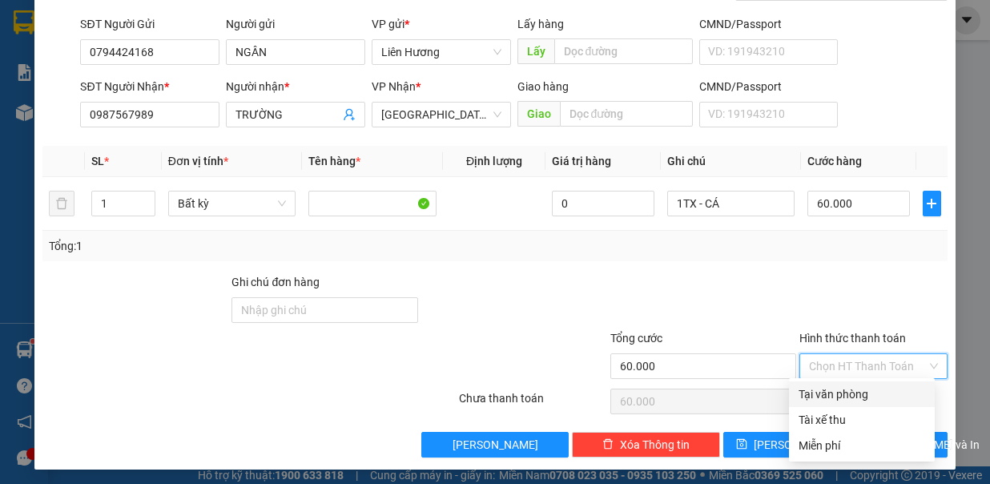
click at [846, 398] on div "Tại văn phòng" at bounding box center [862, 394] width 127 height 18
type input "0"
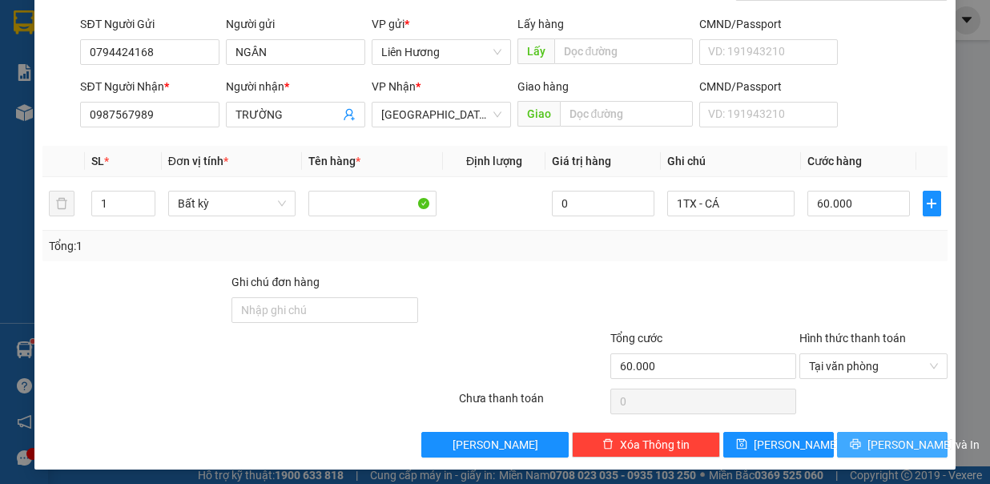
click at [880, 447] on span "[PERSON_NAME] và In" at bounding box center [924, 445] width 112 height 18
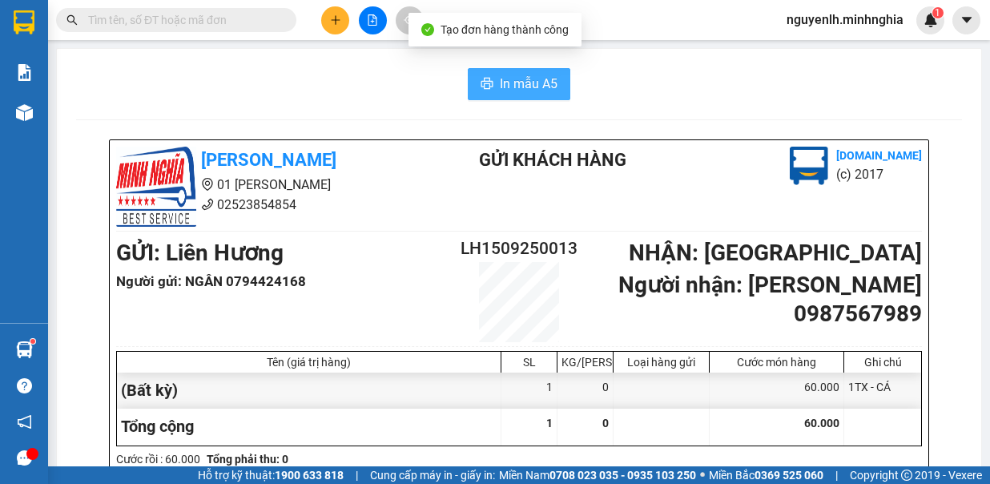
click at [538, 77] on span "In mẫu A5" at bounding box center [529, 84] width 58 height 20
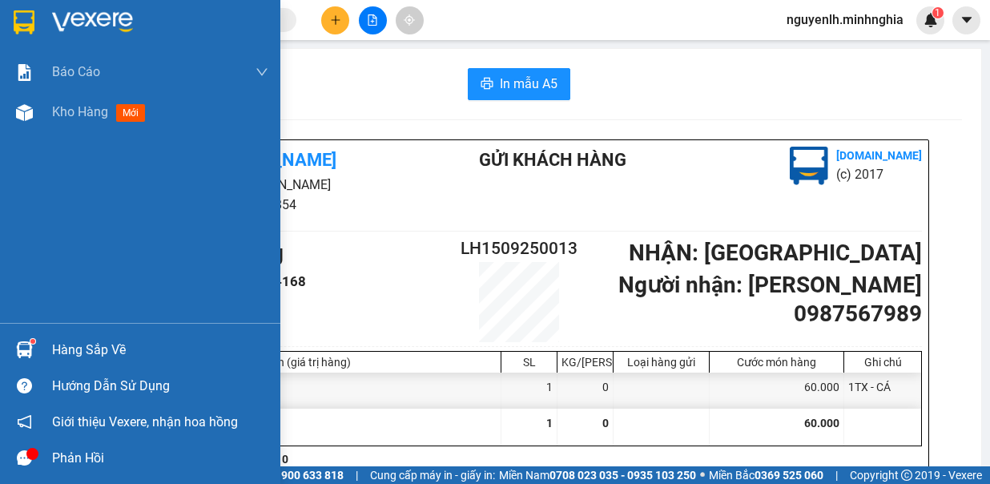
drag, startPoint x: 81, startPoint y: 115, endPoint x: 112, endPoint y: 132, distance: 35.5
click at [83, 115] on span "Kho hàng" at bounding box center [80, 111] width 56 height 15
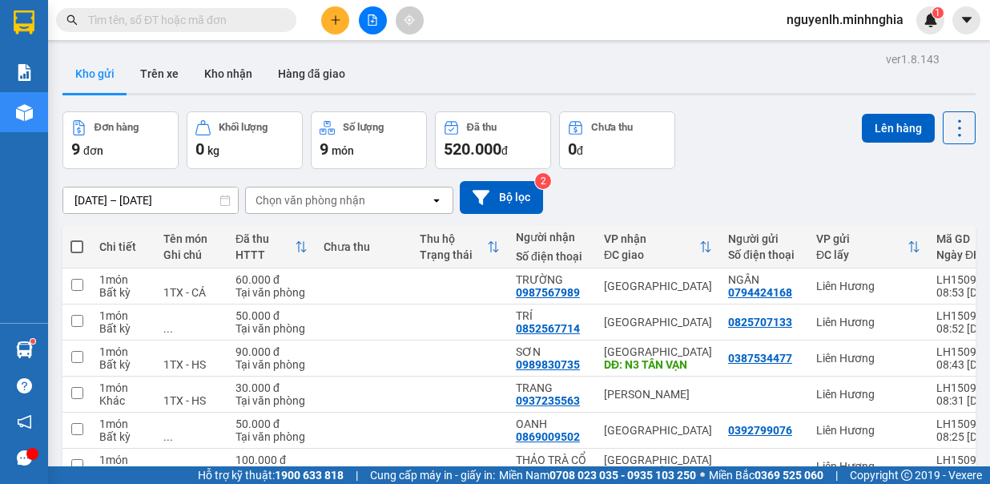
click at [73, 244] on span at bounding box center [77, 246] width 13 height 13
click at [77, 239] on input "checkbox" at bounding box center [77, 239] width 0 height 0
checkbox input "true"
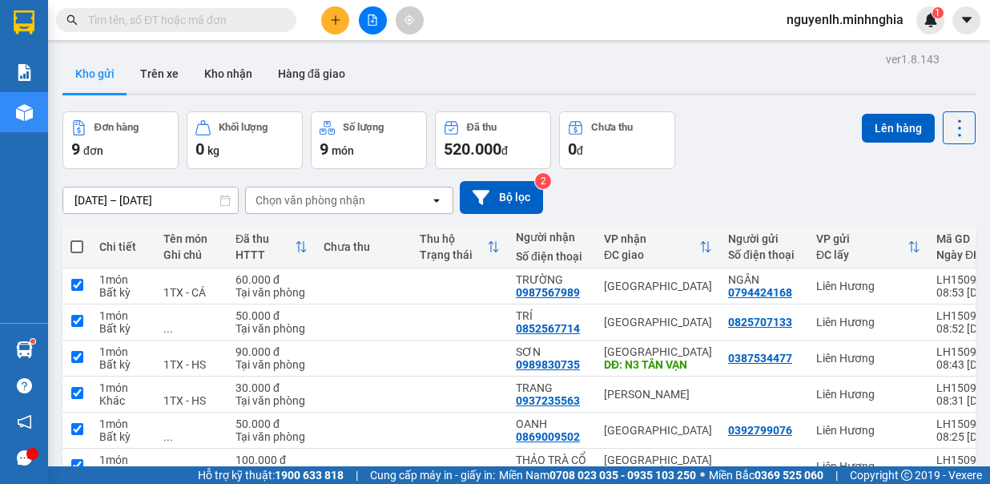
checkbox input "true"
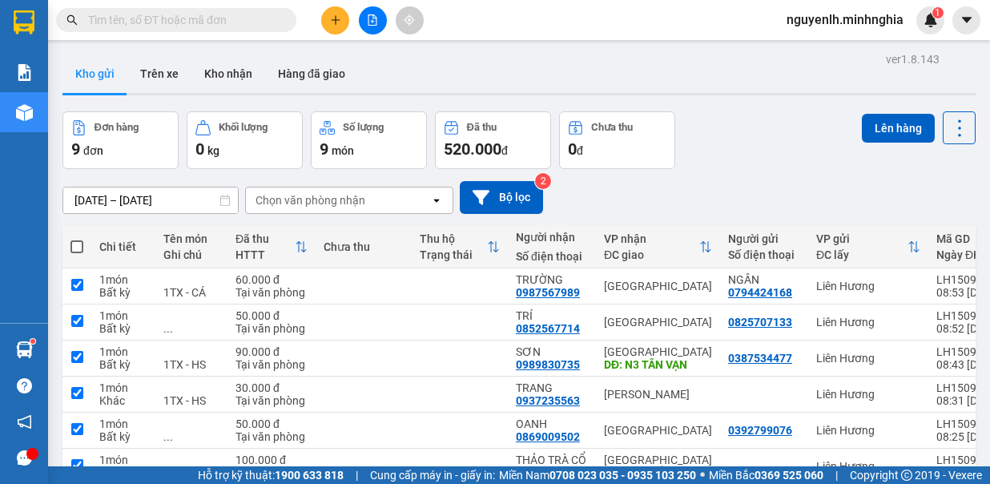
checkbox input "true"
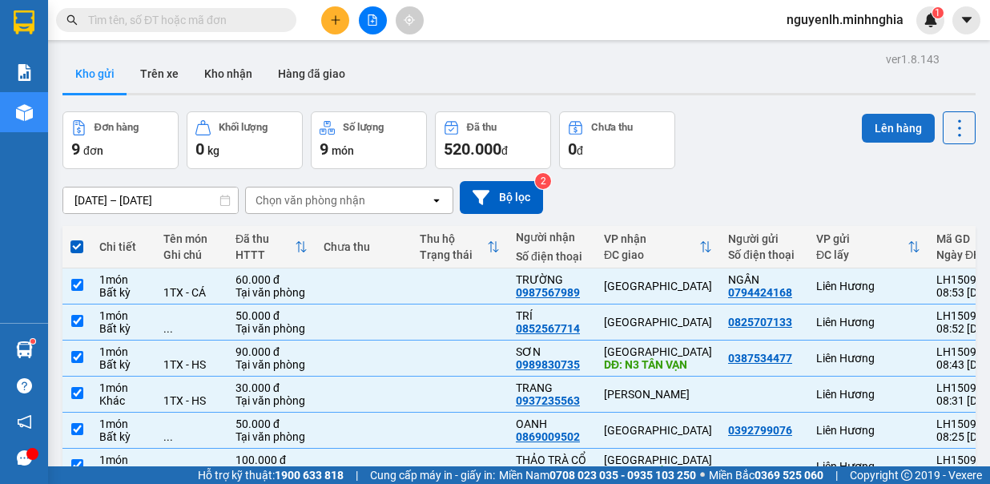
click at [903, 126] on button "Lên hàng" at bounding box center [898, 128] width 73 height 29
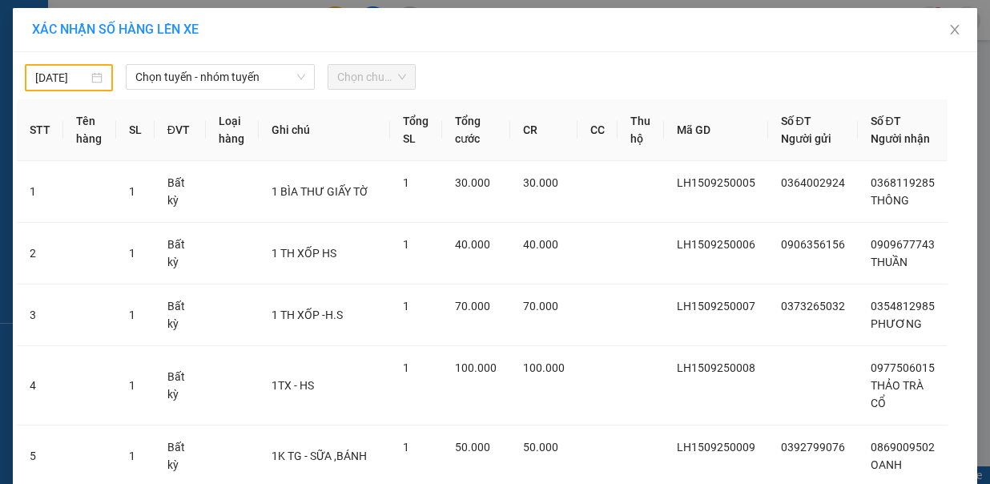
drag, startPoint x: 75, startPoint y: 71, endPoint x: 74, endPoint y: 83, distance: 12.9
click at [74, 72] on input "[DATE]" at bounding box center [61, 78] width 53 height 18
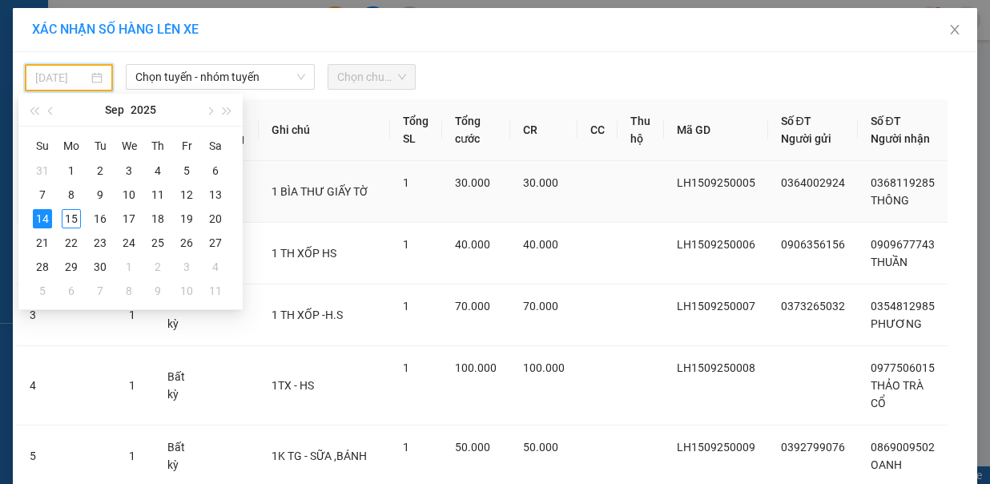
drag, startPoint x: 64, startPoint y: 208, endPoint x: 105, endPoint y: 202, distance: 41.4
click at [62, 209] on div "15" at bounding box center [71, 218] width 19 height 19
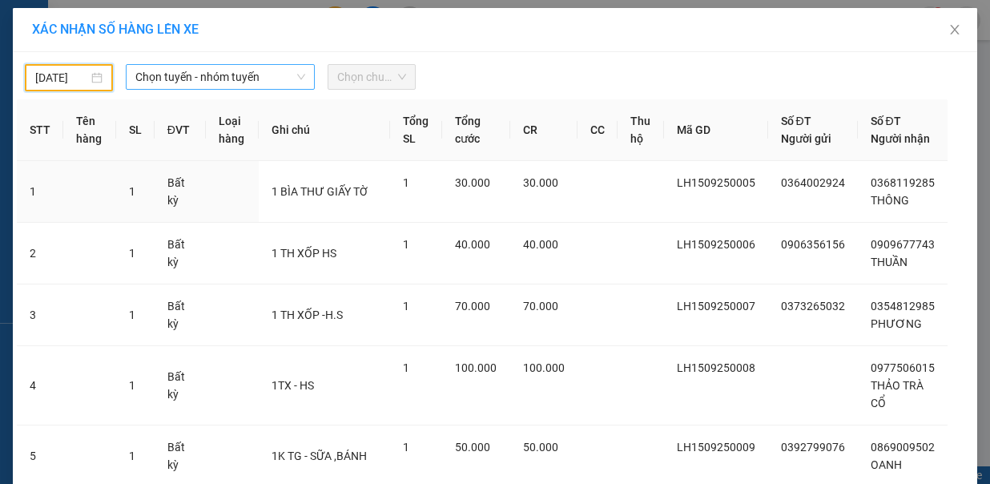
type input "[DATE]"
click at [178, 67] on span "Chọn tuyến - nhóm tuyến" at bounding box center [220, 77] width 170 height 24
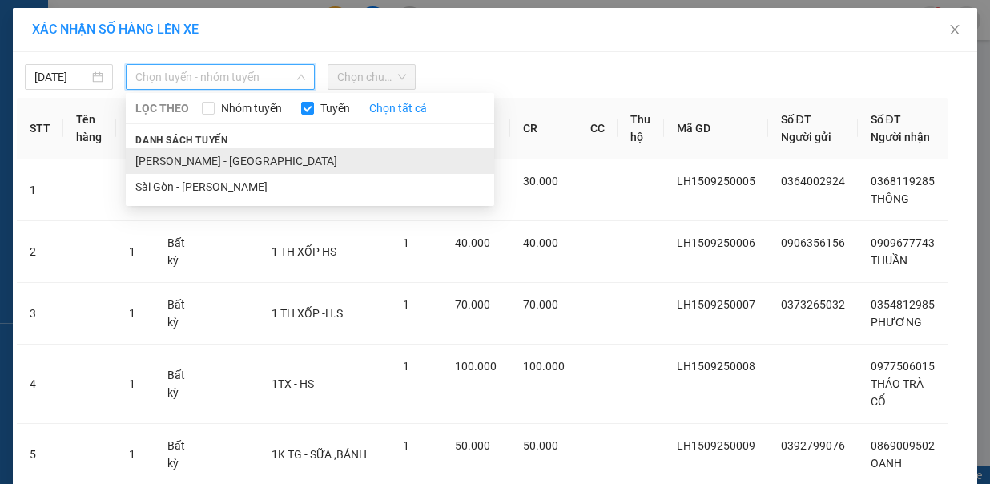
click at [228, 148] on li "[PERSON_NAME] - [GEOGRAPHIC_DATA]" at bounding box center [310, 161] width 369 height 26
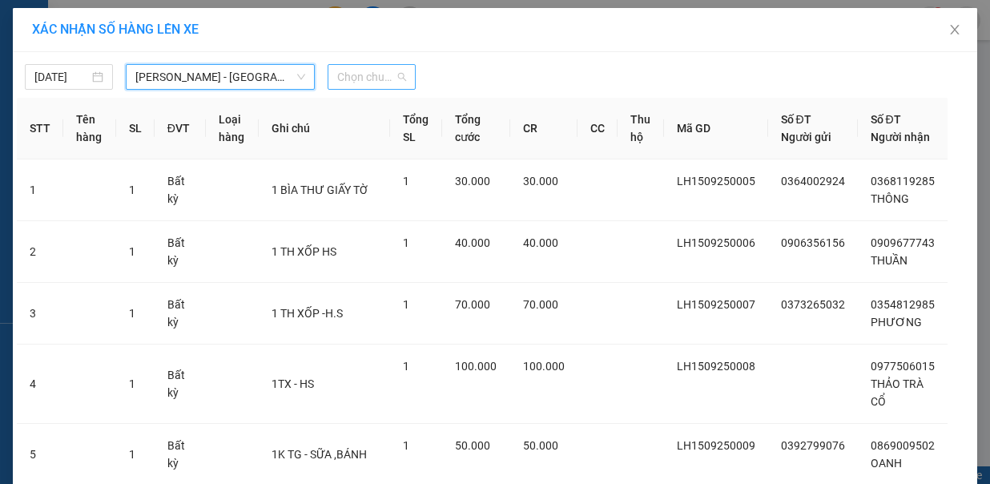
click at [346, 83] on span "Chọn chuyến" at bounding box center [371, 77] width 69 height 24
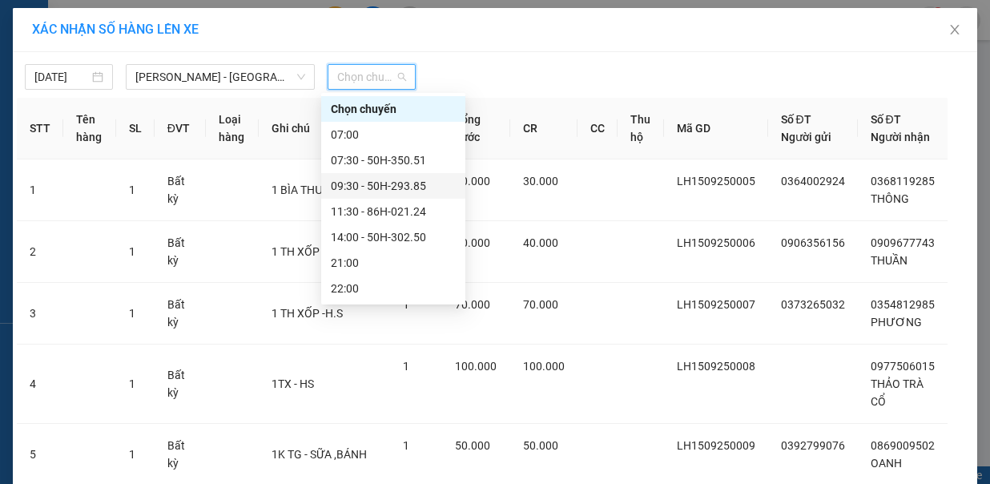
click at [385, 191] on div "09:30 - 50H-293.85" at bounding box center [393, 186] width 125 height 18
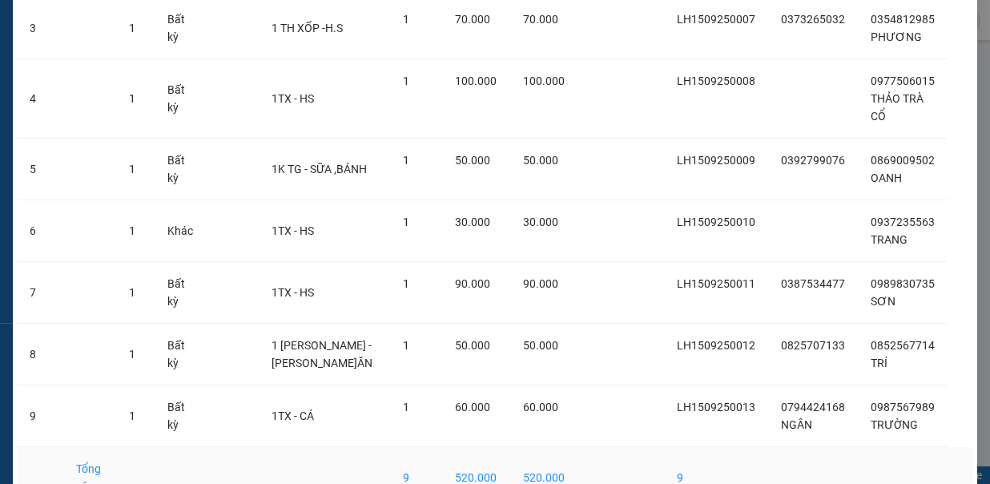
scroll to position [382, 0]
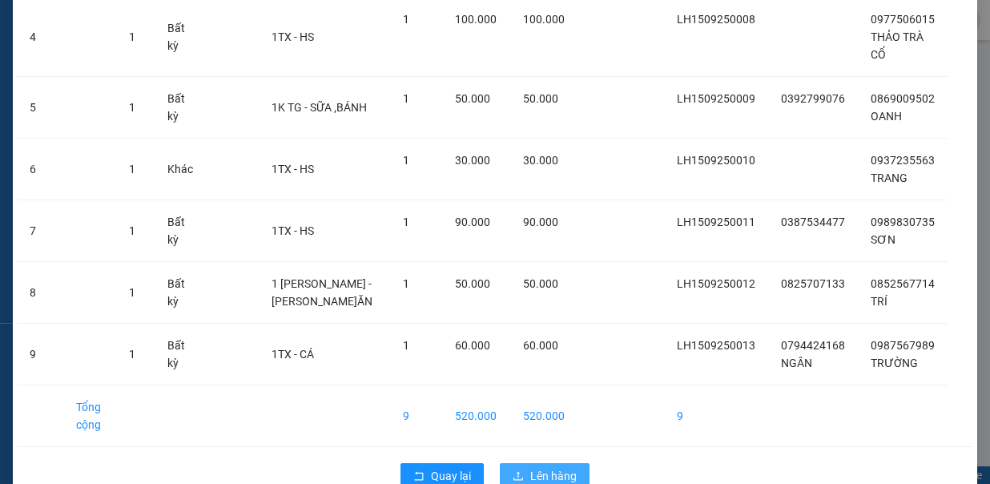
click at [555, 467] on span "Lên hàng" at bounding box center [553, 476] width 46 height 18
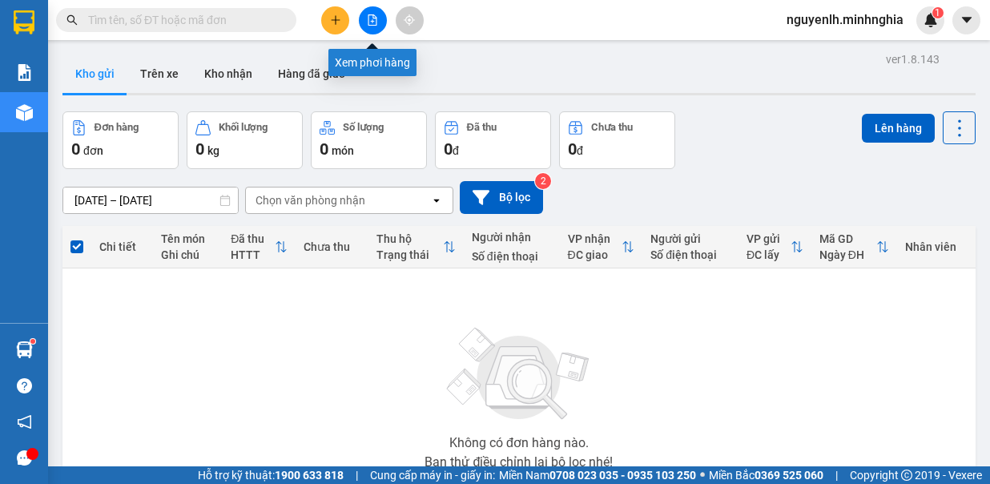
click at [368, 24] on icon "file-add" at bounding box center [372, 19] width 11 height 11
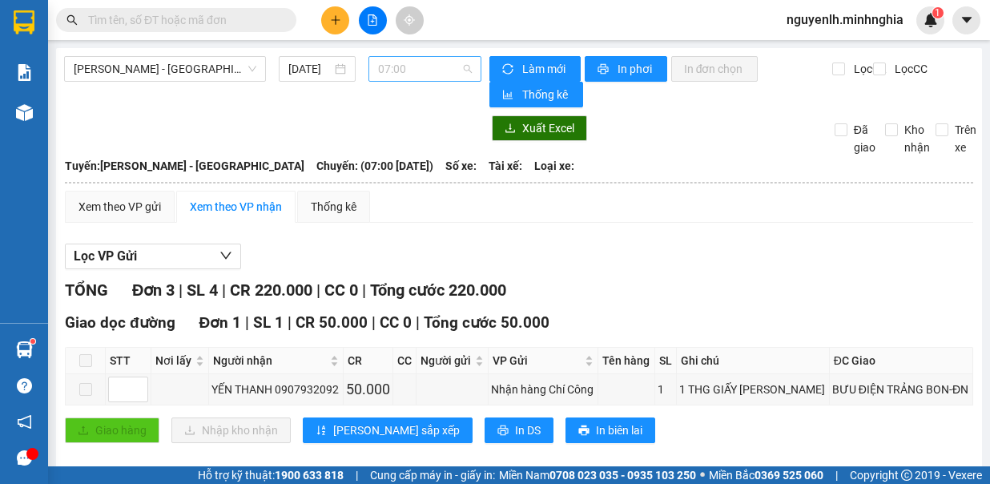
click at [433, 64] on span "07:00" at bounding box center [425, 69] width 94 height 24
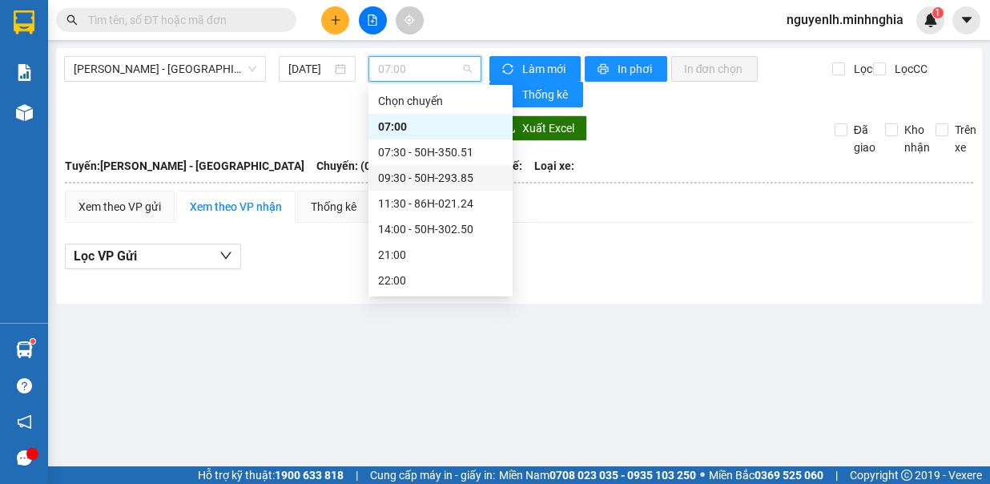
click at [456, 184] on div "09:30 - 50H-293.85" at bounding box center [440, 178] width 125 height 18
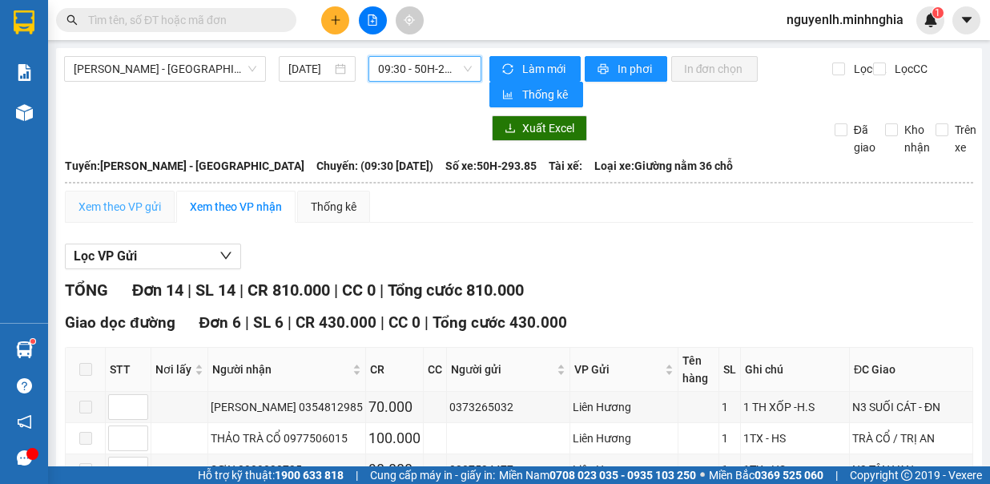
click at [133, 192] on div "Xem theo VP gửi" at bounding box center [120, 207] width 110 height 32
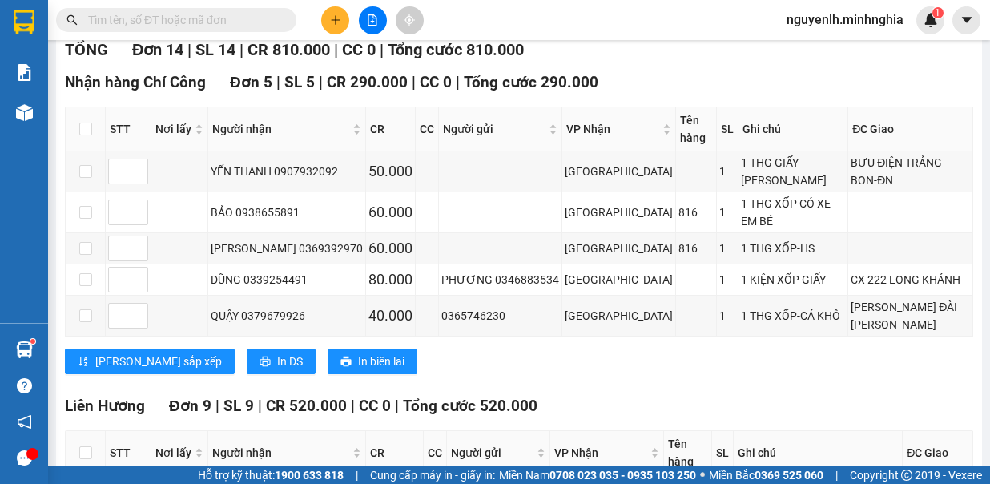
scroll to position [481, 0]
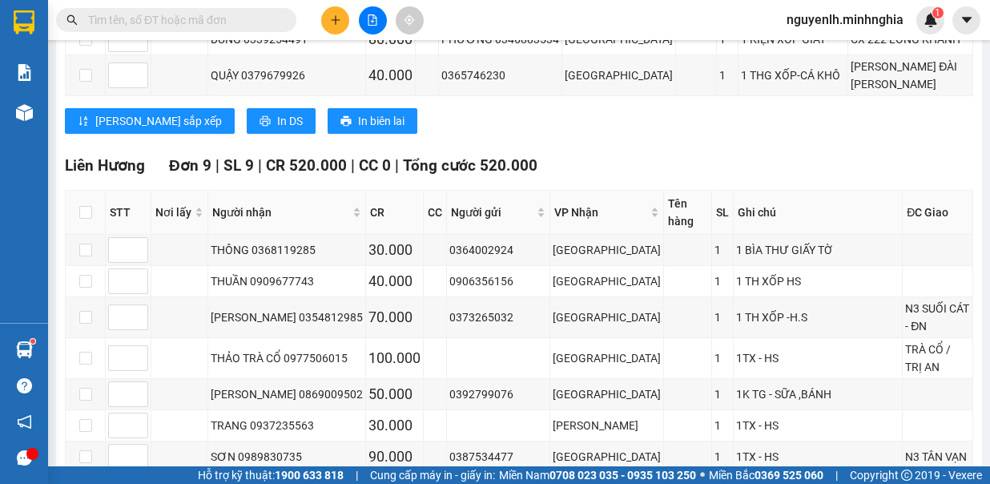
click at [325, 18] on button at bounding box center [335, 20] width 28 height 28
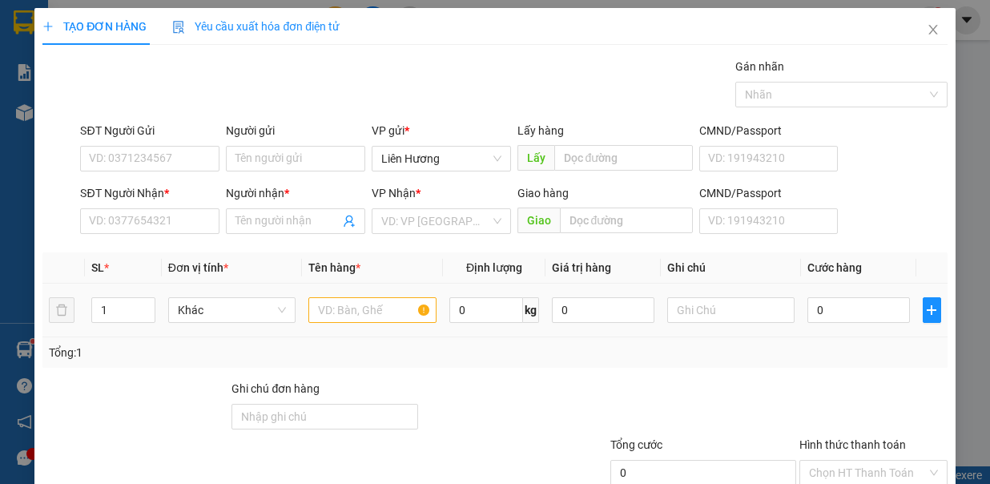
click at [358, 291] on td at bounding box center [372, 311] width 141 height 54
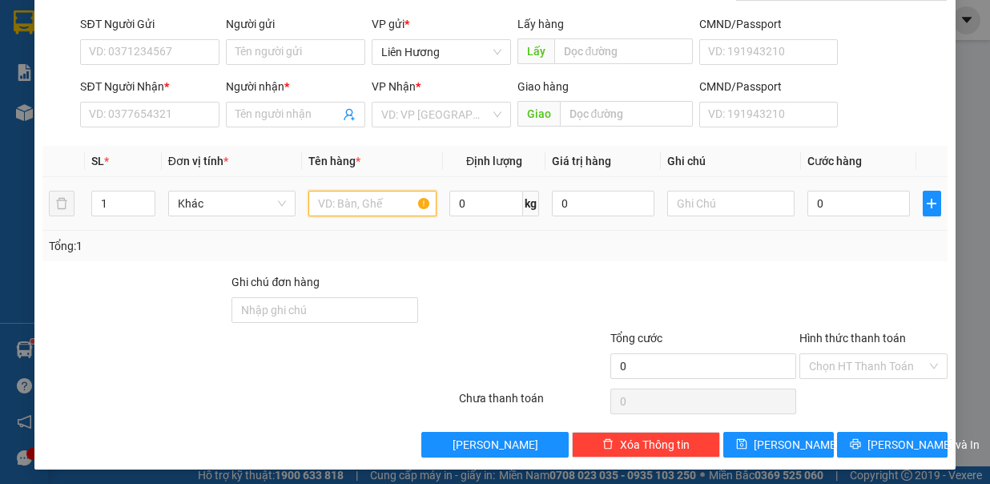
drag, startPoint x: 394, startPoint y: 203, endPoint x: 730, endPoint y: 229, distance: 336.8
click at [394, 202] on input "text" at bounding box center [373, 204] width 128 height 26
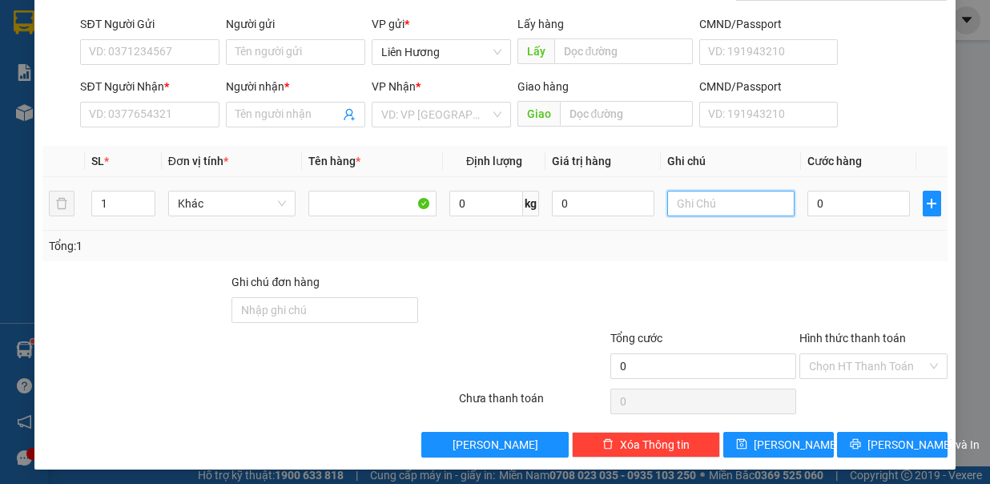
click at [748, 199] on input "text" at bounding box center [732, 204] width 128 height 26
type input "1TX -HS"
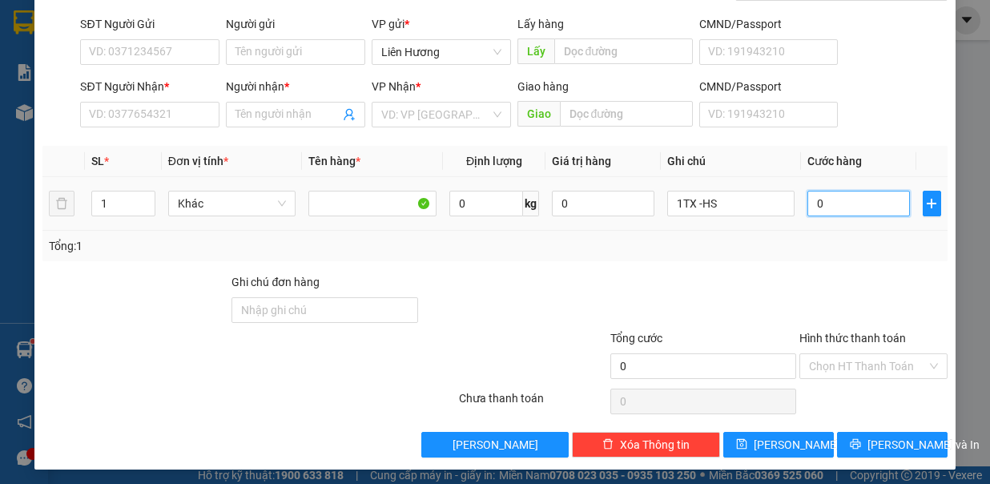
click at [841, 212] on input "0" at bounding box center [859, 204] width 103 height 26
type input "8"
type input "80"
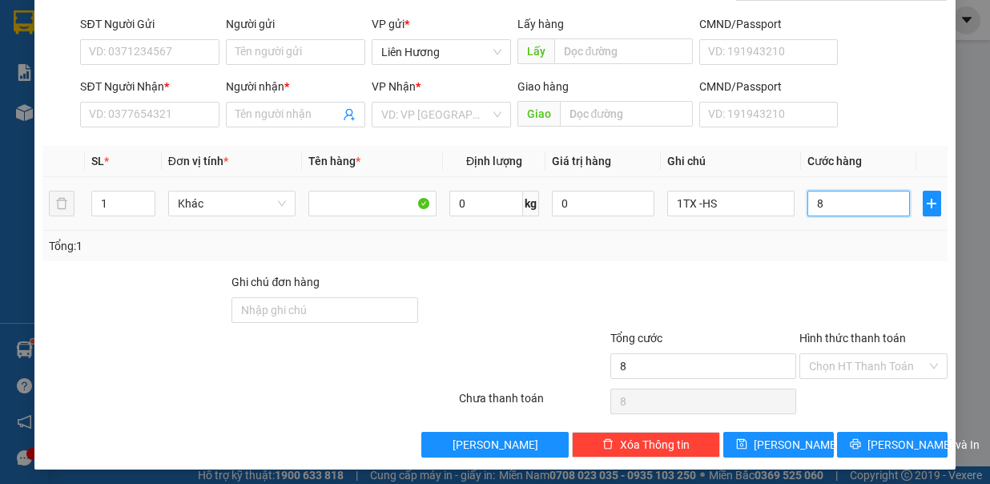
type input "80"
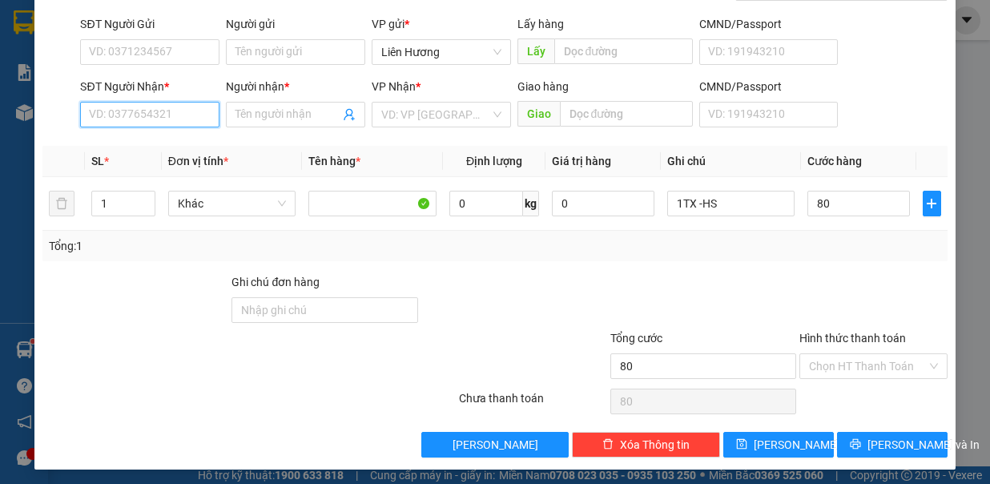
type input "80.000"
click at [148, 105] on input "SĐT Người Nhận *" at bounding box center [149, 115] width 139 height 26
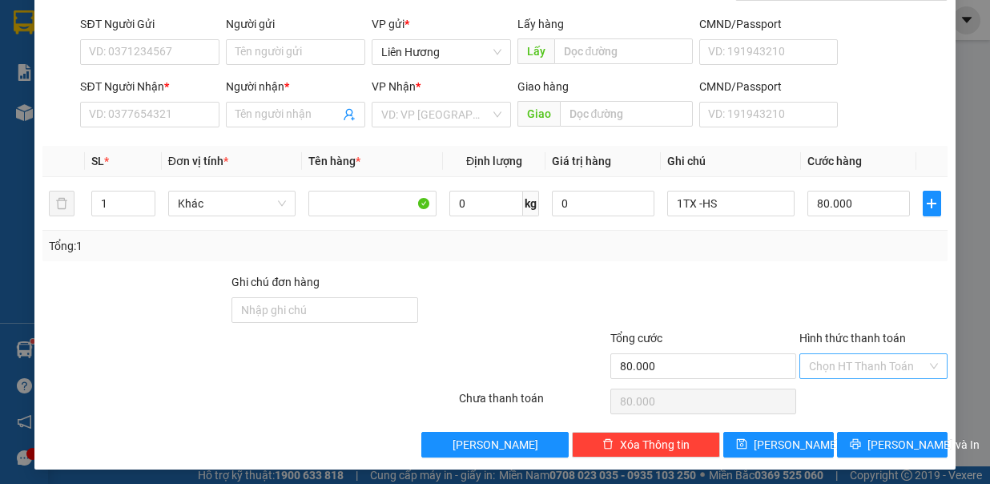
drag, startPoint x: 820, startPoint y: 348, endPoint x: 827, endPoint y: 356, distance: 10.8
click at [825, 355] on div "Hình thức thanh toán Chọn HT Thanh Toán" at bounding box center [874, 357] width 148 height 56
click at [840, 359] on input "Hình thức thanh toán" at bounding box center [868, 366] width 118 height 24
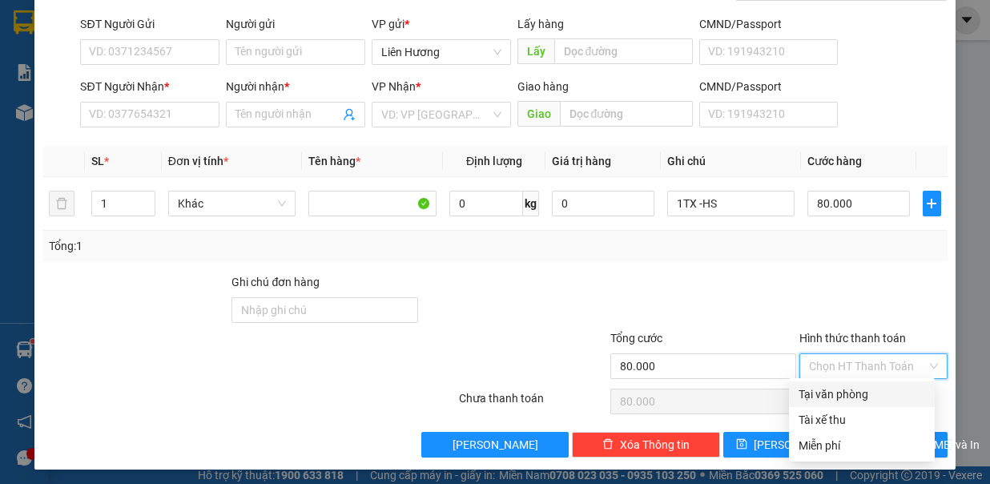
click at [857, 399] on div "Tại văn phòng" at bounding box center [862, 394] width 127 height 18
type input "0"
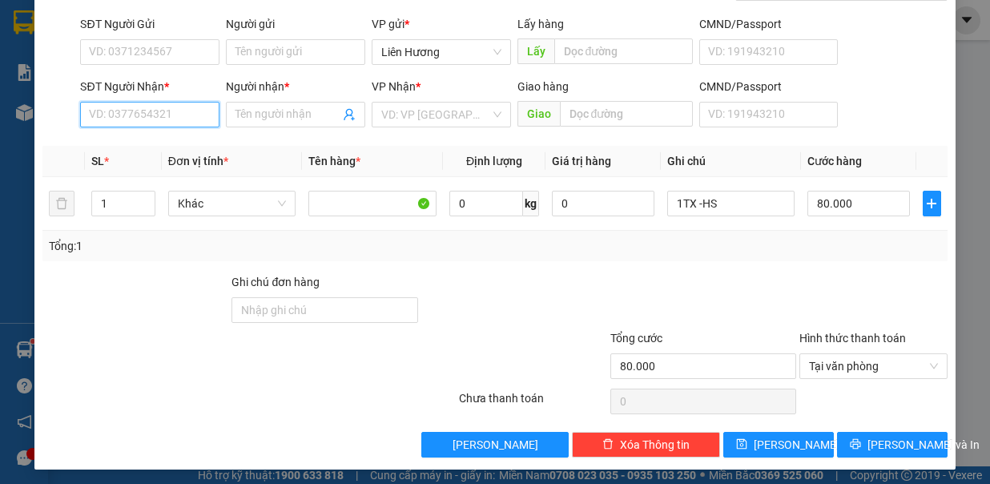
click at [183, 114] on input "SĐT Người Nhận *" at bounding box center [149, 115] width 139 height 26
type input "0966921817"
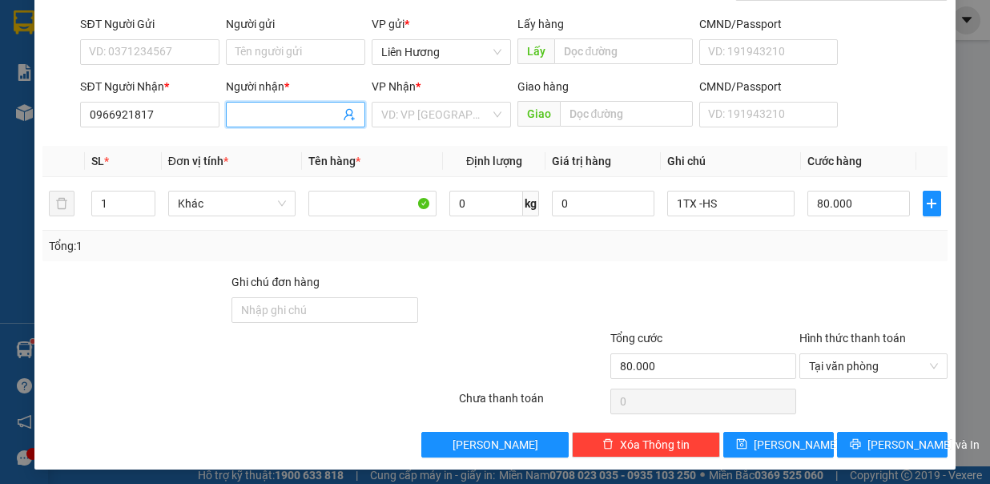
click at [269, 119] on input "Người nhận *" at bounding box center [288, 115] width 104 height 18
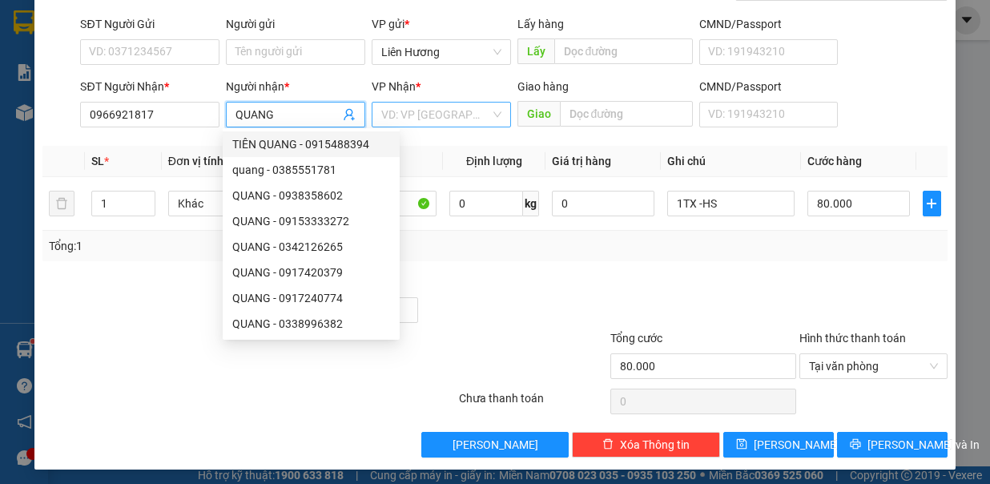
click at [487, 119] on div "VD: VP [GEOGRAPHIC_DATA]" at bounding box center [441, 115] width 139 height 26
type input "QUANG"
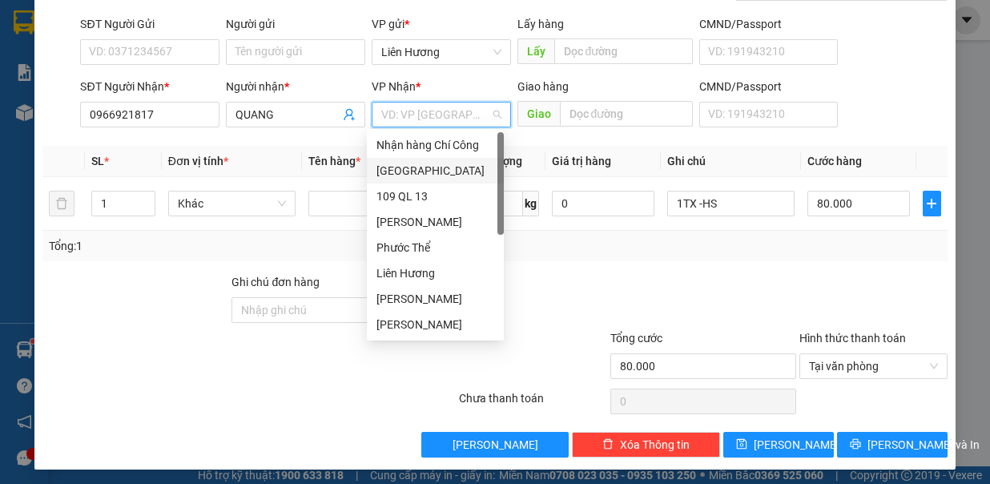
click at [461, 171] on div "[GEOGRAPHIC_DATA]" at bounding box center [436, 171] width 118 height 18
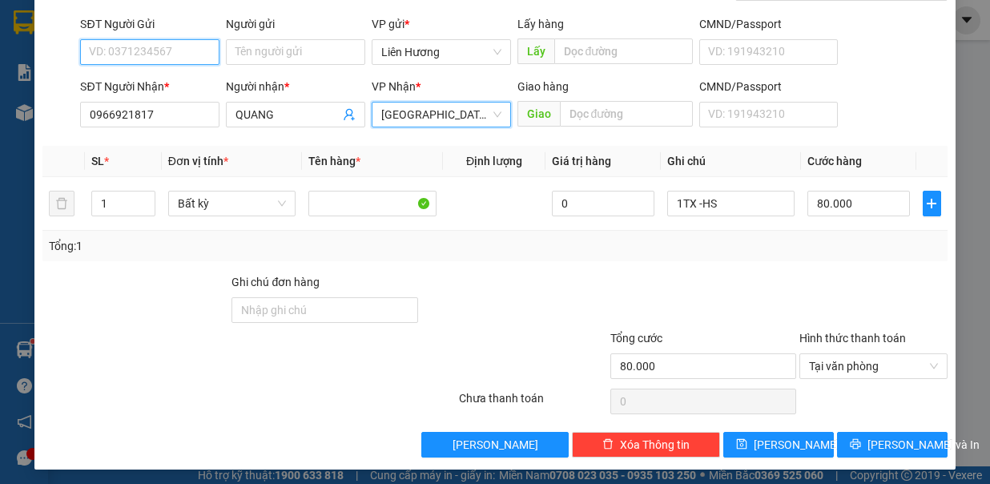
click at [147, 45] on input "SĐT Người Gửi" at bounding box center [149, 52] width 139 height 26
type input "0376171321"
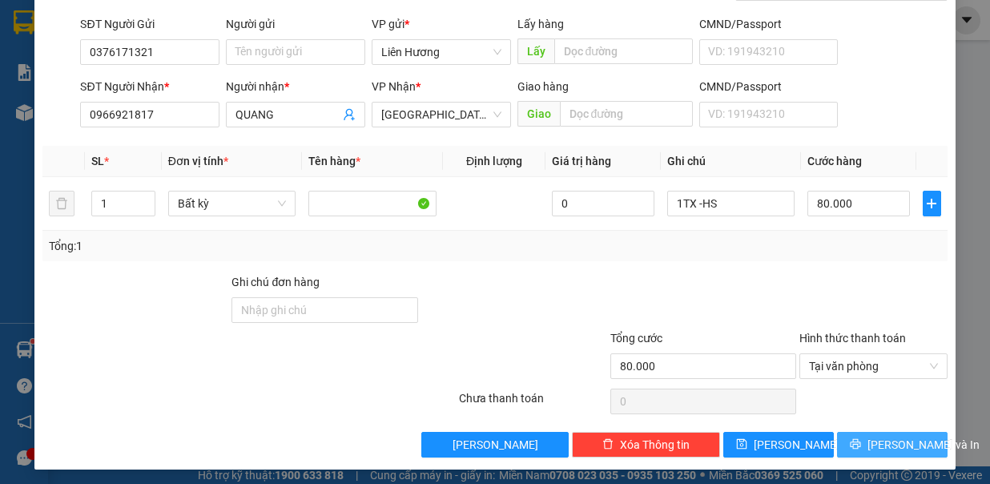
click at [859, 438] on icon "printer" at bounding box center [855, 443] width 11 height 11
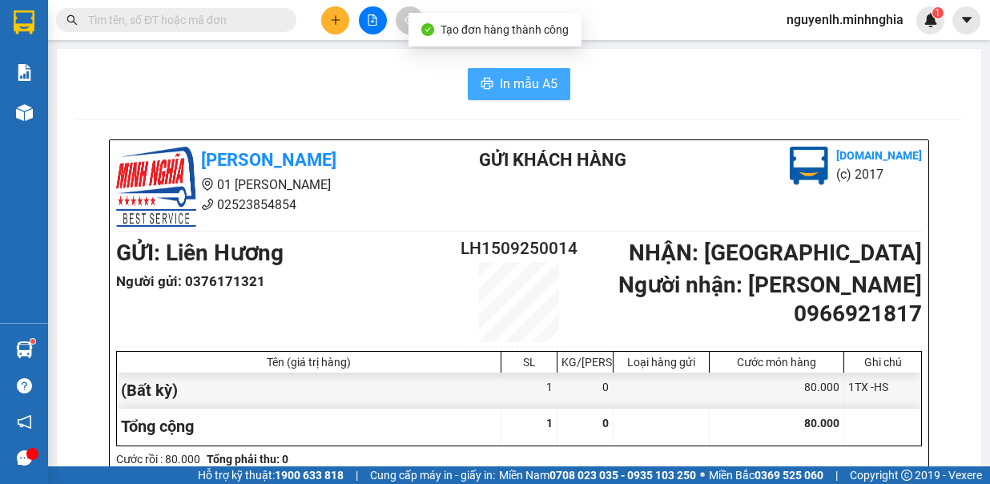
click at [481, 83] on icon "printer" at bounding box center [487, 83] width 13 height 13
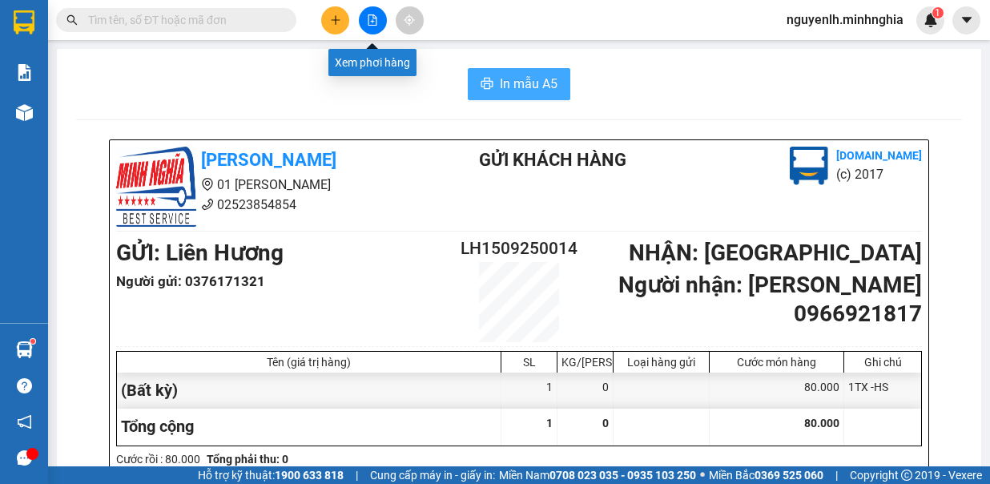
click at [357, 17] on div at bounding box center [373, 20] width 120 height 28
click at [329, 26] on button at bounding box center [335, 20] width 28 height 28
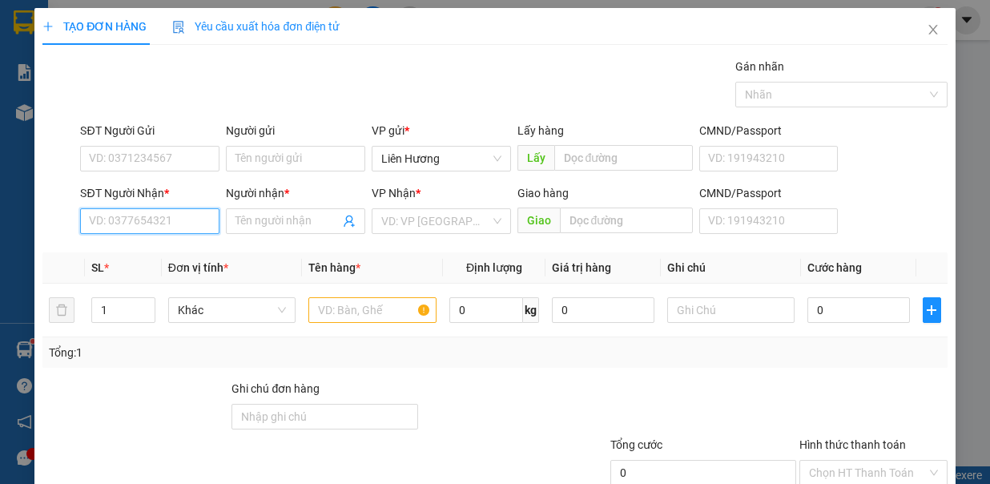
click at [171, 223] on input "SĐT Người Nhận *" at bounding box center [149, 221] width 139 height 26
click at [199, 260] on div "0348694883 - [PERSON_NAME]" at bounding box center [168, 252] width 158 height 18
type input "0348694883"
type input "TUYỀN"
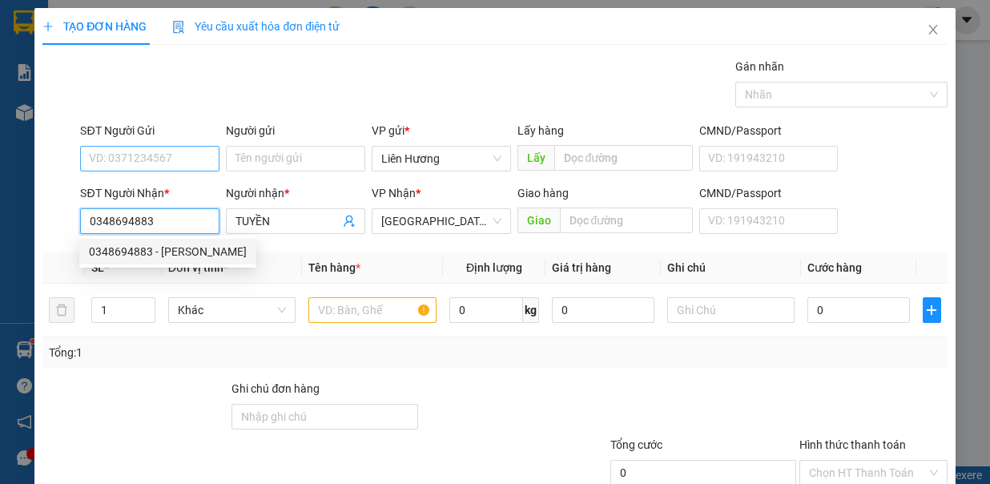
type input "0348694883"
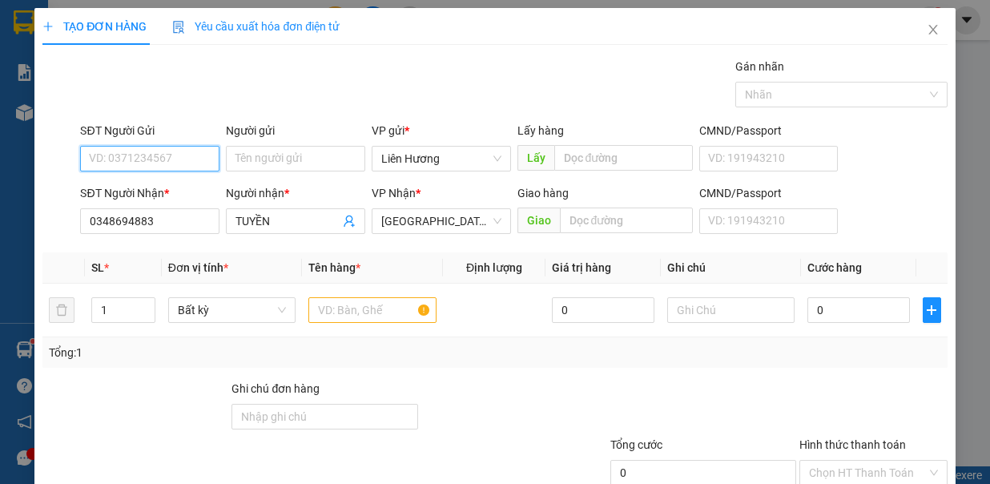
click at [191, 154] on input "SĐT Người Gửi" at bounding box center [149, 159] width 139 height 26
drag, startPoint x: 173, startPoint y: 195, endPoint x: 317, endPoint y: 260, distance: 157.4
click at [173, 195] on div "0355540935" at bounding box center [148, 189] width 118 height 18
type input "0355540935"
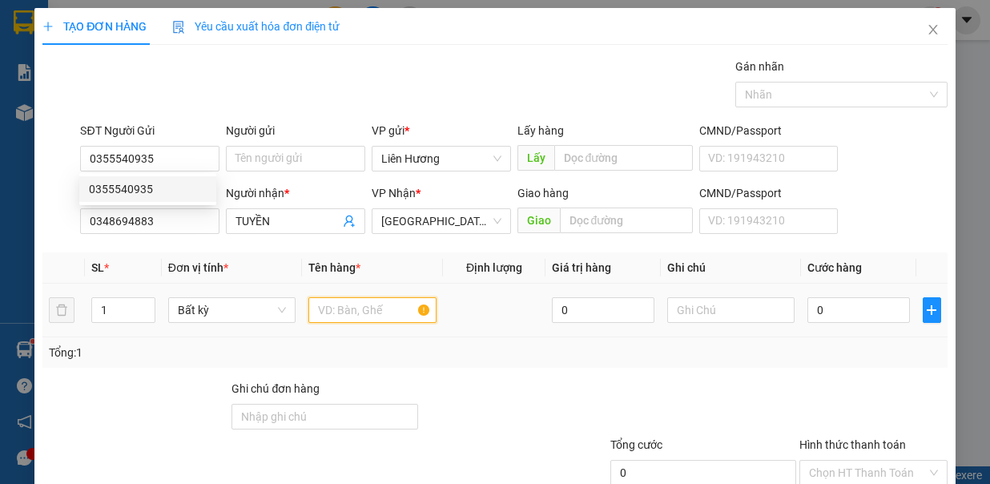
click at [337, 313] on input "text" at bounding box center [373, 310] width 128 height 26
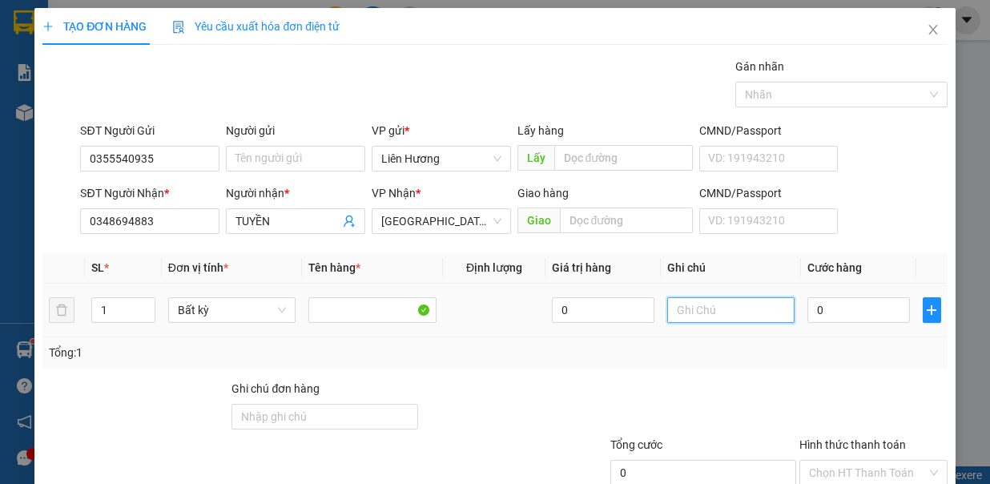
drag, startPoint x: 688, startPoint y: 309, endPoint x: 681, endPoint y: 313, distance: 8.3
click at [681, 313] on input "text" at bounding box center [732, 310] width 128 height 26
type input "1TX - Đ.ĂN"
click at [849, 313] on input "0" at bounding box center [859, 310] width 103 height 26
type input "6"
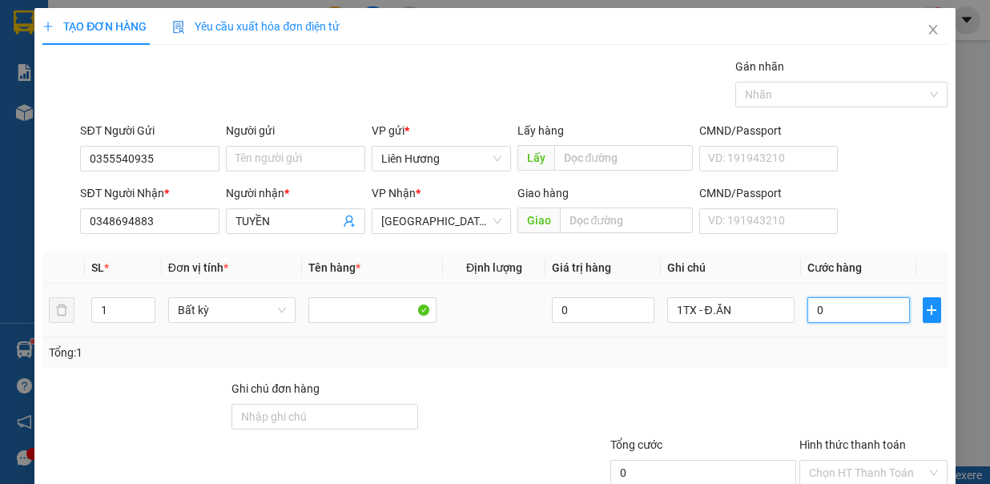
type input "6"
type input "60"
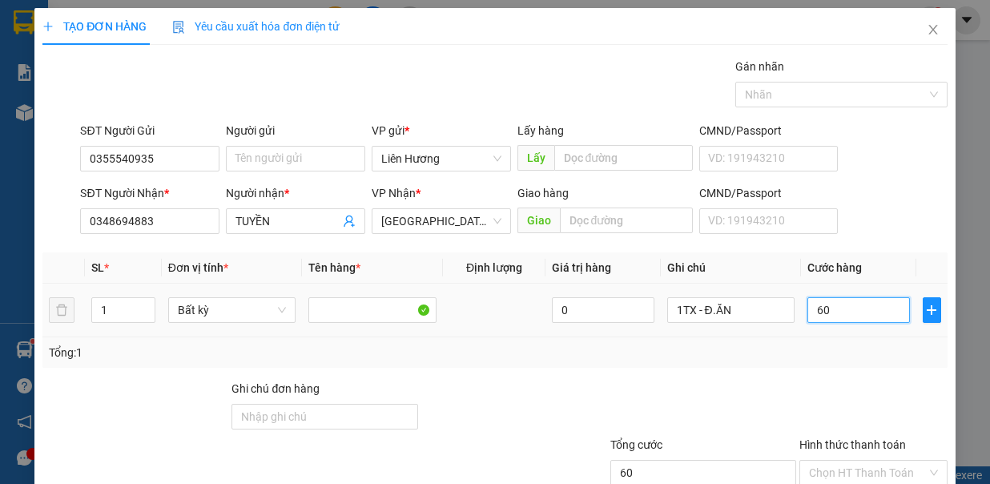
type input "60.000"
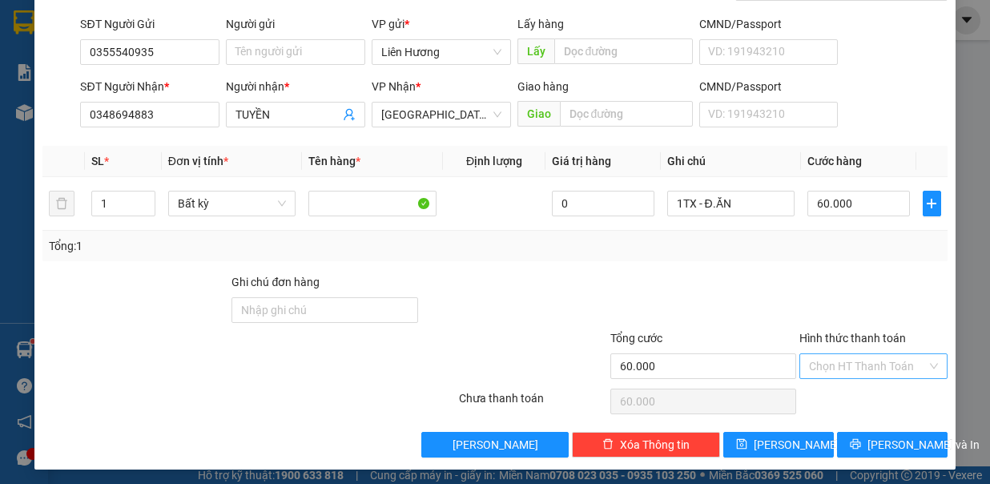
click at [841, 363] on input "Hình thức thanh toán" at bounding box center [868, 366] width 118 height 24
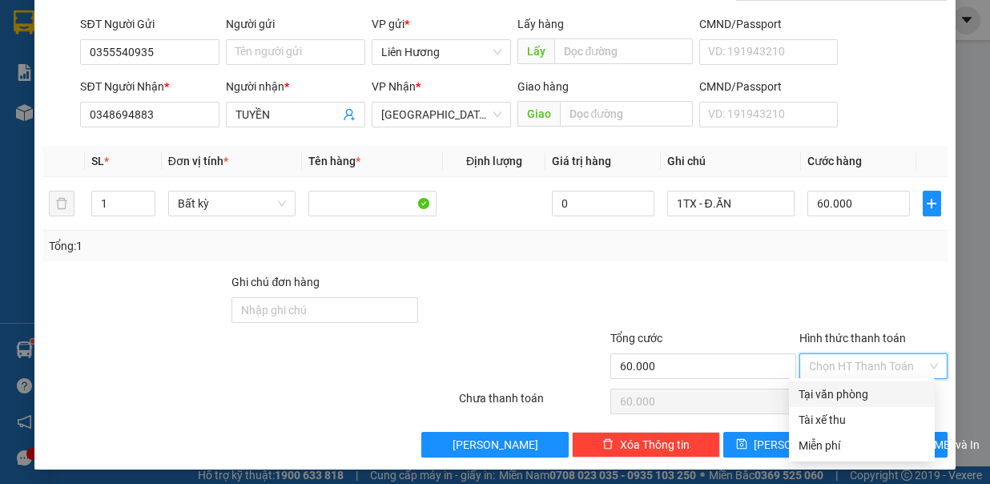
click at [862, 382] on div "Tại văn phòng" at bounding box center [862, 394] width 146 height 26
type input "0"
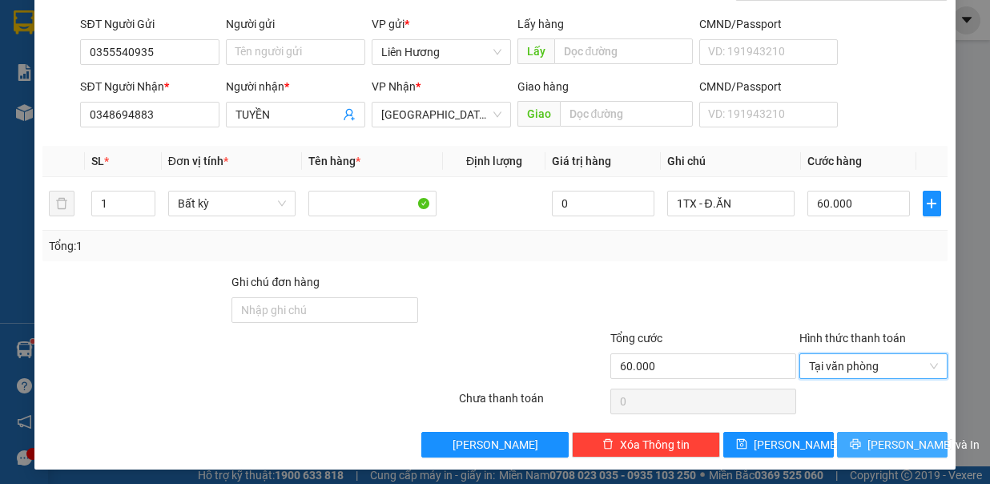
click at [883, 438] on span "[PERSON_NAME] và In" at bounding box center [924, 445] width 112 height 18
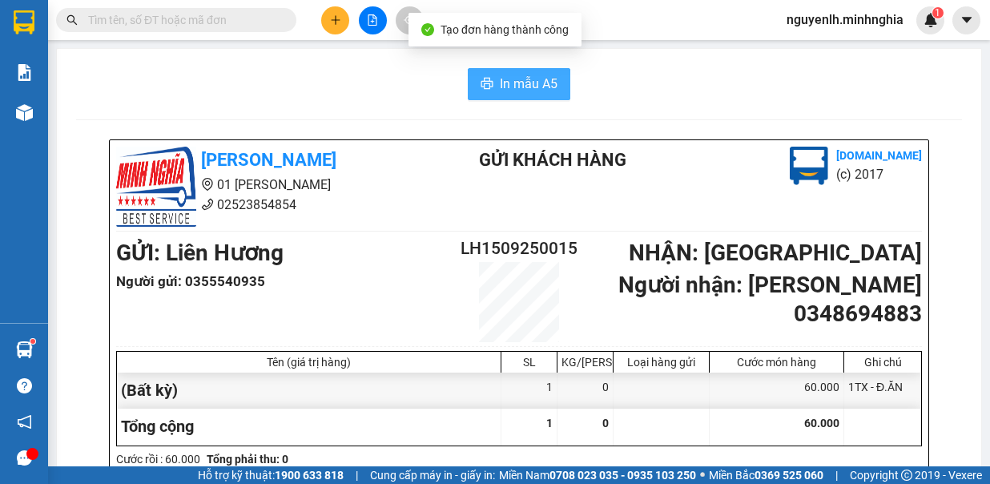
click at [500, 87] on span "In mẫu A5" at bounding box center [529, 84] width 58 height 20
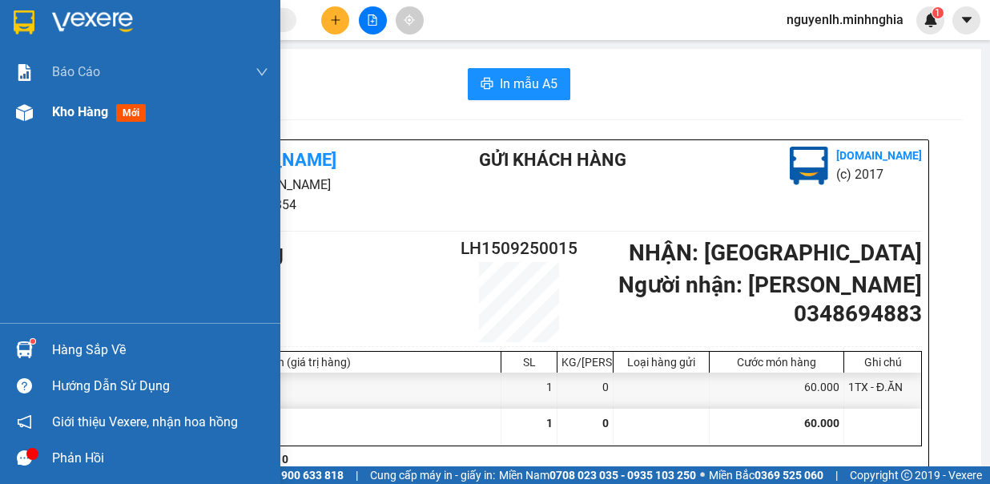
click at [74, 115] on span "Kho hàng" at bounding box center [80, 111] width 56 height 15
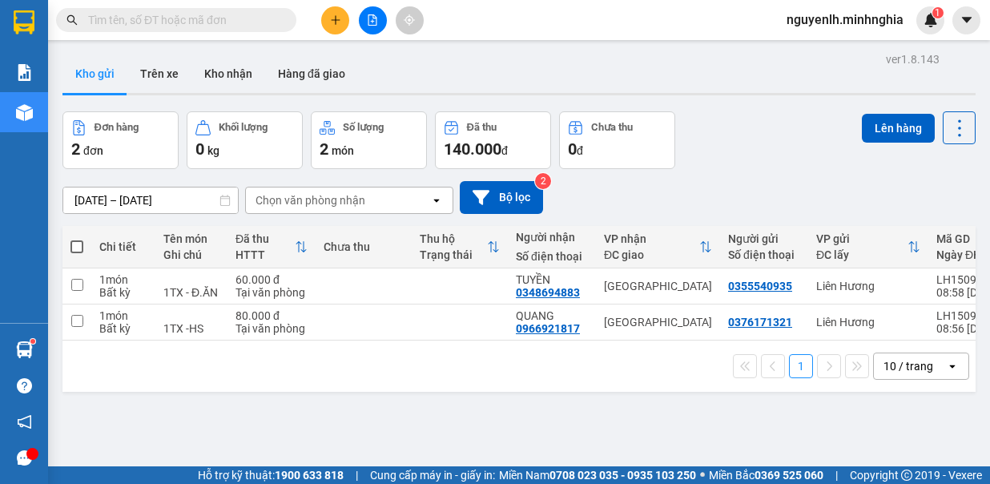
click at [74, 248] on span at bounding box center [77, 246] width 13 height 13
click at [77, 239] on input "checkbox" at bounding box center [77, 239] width 0 height 0
checkbox input "true"
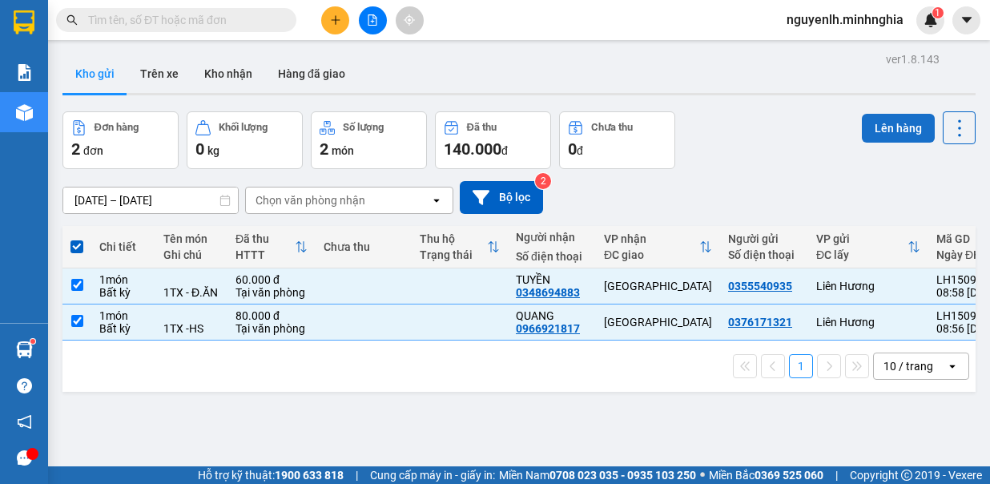
click at [877, 131] on button "Lên hàng" at bounding box center [898, 128] width 73 height 29
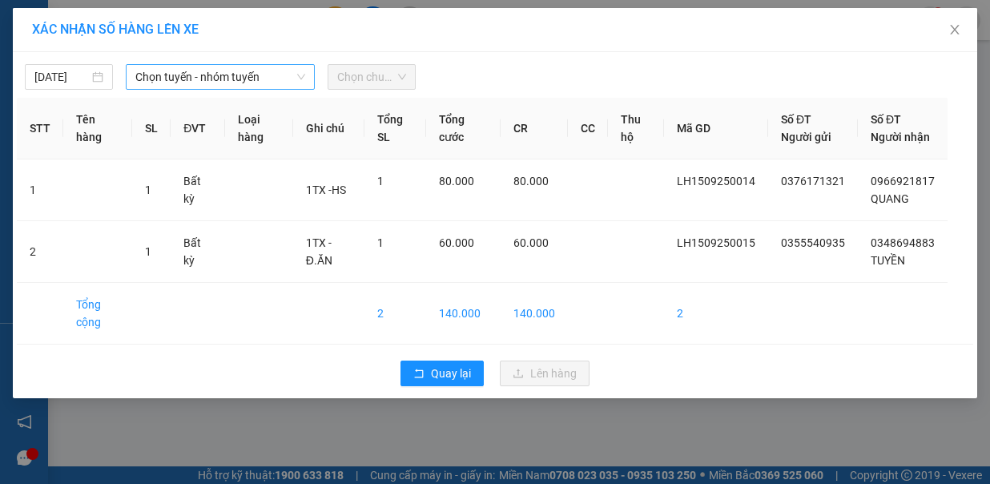
click at [164, 74] on span "Chọn tuyến - nhóm tuyến" at bounding box center [220, 77] width 170 height 24
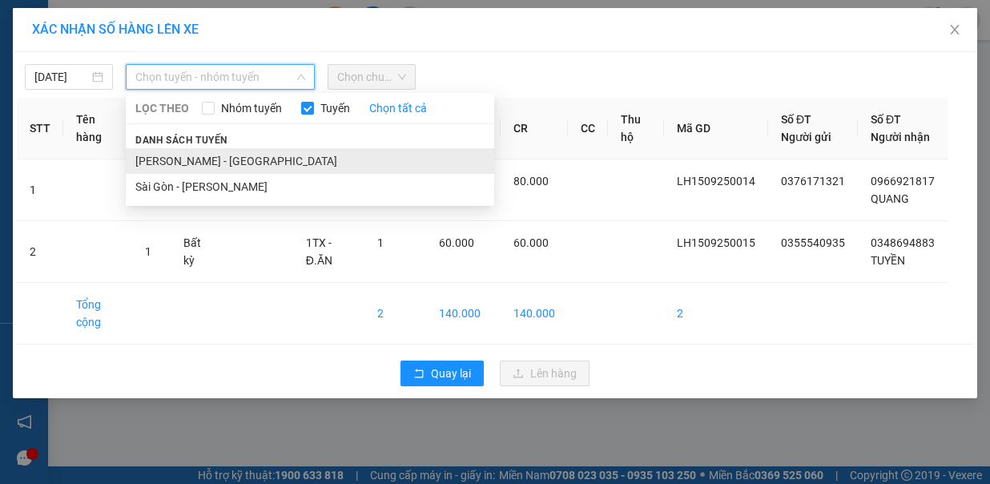
click at [183, 155] on li "[PERSON_NAME] - [GEOGRAPHIC_DATA]" at bounding box center [310, 161] width 369 height 26
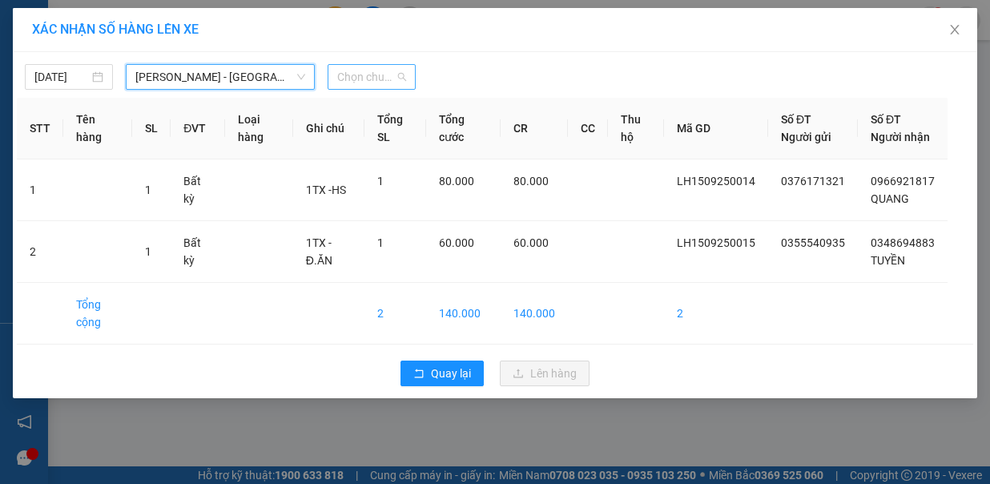
click at [387, 79] on span "Chọn chuyến" at bounding box center [371, 77] width 69 height 24
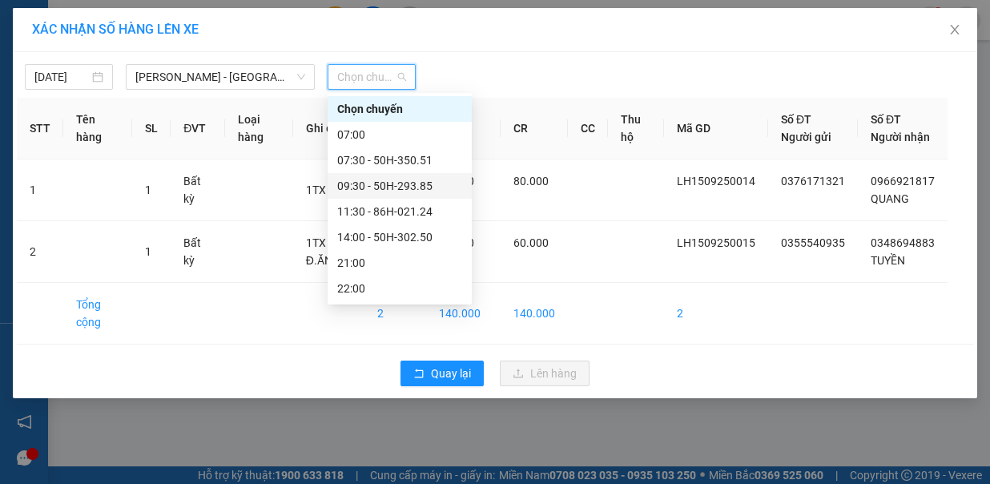
click at [405, 189] on div "09:30 - 50H-293.85" at bounding box center [399, 186] width 125 height 18
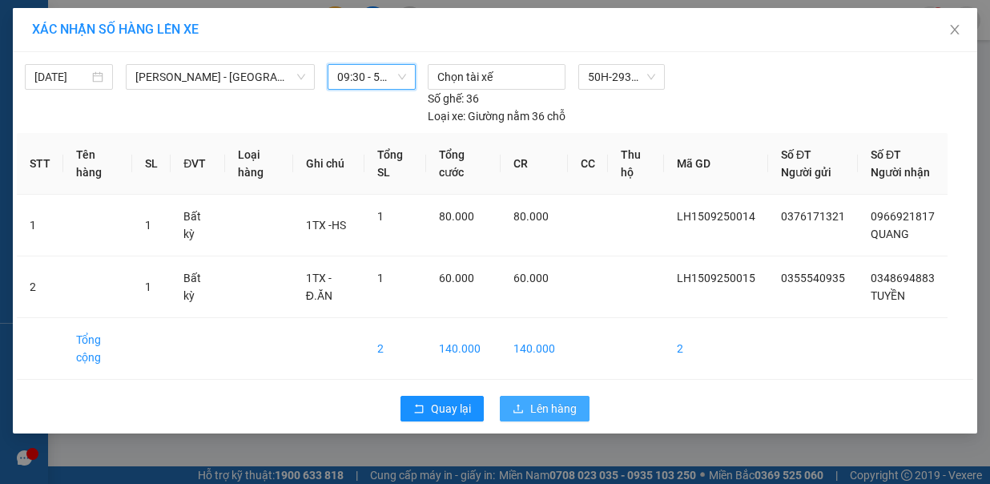
click at [561, 400] on span "Lên hàng" at bounding box center [553, 409] width 46 height 18
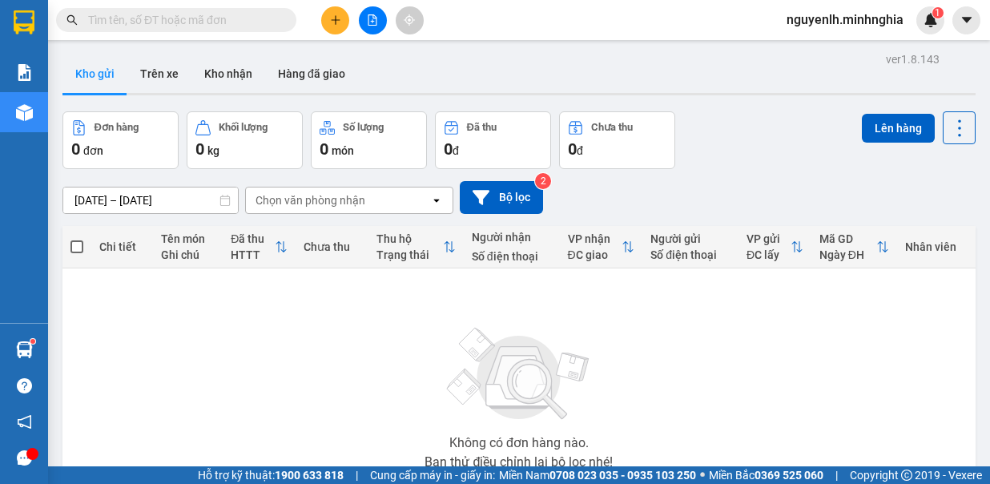
click at [372, 13] on button at bounding box center [373, 20] width 28 height 28
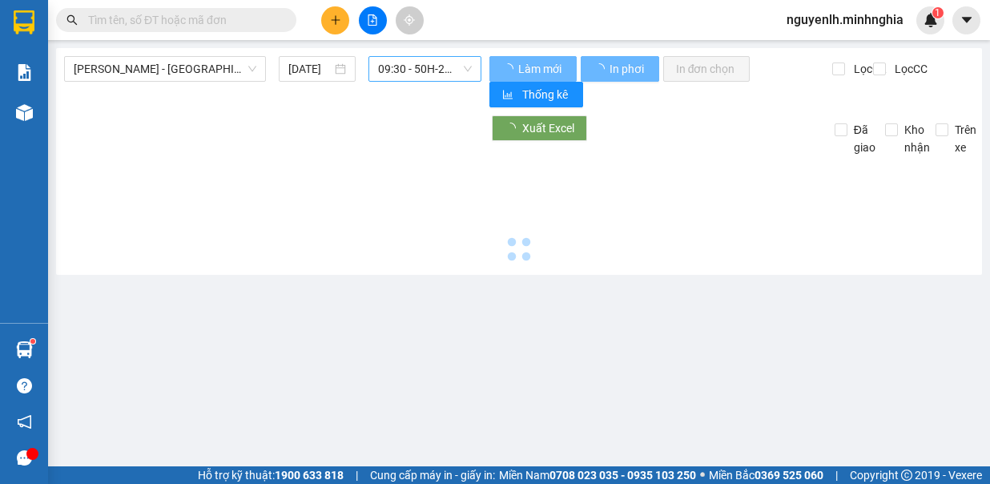
click at [404, 71] on span "09:30 - 50H-293.85" at bounding box center [425, 69] width 94 height 24
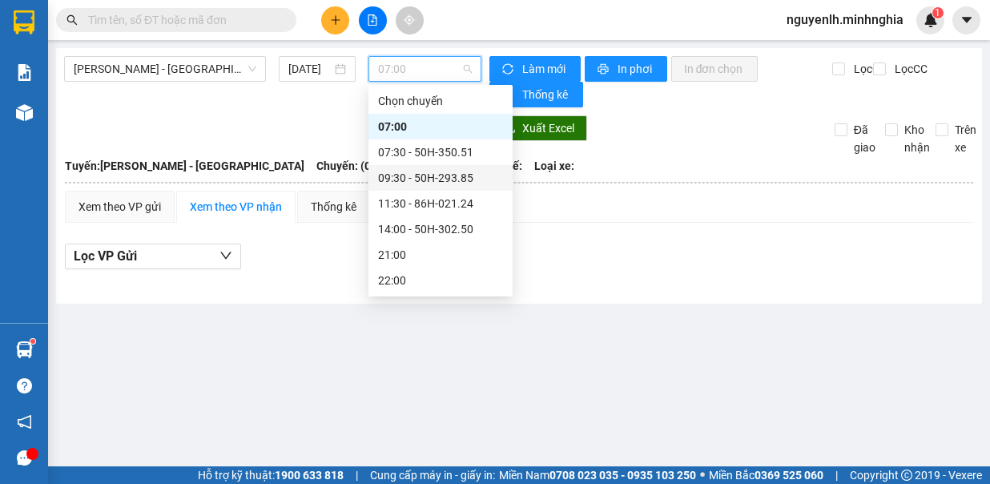
click at [436, 172] on div "09:30 - 50H-293.85" at bounding box center [440, 178] width 125 height 18
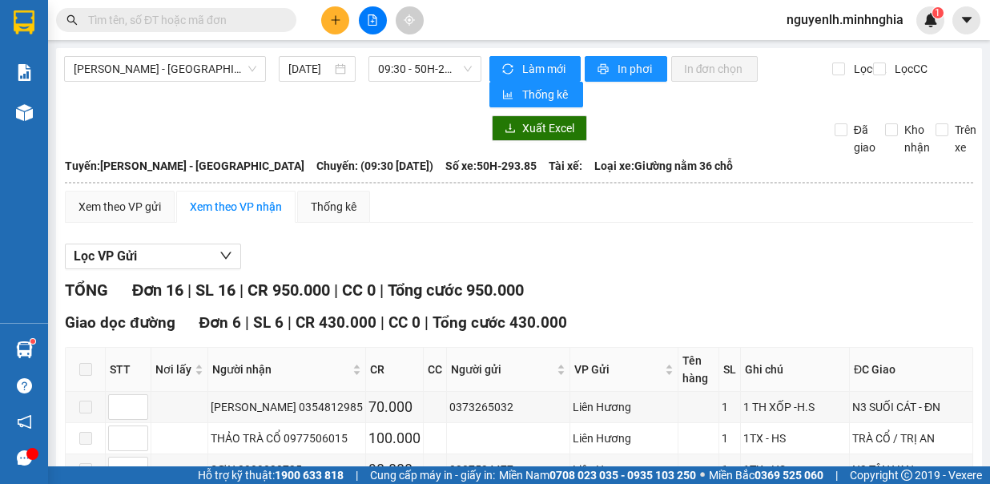
click at [117, 184] on th at bounding box center [519, 182] width 910 height 14
click at [124, 199] on div "Xem theo VP gửi" at bounding box center [120, 207] width 83 height 18
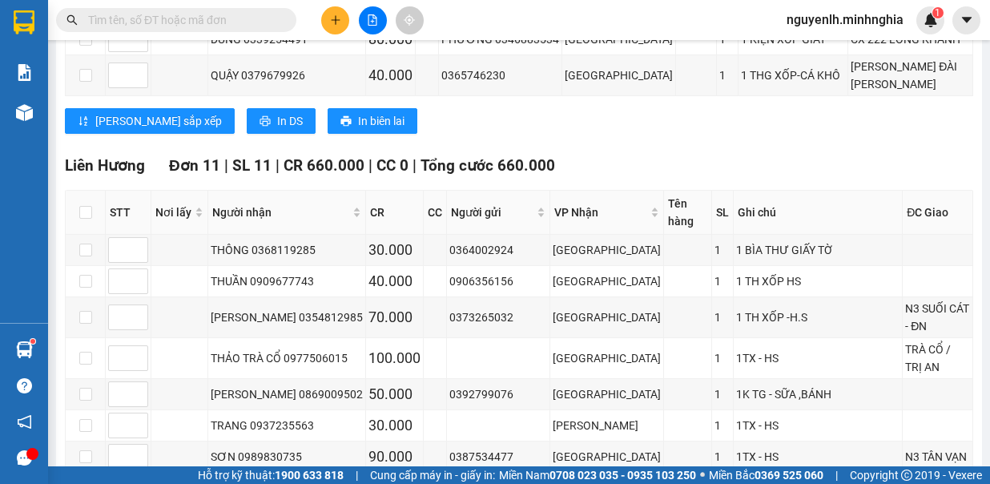
scroll to position [588, 0]
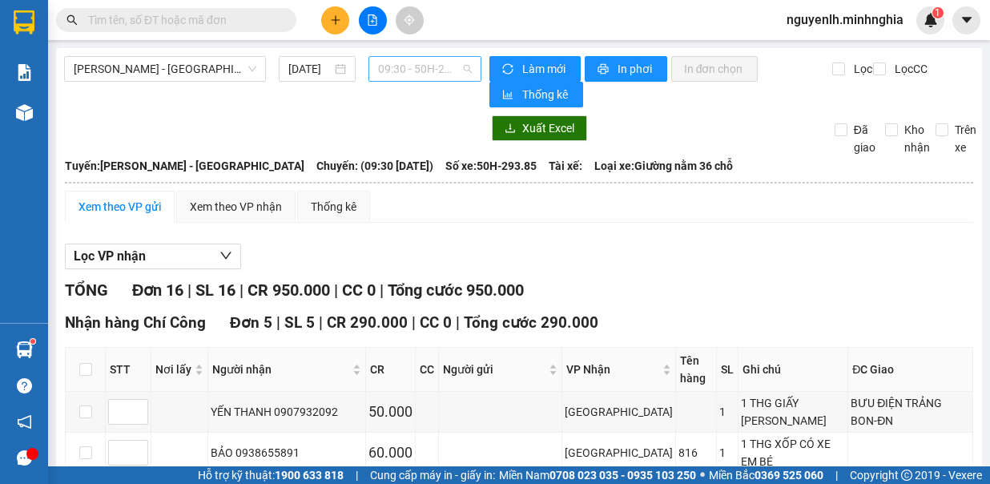
click at [414, 71] on span "09:30 - 50H-293.85" at bounding box center [425, 69] width 94 height 24
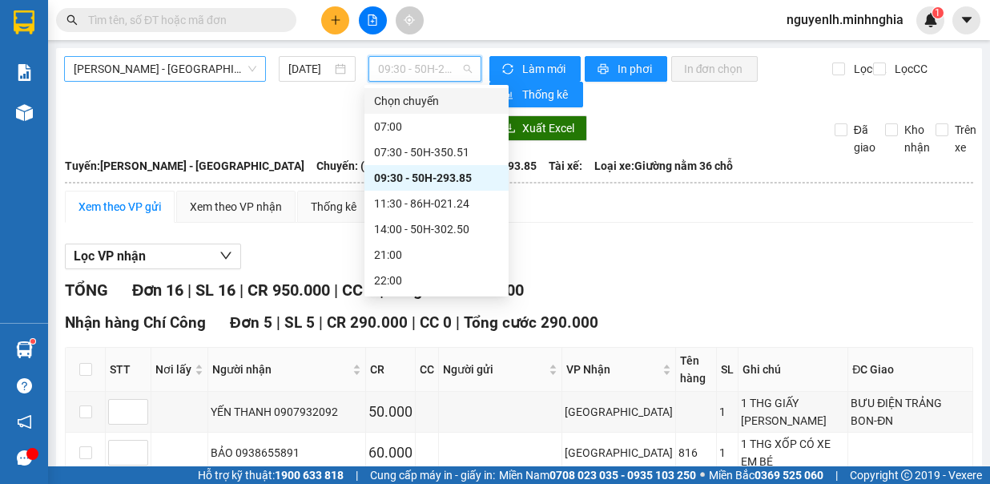
click at [204, 69] on span "[PERSON_NAME] - [GEOGRAPHIC_DATA]" at bounding box center [165, 69] width 183 height 24
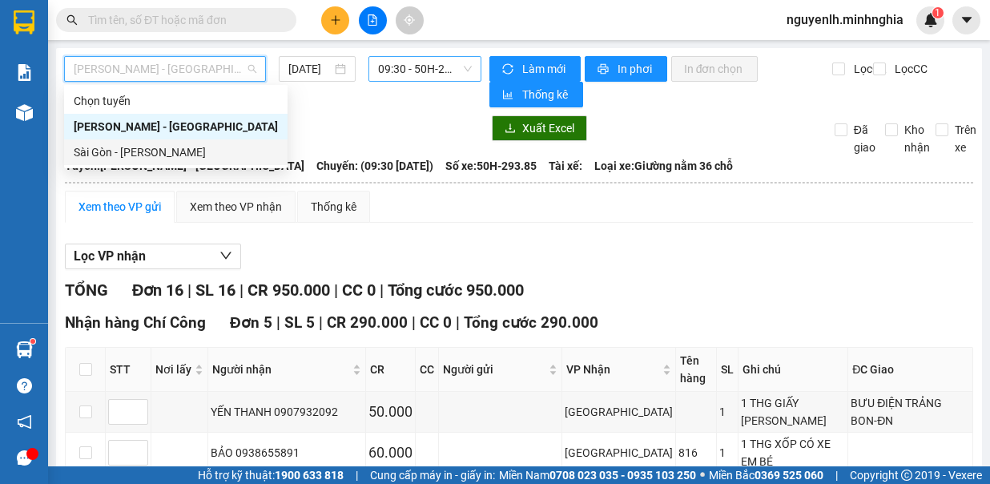
drag, startPoint x: 195, startPoint y: 151, endPoint x: 447, endPoint y: 70, distance: 265.3
click at [195, 152] on div "Sài Gòn - [PERSON_NAME]" at bounding box center [176, 152] width 204 height 18
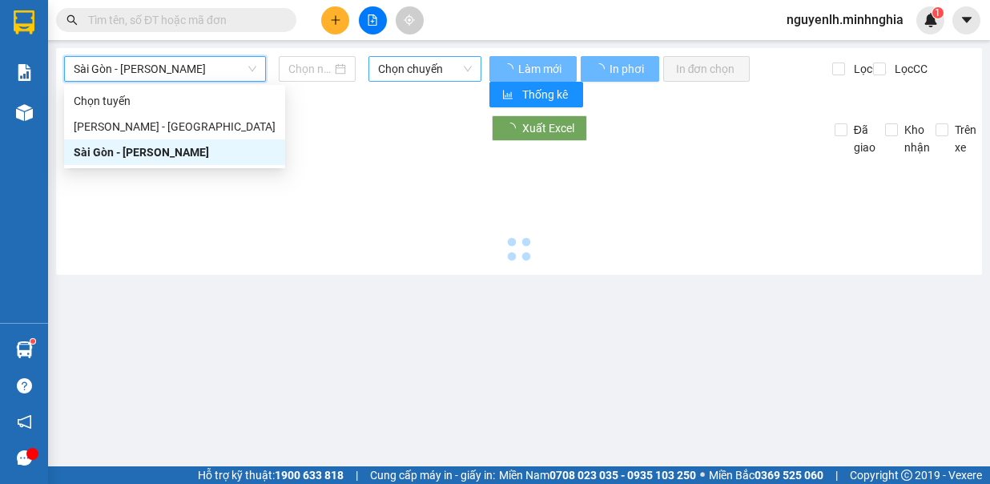
click at [444, 66] on span "Chọn chuyến" at bounding box center [425, 69] width 94 height 24
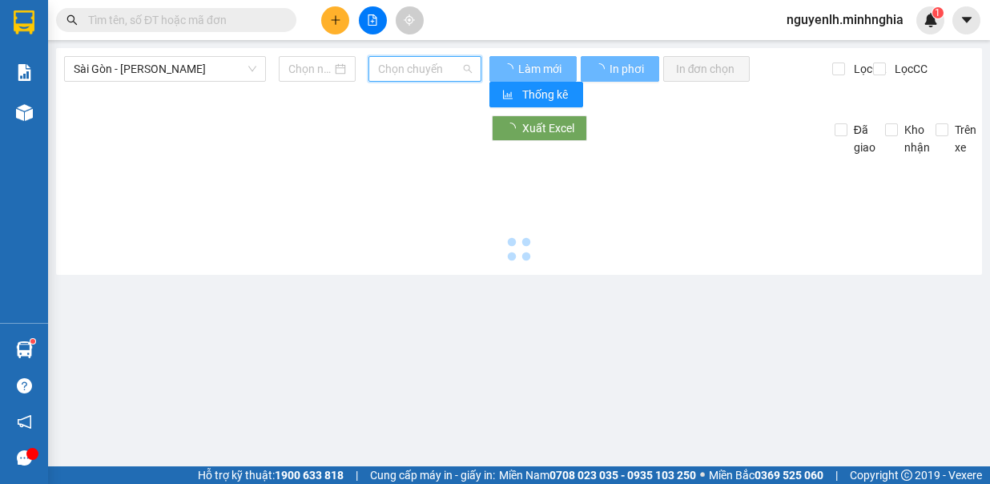
type input "[DATE]"
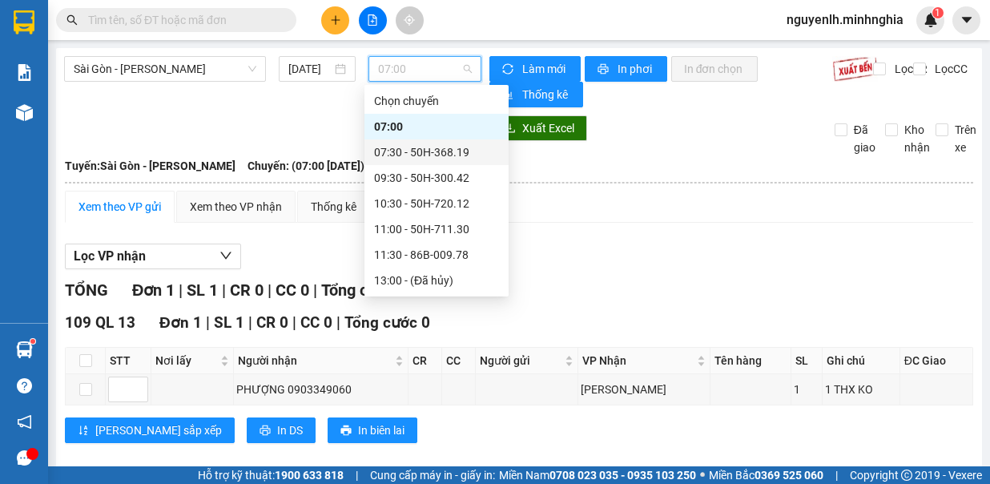
scroll to position [80, 0]
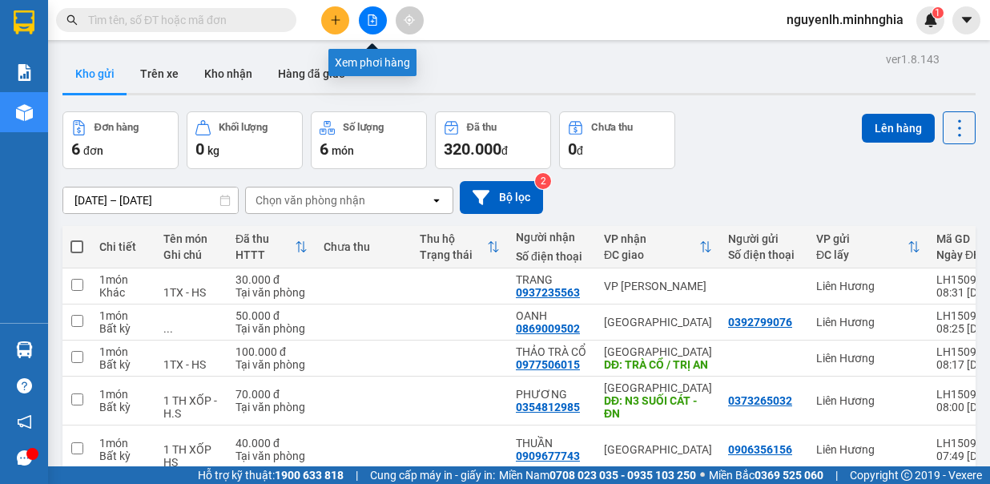
click at [369, 16] on icon "file-add" at bounding box center [373, 19] width 9 height 11
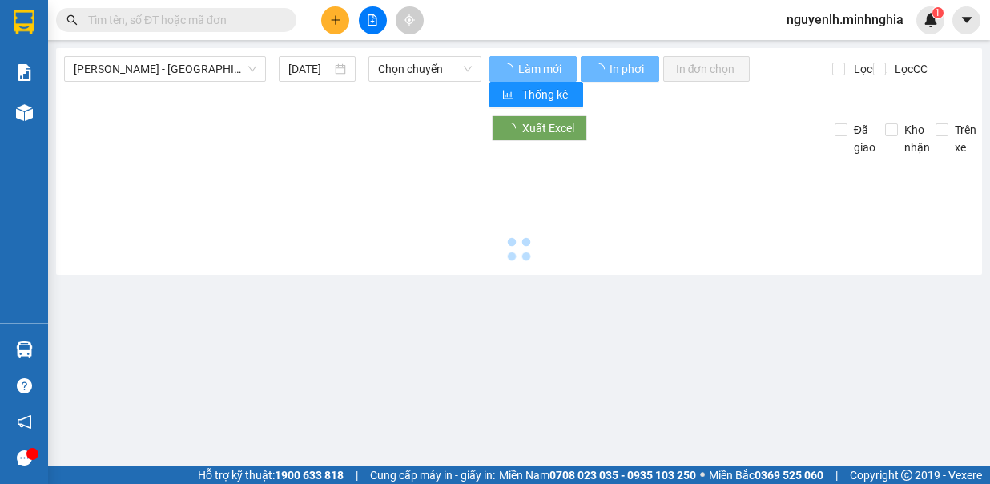
click at [180, 79] on span "[PERSON_NAME] - [GEOGRAPHIC_DATA]" at bounding box center [165, 69] width 183 height 24
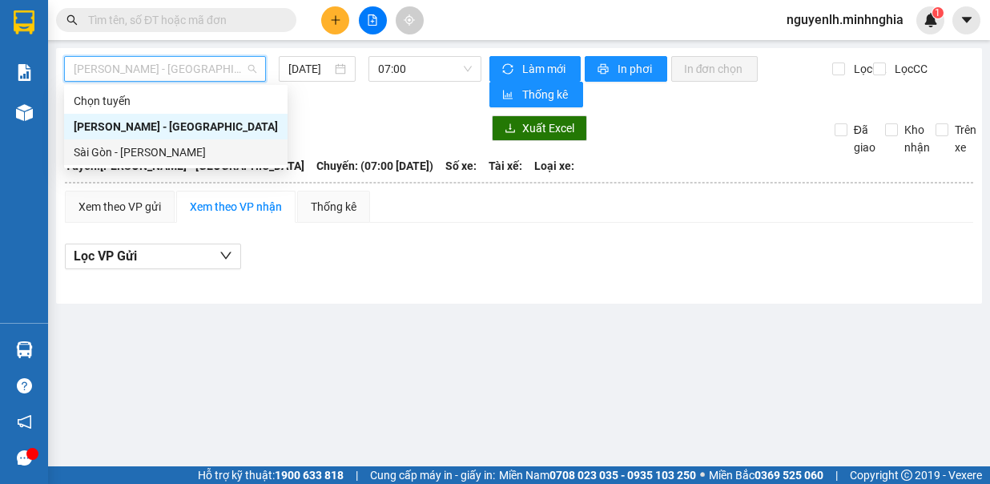
click at [158, 149] on div "Sài Gòn - [PERSON_NAME]" at bounding box center [176, 152] width 204 height 18
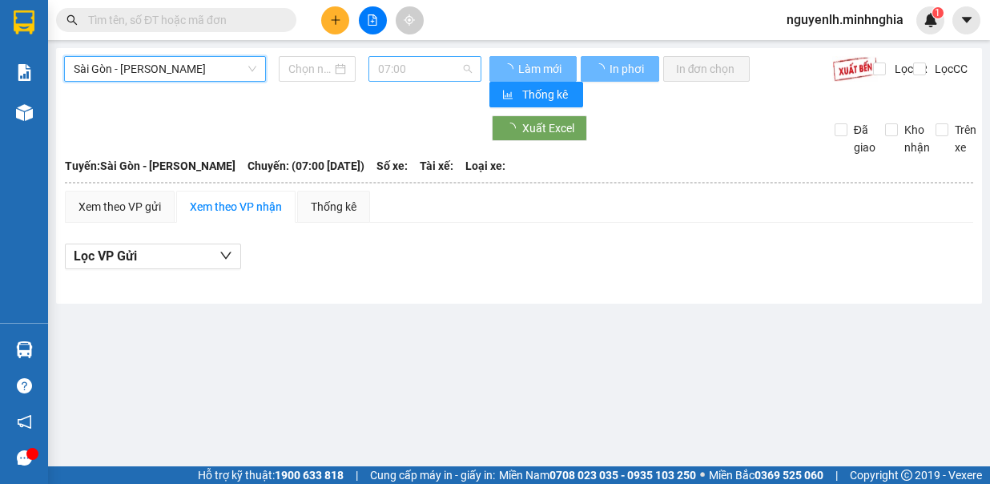
type input "[DATE]"
click at [435, 66] on span "07:00" at bounding box center [425, 69] width 94 height 24
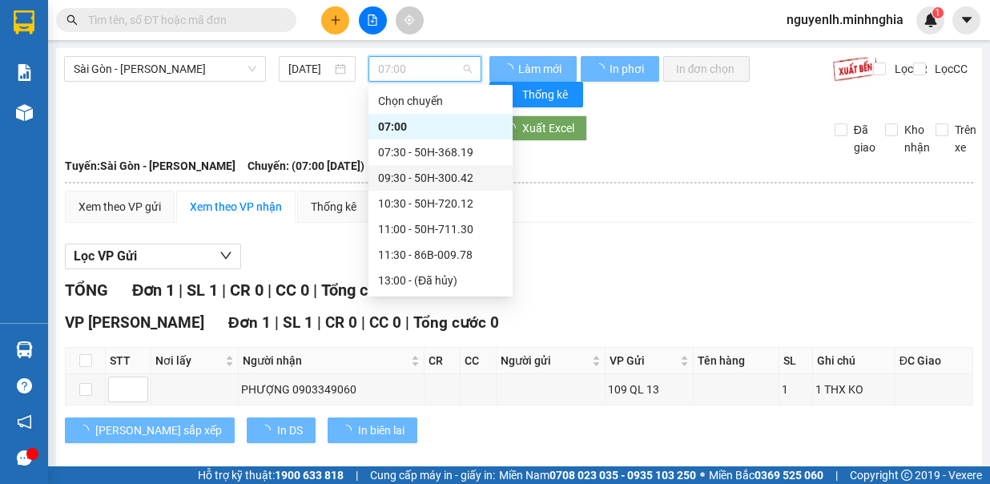
click at [457, 153] on div "07:30 - 50H-368.19" at bounding box center [440, 152] width 125 height 18
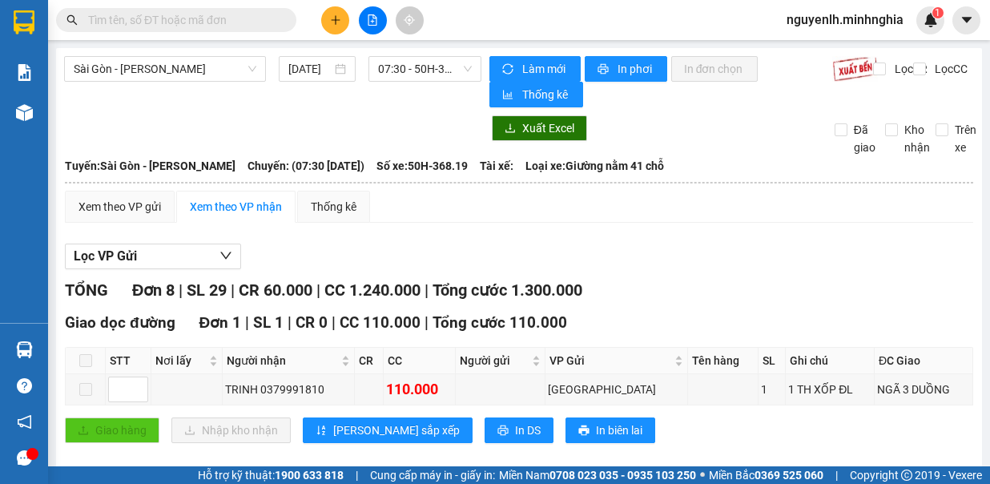
click at [434, 75] on span "07:30 - 50H-368.19" at bounding box center [425, 69] width 94 height 24
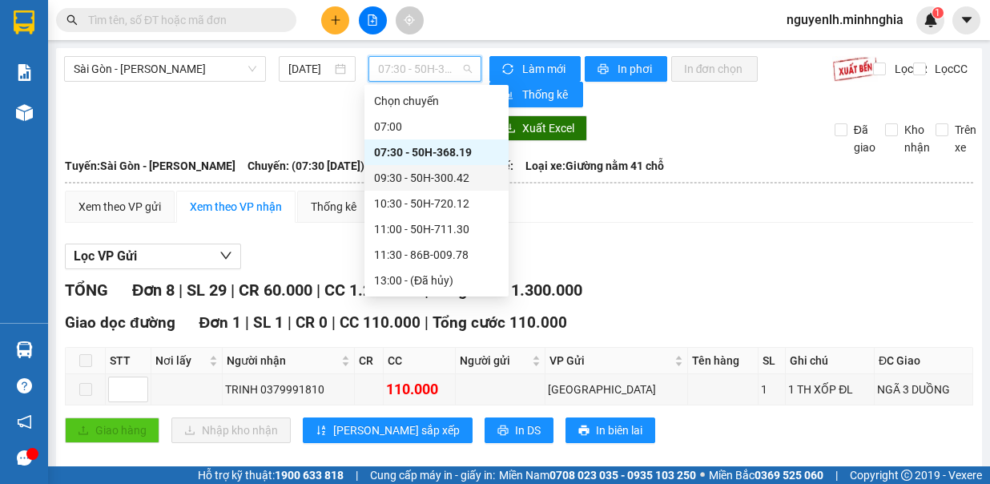
click at [439, 177] on div "09:30 - 50H-300.42" at bounding box center [436, 178] width 125 height 18
